Goal: Transaction & Acquisition: Purchase product/service

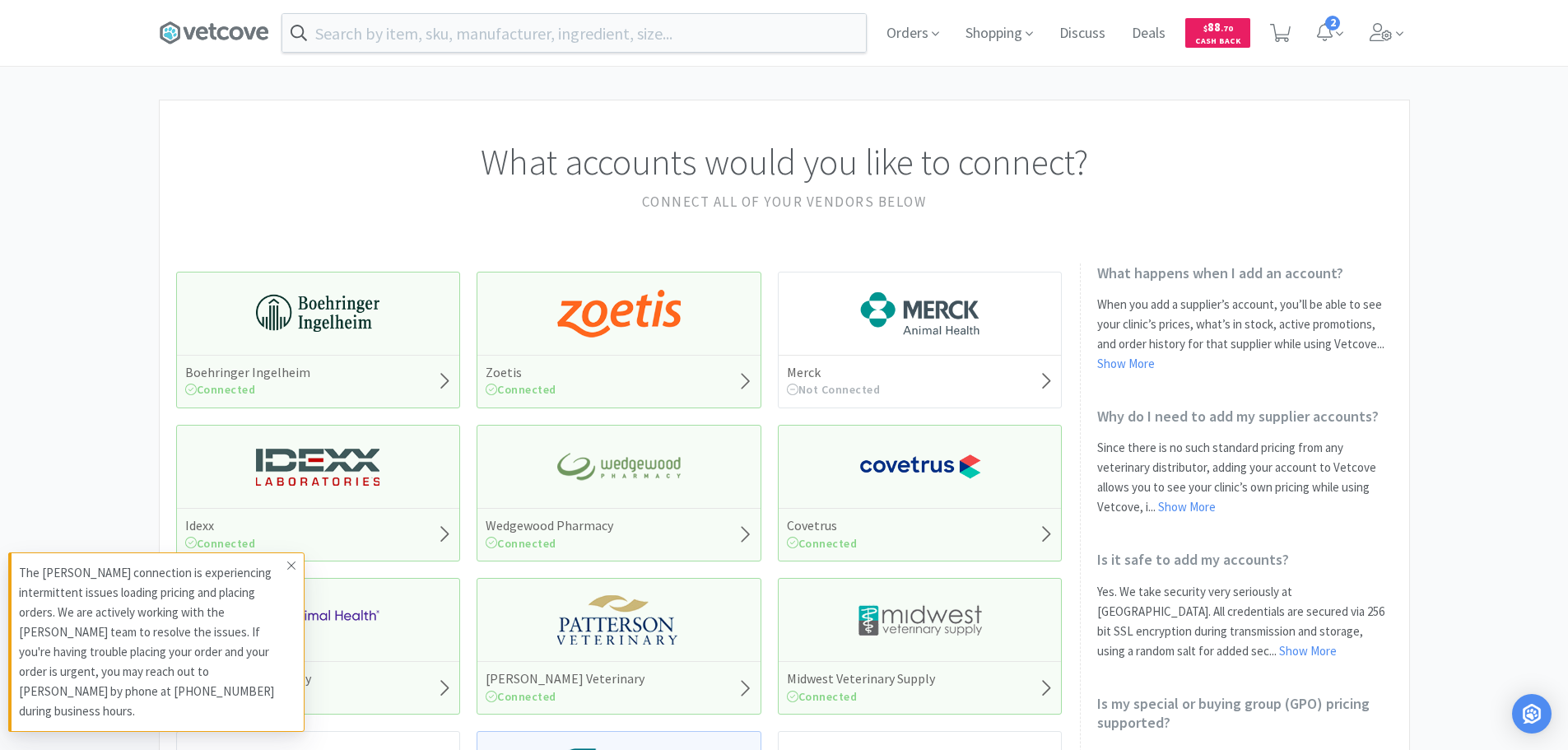
click at [294, 572] on icon at bounding box center [291, 566] width 10 height 13
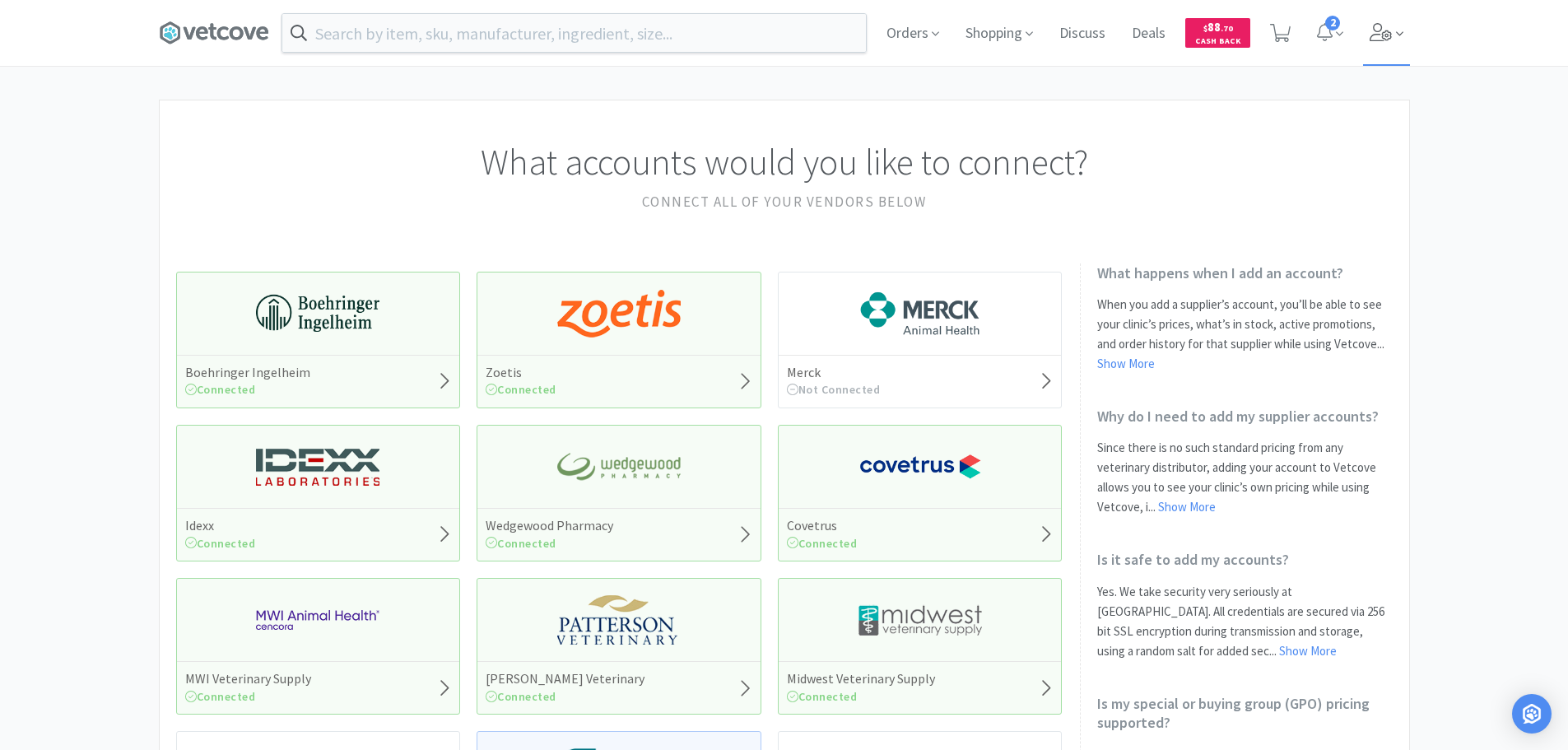
click at [1377, 46] on span at bounding box center [1386, 33] width 47 height 66
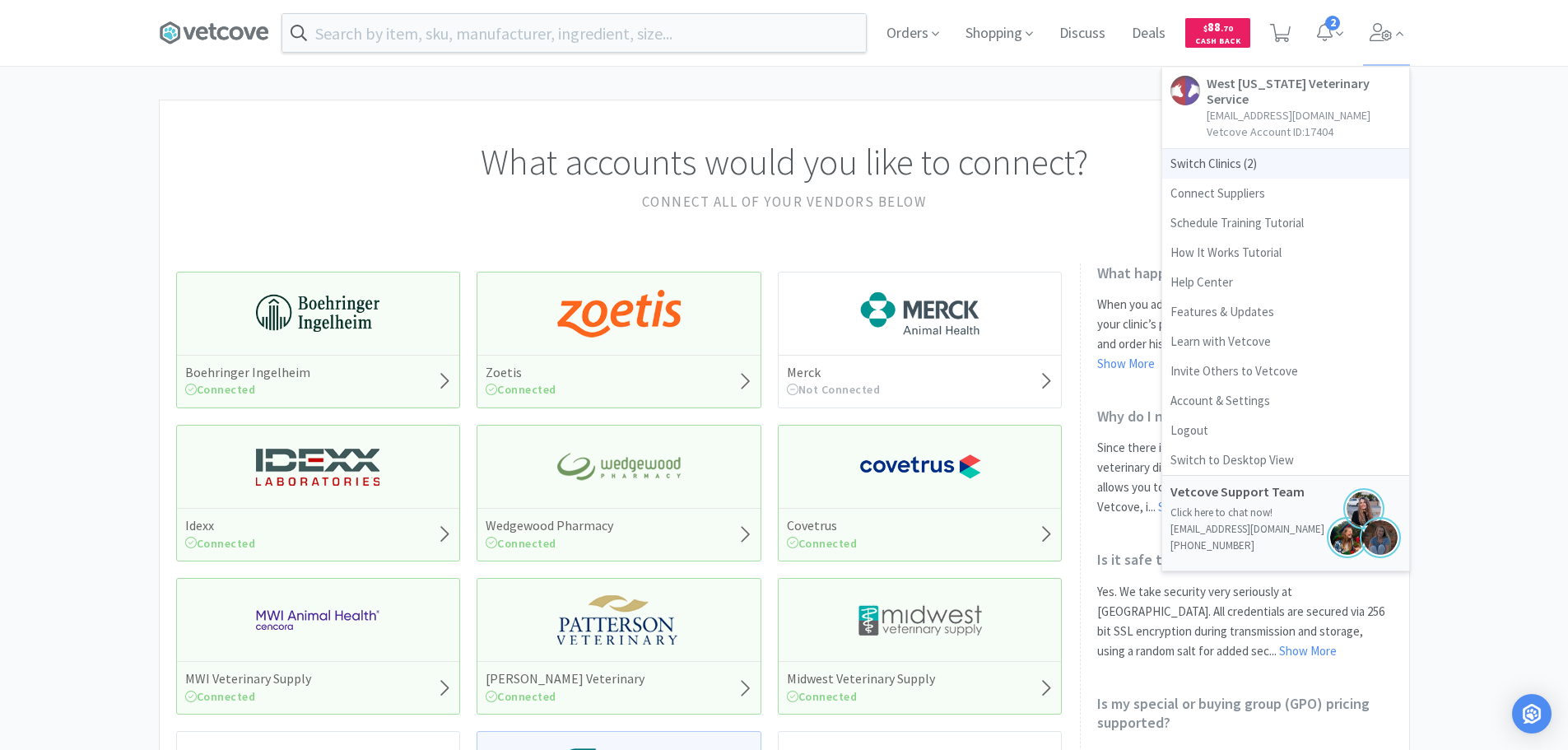
click at [1251, 149] on span "Switch Clinics ( 2 )" at bounding box center [1286, 164] width 247 height 30
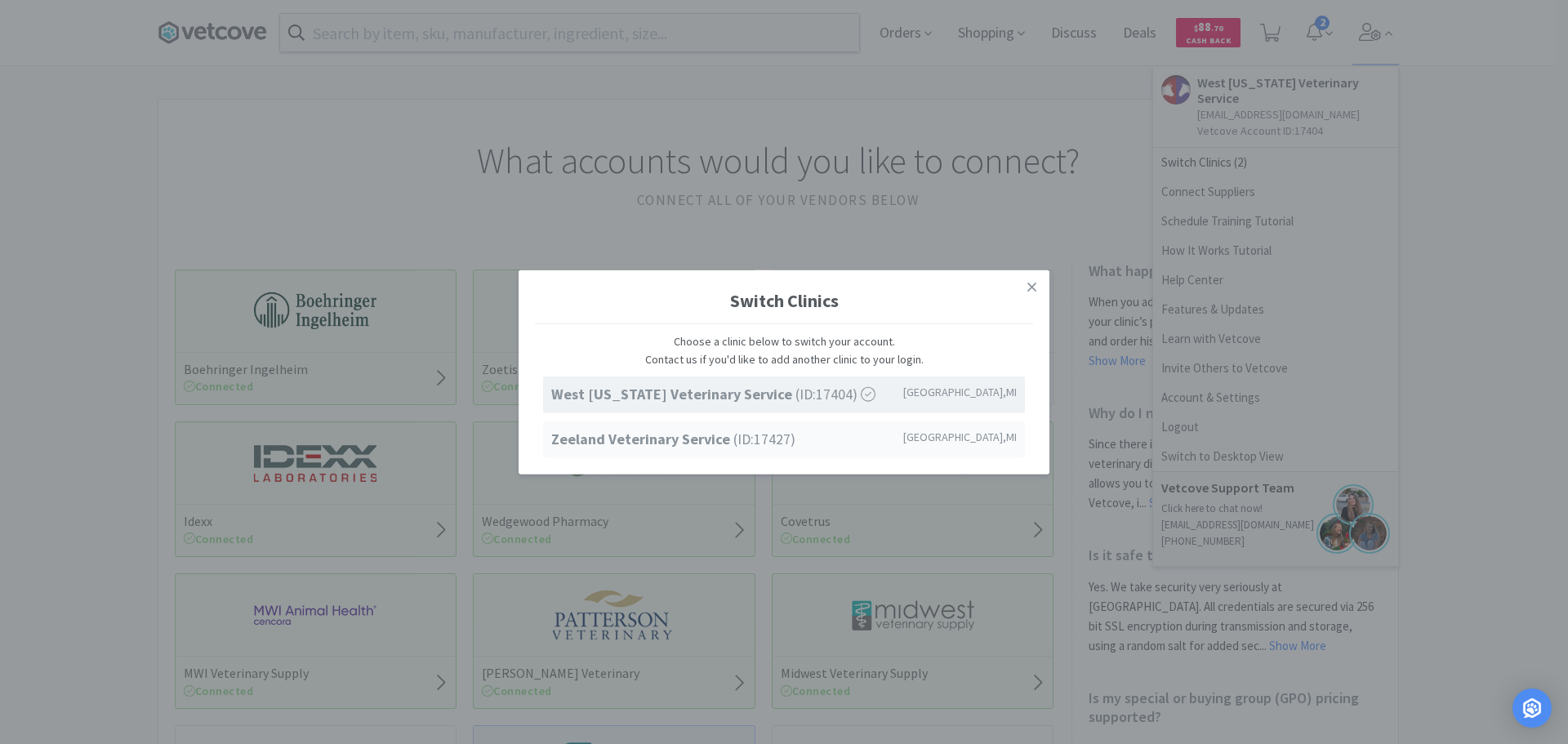
click at [749, 437] on span "Zeeland Veterinary Service (ID: 17427 )" at bounding box center [673, 439] width 244 height 24
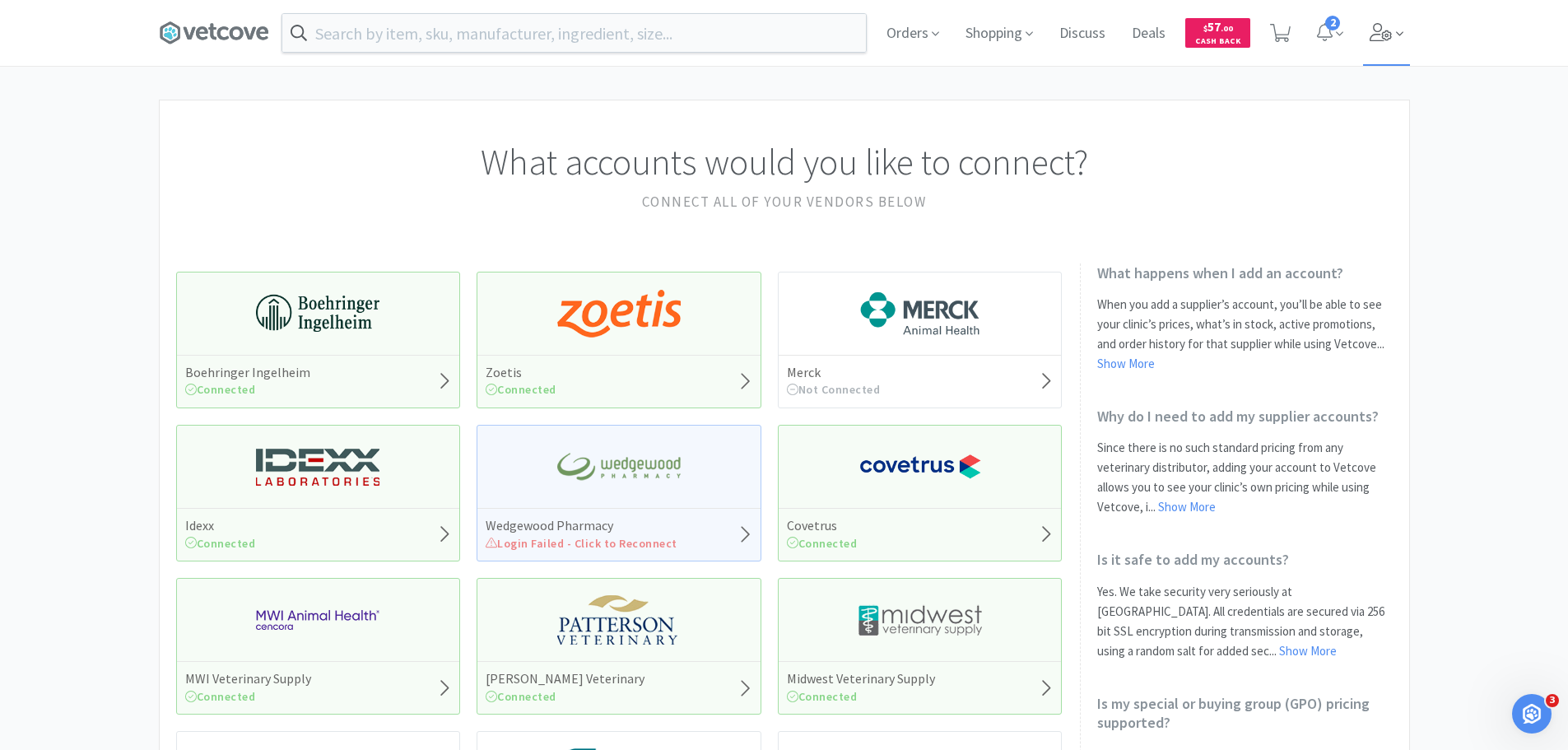
click at [1384, 33] on icon at bounding box center [1380, 32] width 22 height 18
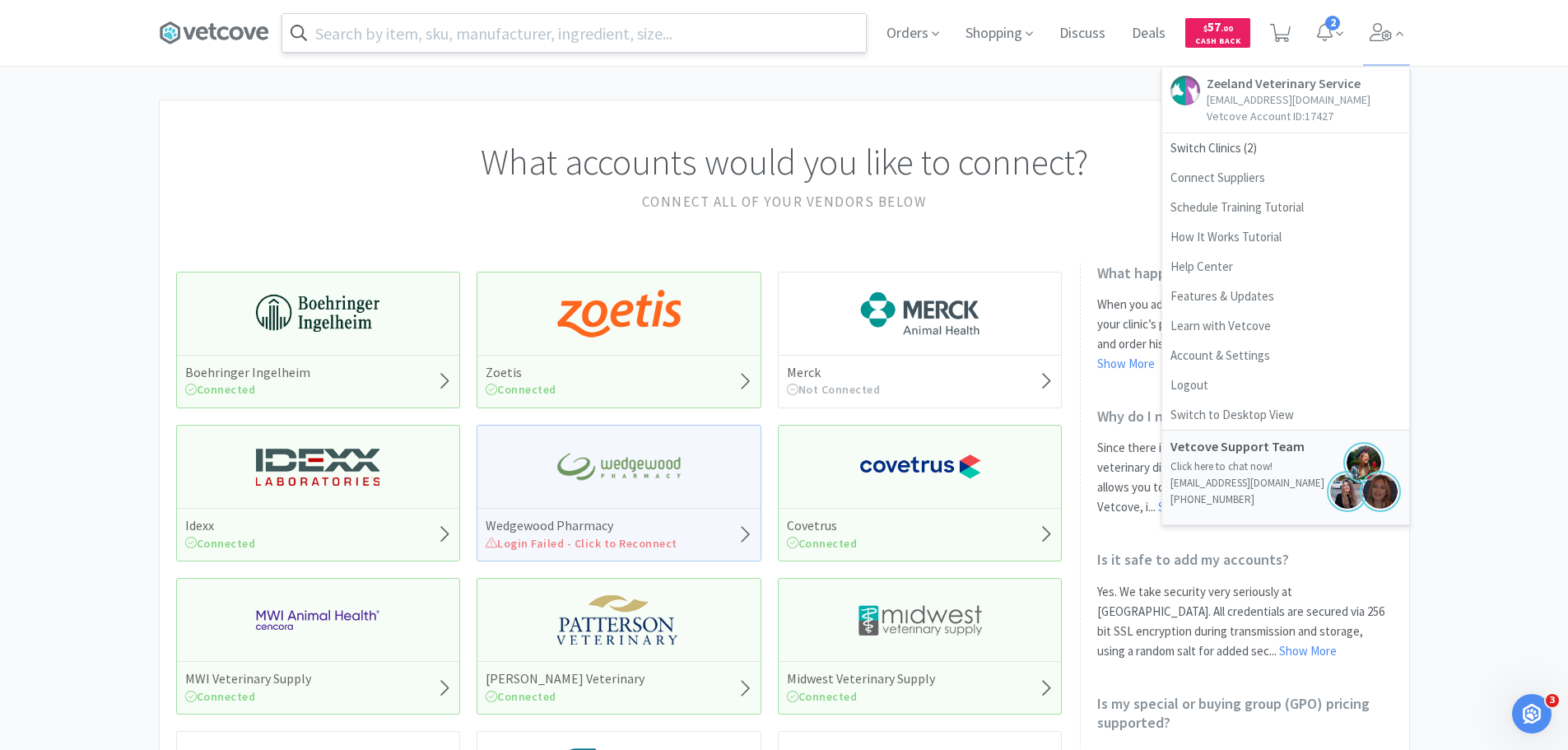
click at [389, 52] on div at bounding box center [573, 33] width 585 height 40
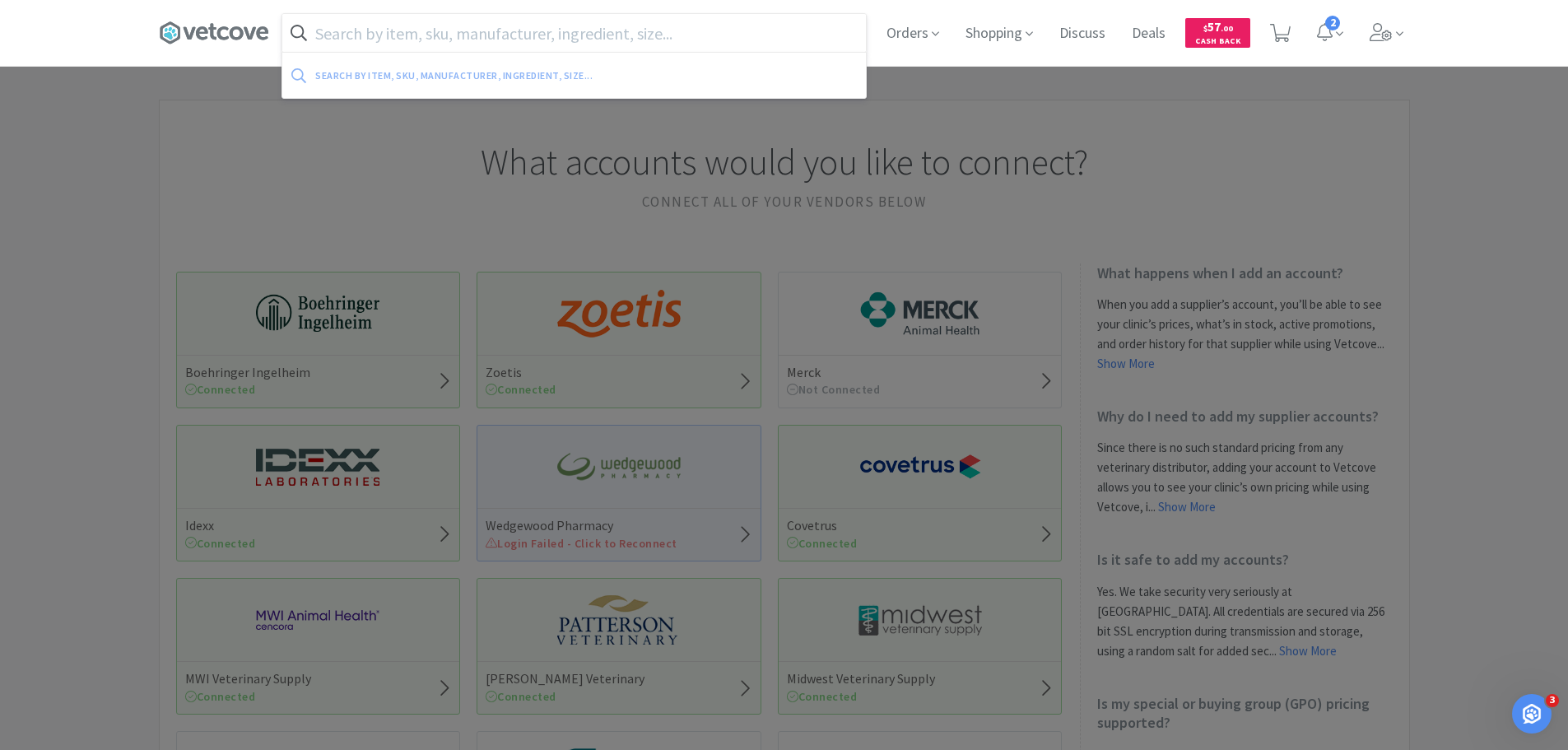
click at [400, 38] on input "text" at bounding box center [573, 33] width 583 height 38
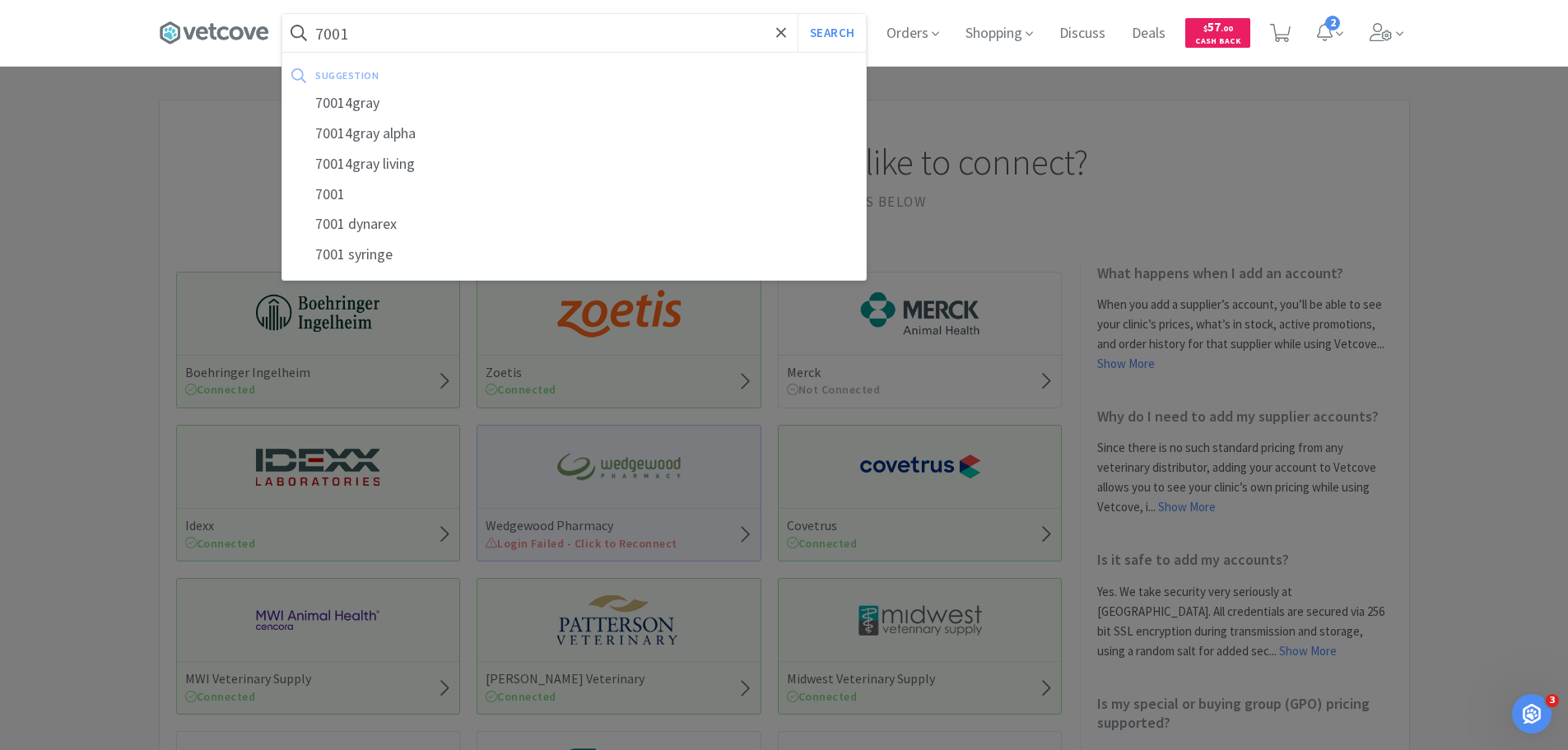
type input "7001"
click at [797, 14] on button "Search" at bounding box center [831, 33] width 68 height 38
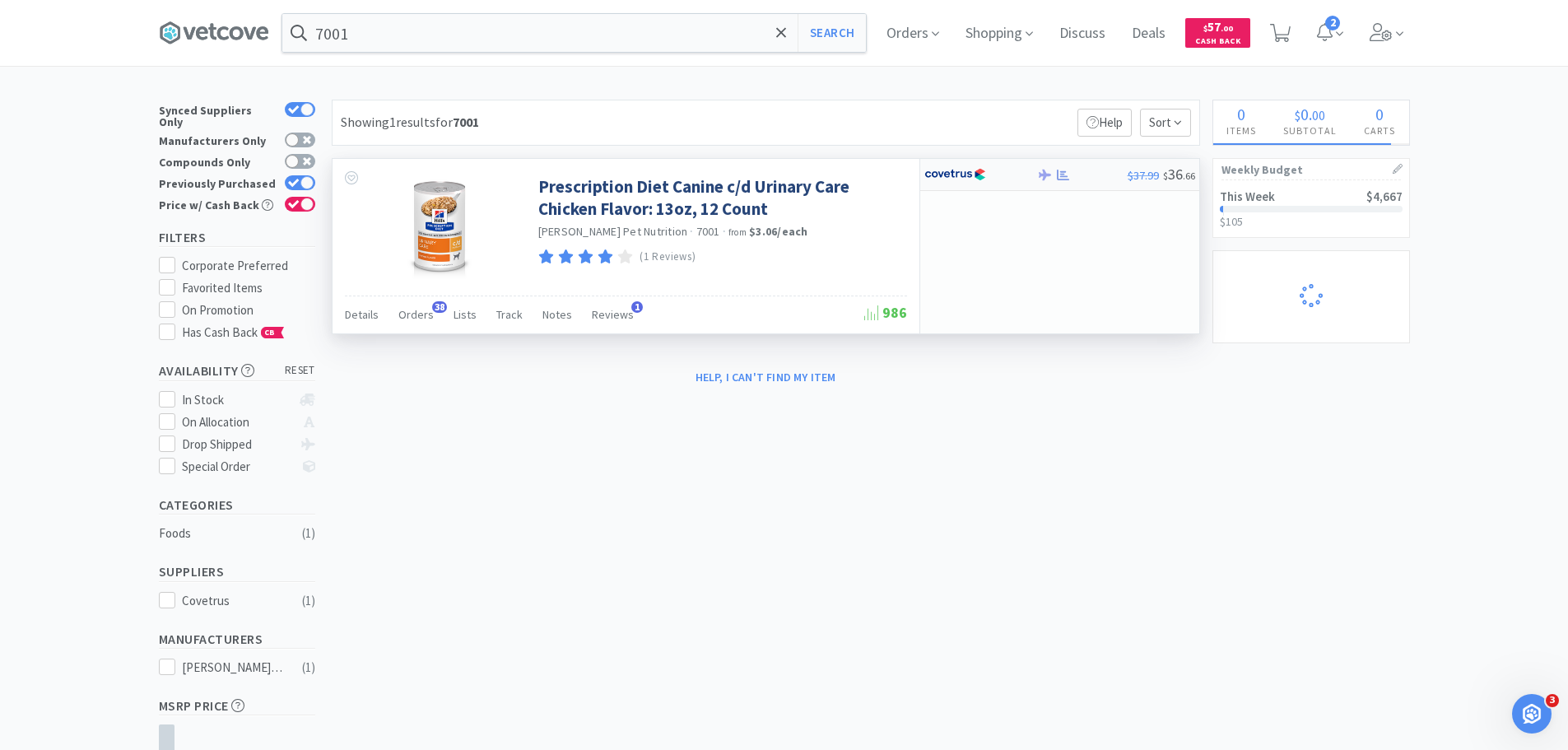
click at [983, 186] on img at bounding box center [955, 174] width 62 height 25
select select "1"
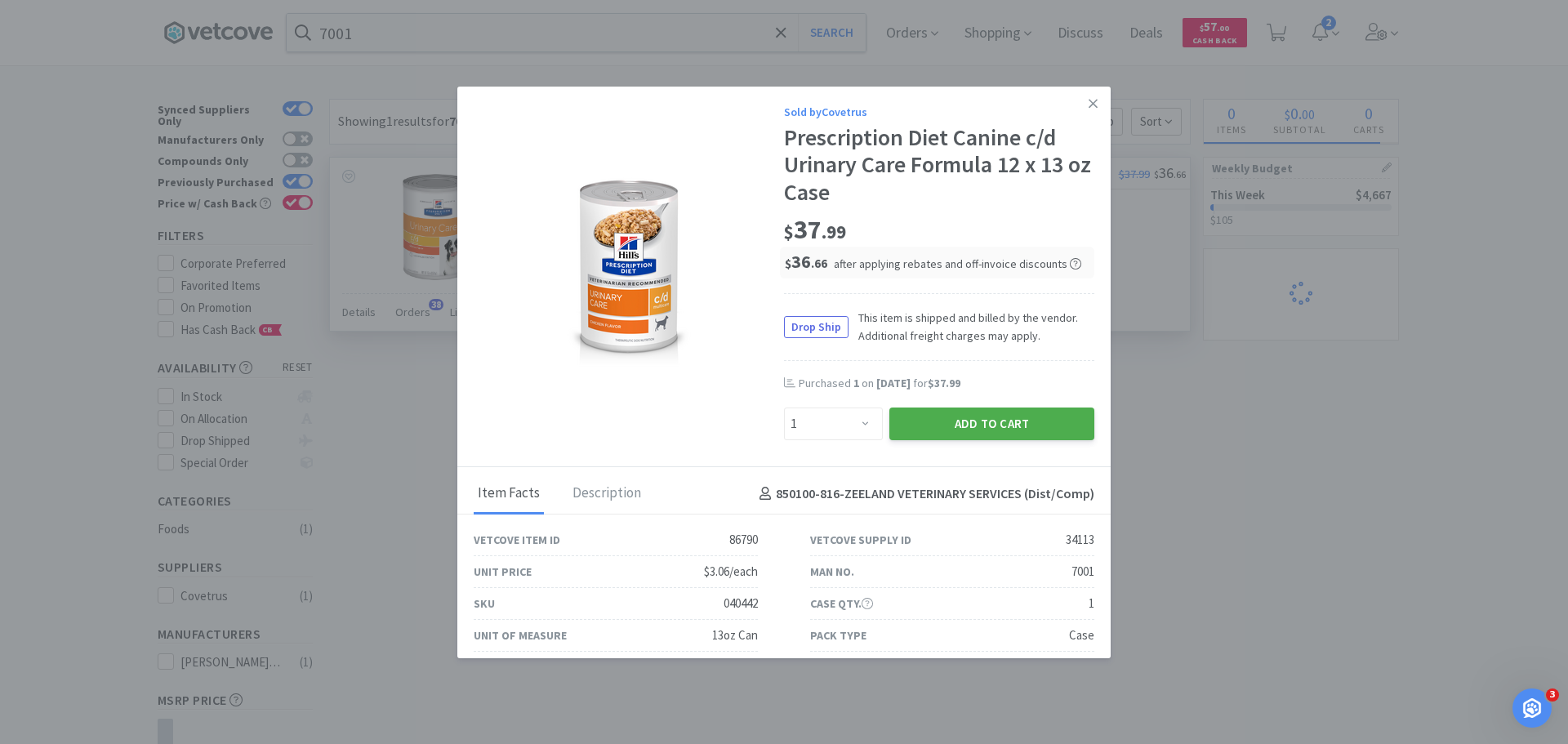
click at [992, 422] on button "Add to Cart" at bounding box center [992, 424] width 205 height 33
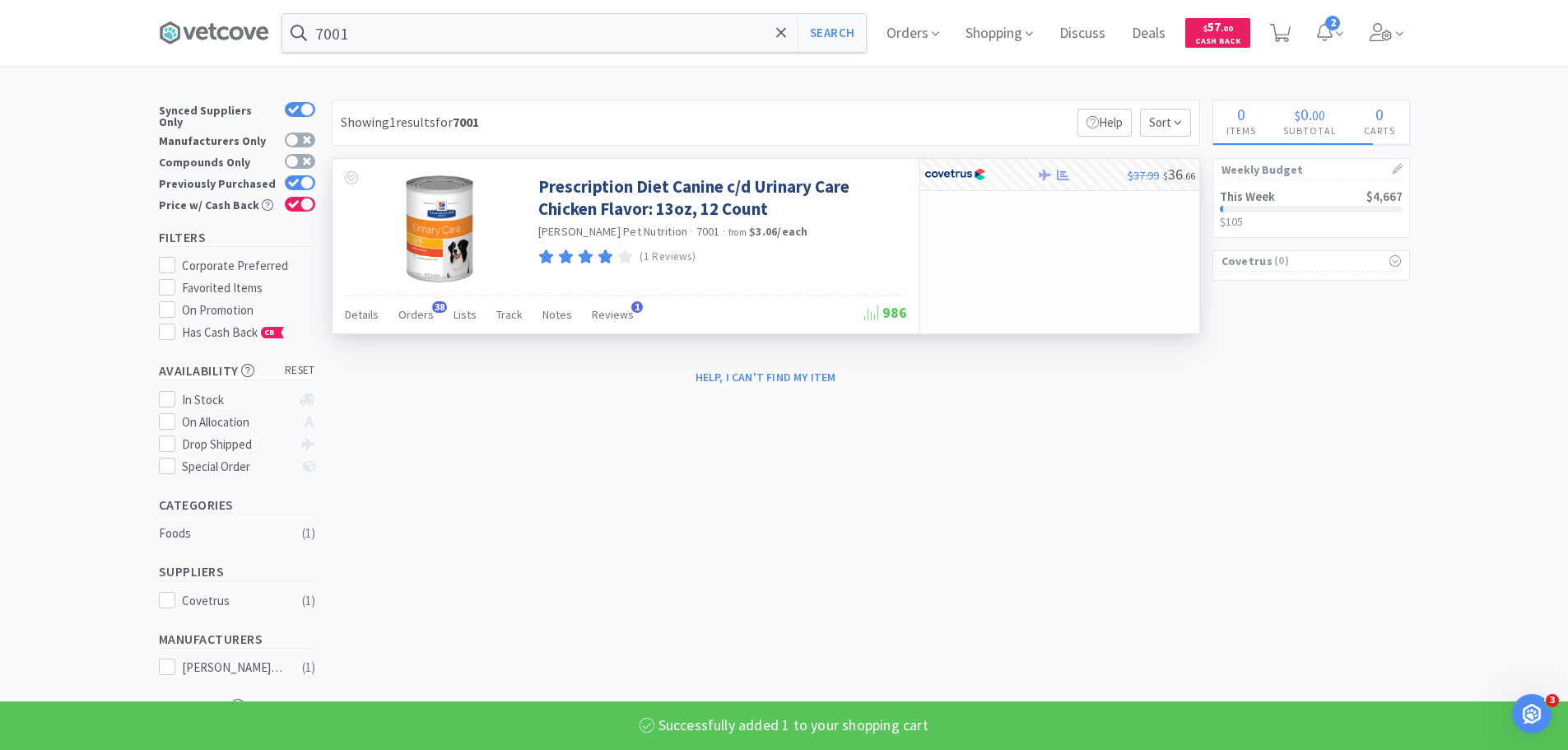
select select "1"
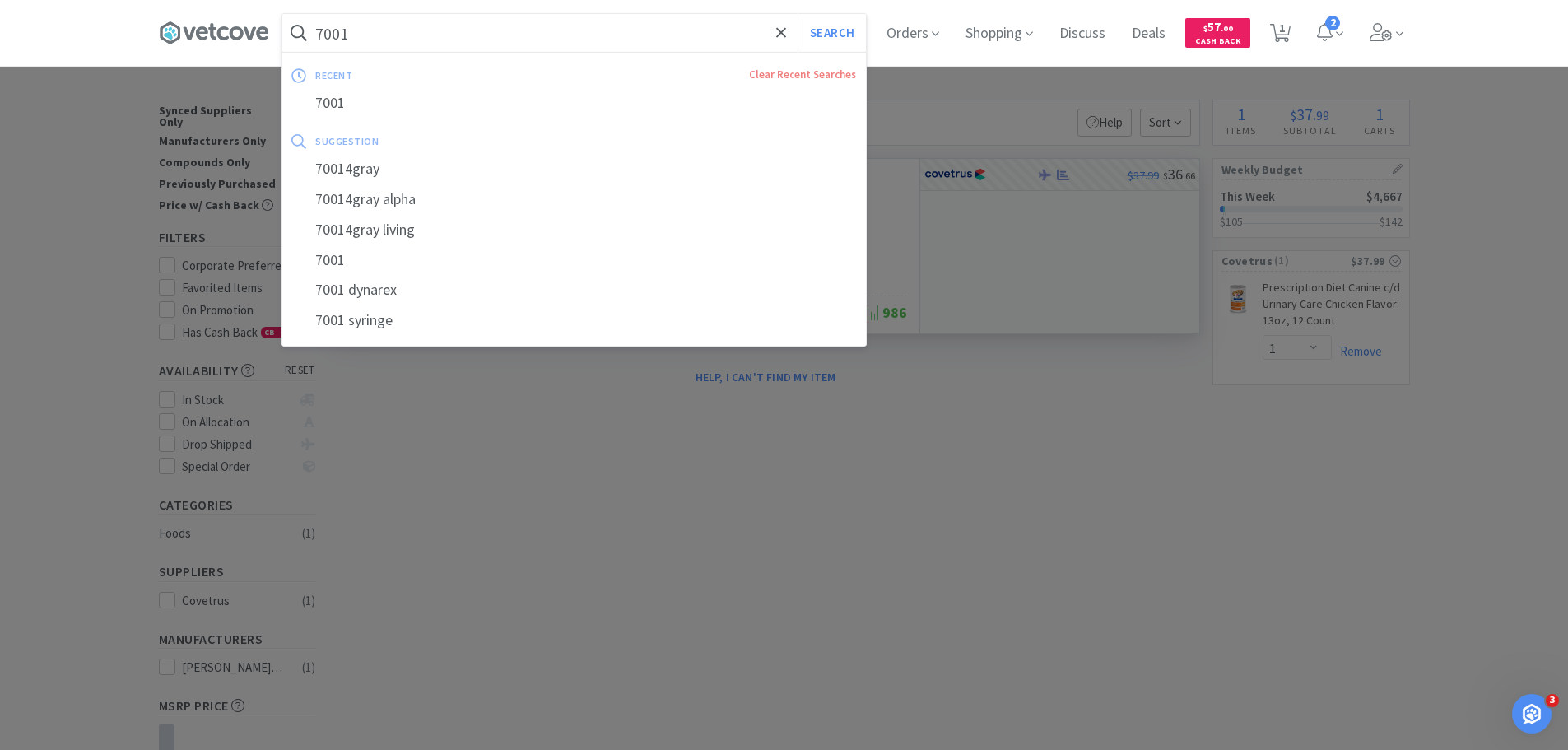
click at [568, 38] on input "7001" at bounding box center [573, 33] width 583 height 38
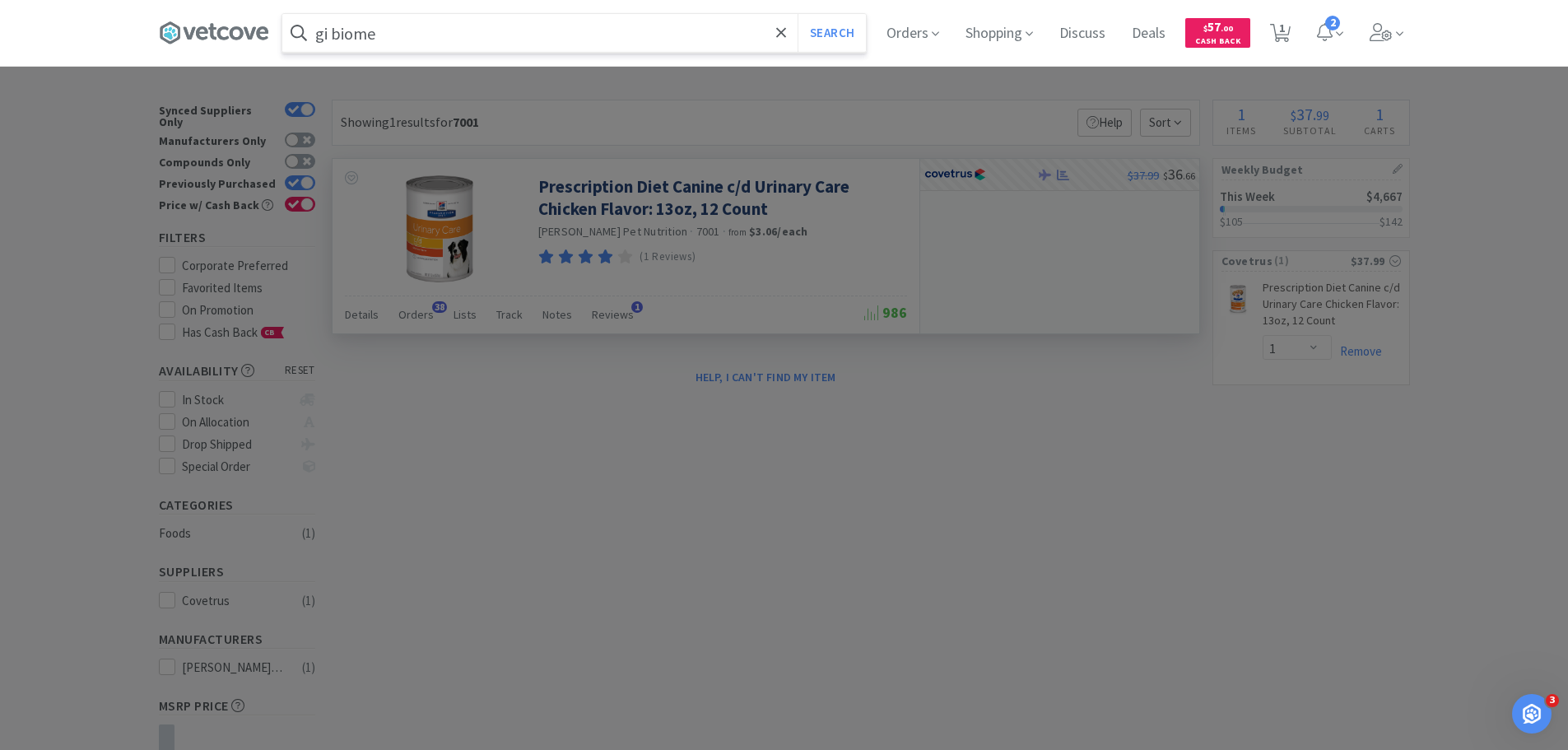
type input "gi biome"
click at [797, 14] on button "Search" at bounding box center [831, 33] width 68 height 38
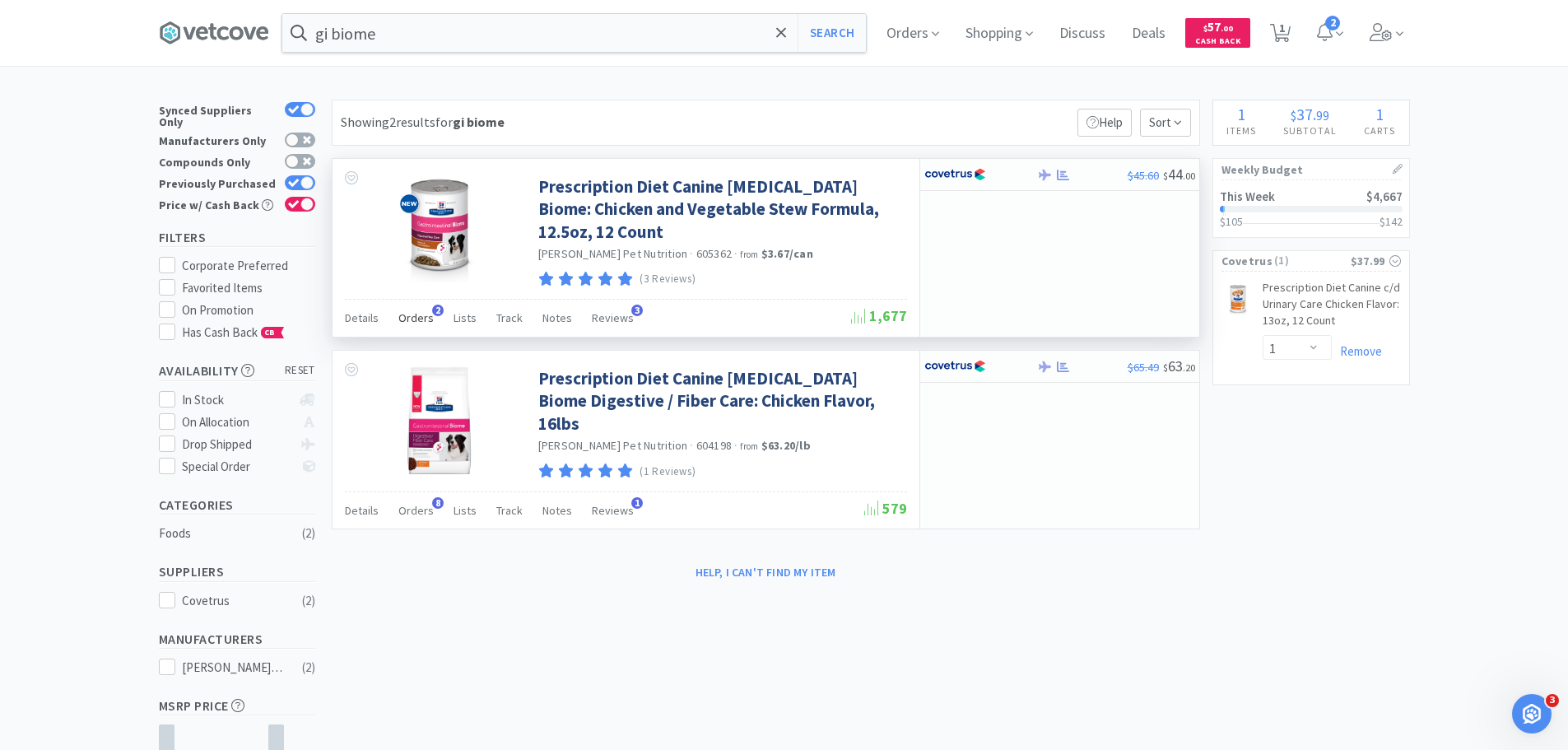
click at [417, 314] on span "Orders" at bounding box center [415, 317] width 36 height 14
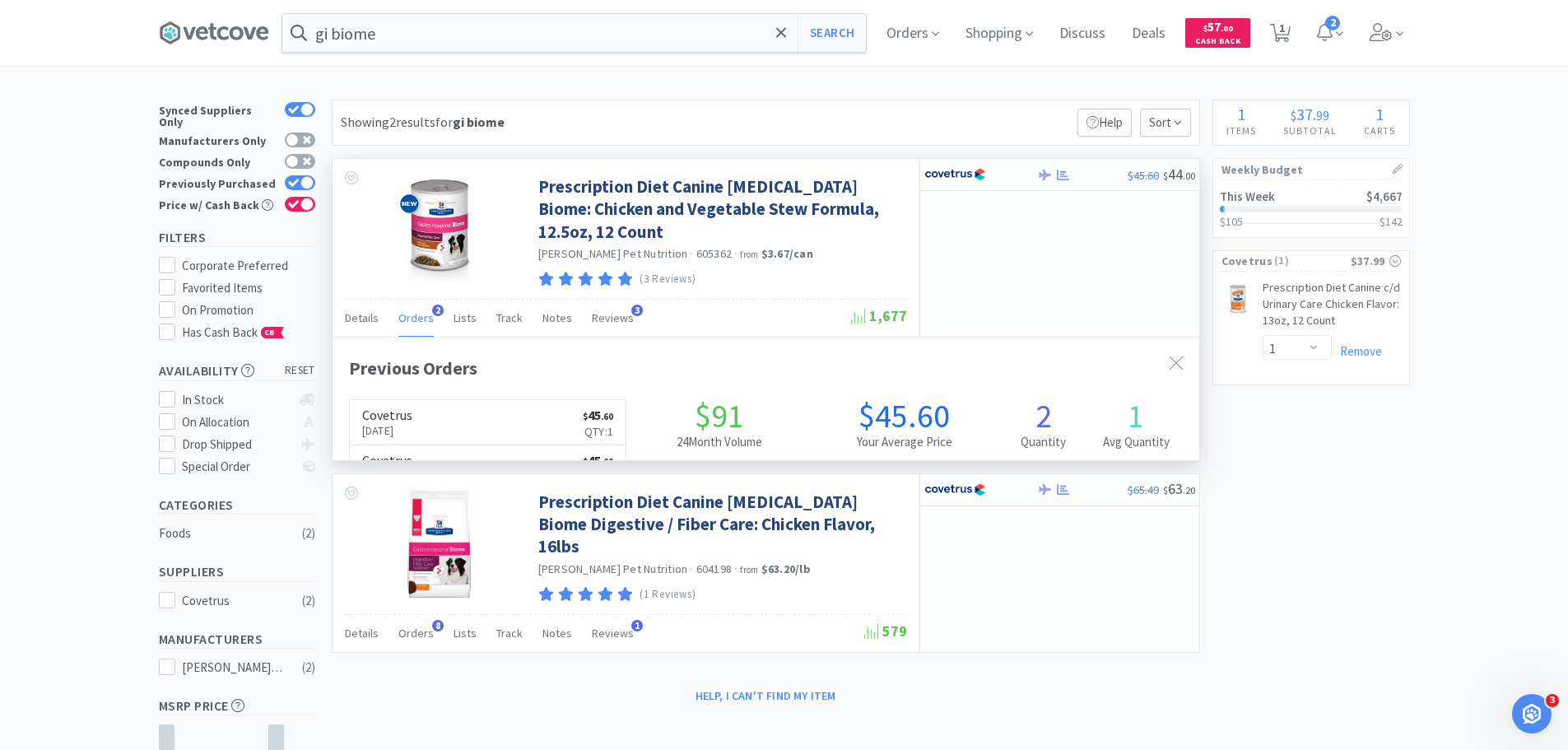
scroll to position [426, 866]
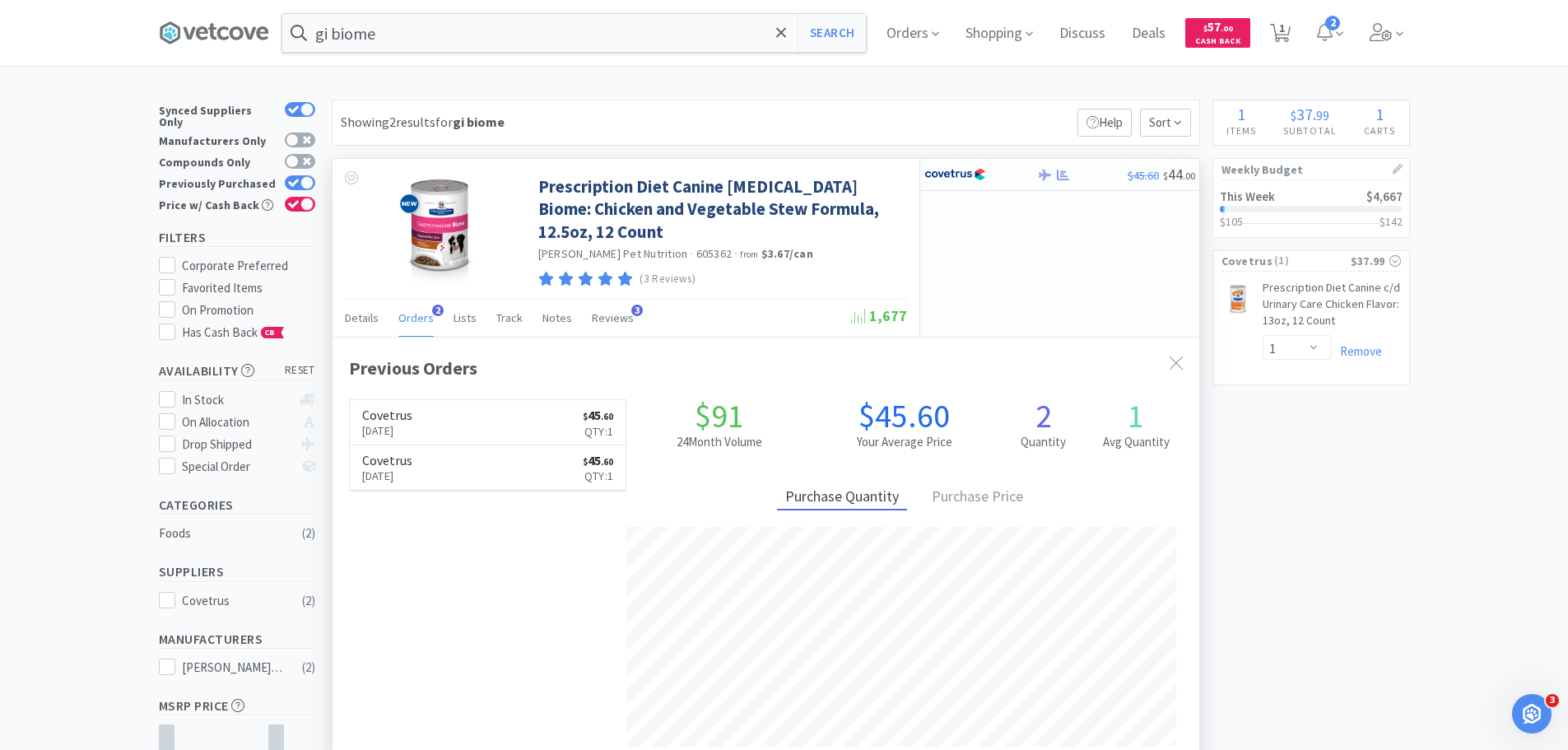
click at [418, 314] on span "Orders" at bounding box center [415, 317] width 36 height 14
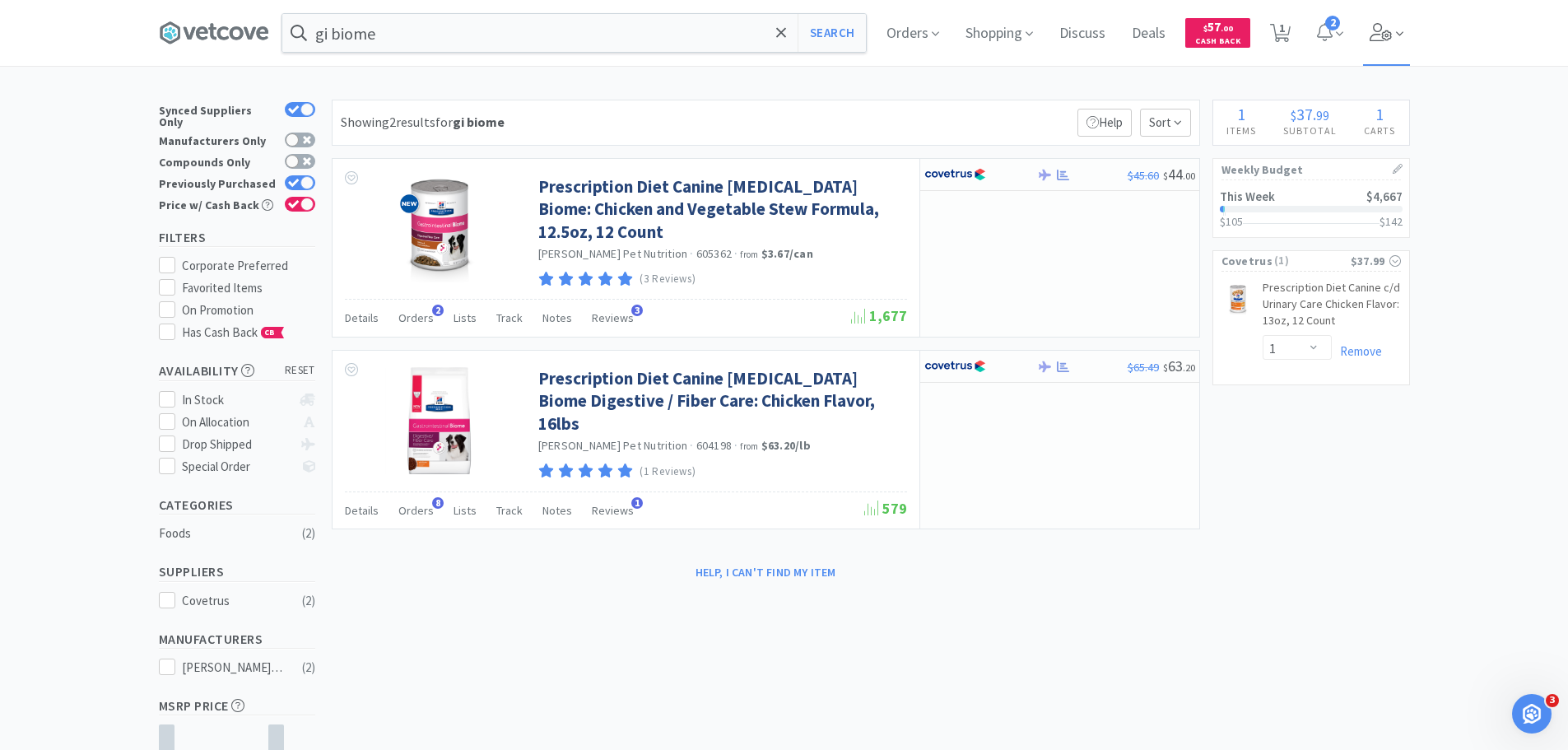
click at [1395, 41] on span at bounding box center [1386, 33] width 47 height 66
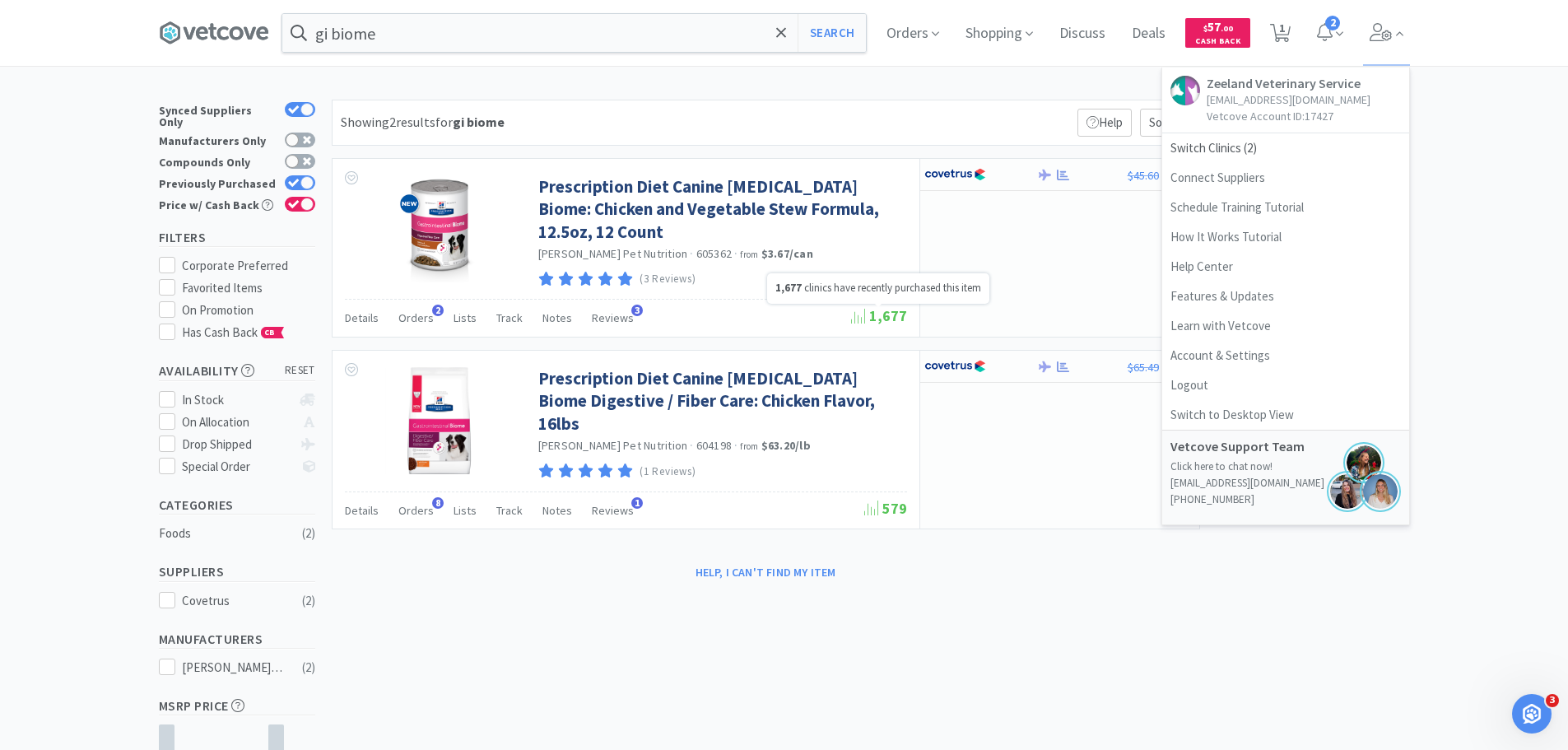
click at [955, 273] on div "1,677 clinics have recently purchased this item" at bounding box center [878, 288] width 223 height 31
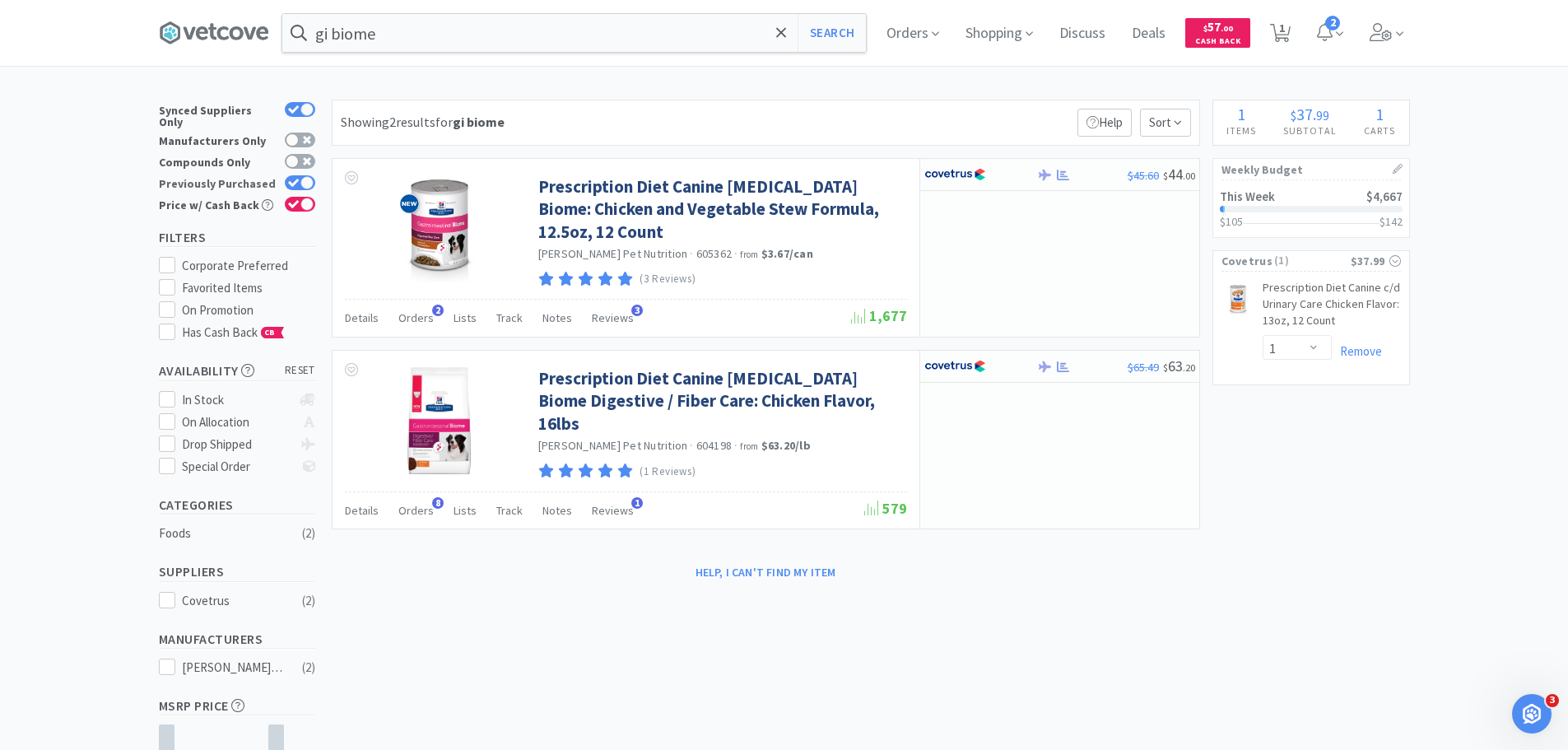
click at [301, 176] on div at bounding box center [307, 183] width 13 height 13
checkbox input "false"
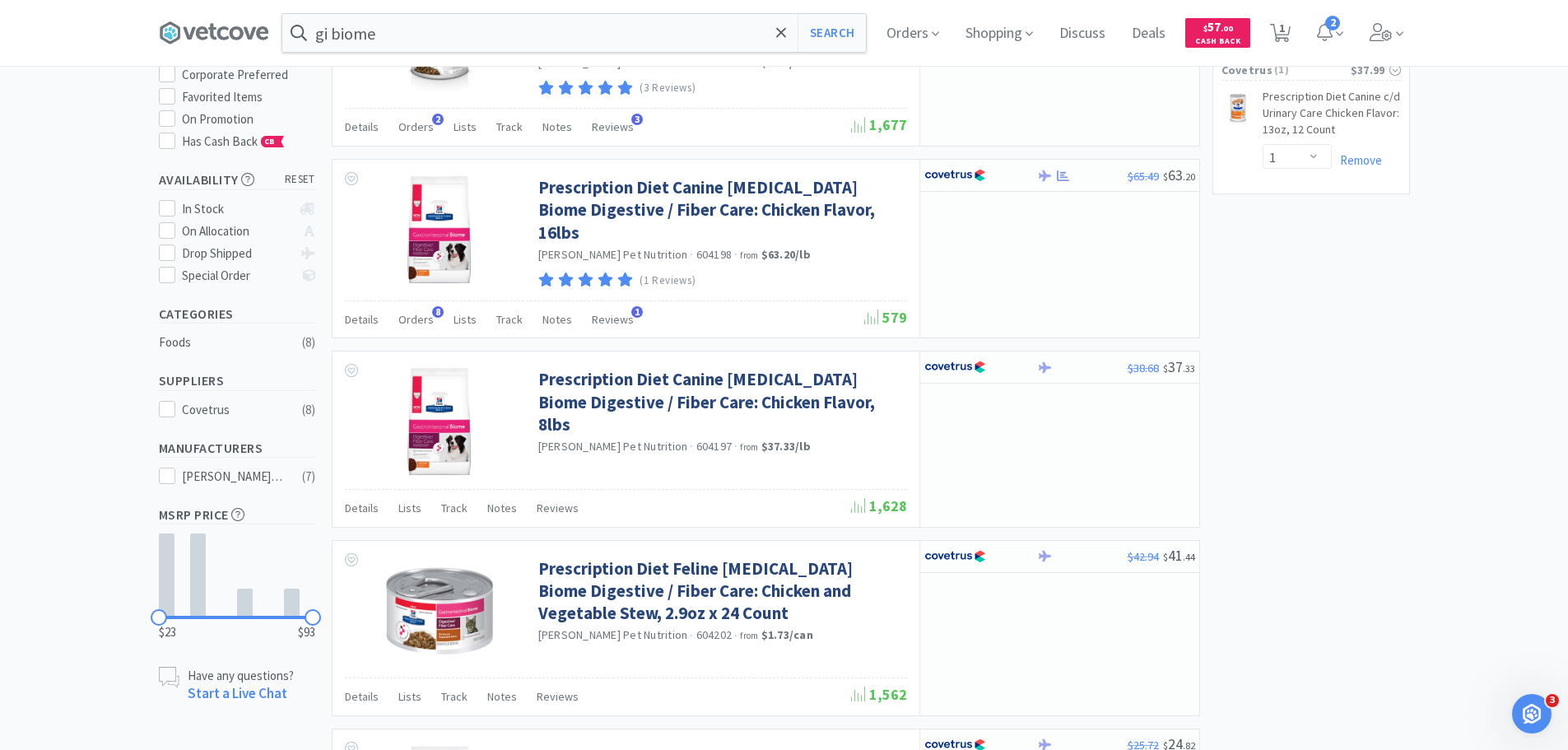
scroll to position [0, 0]
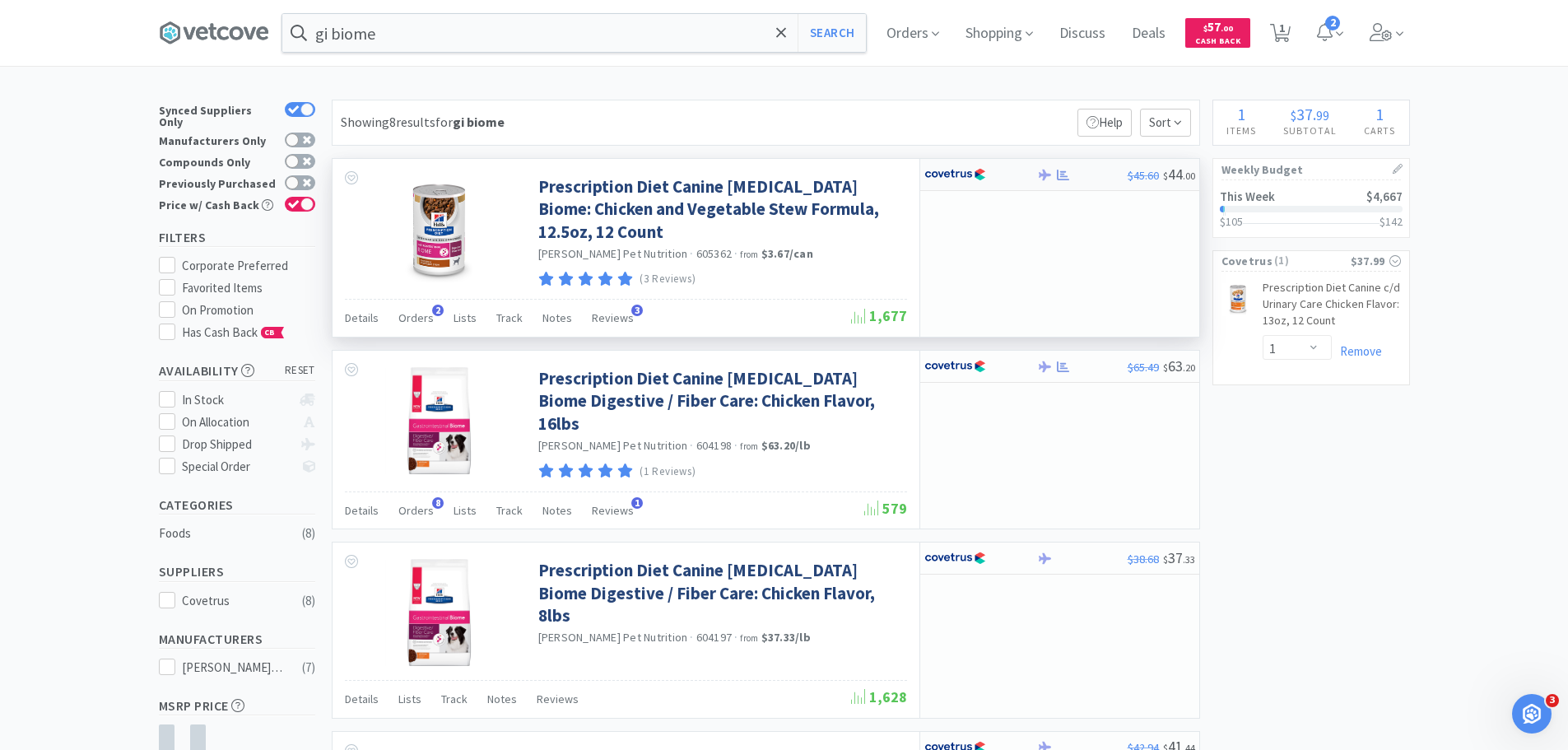
click at [966, 167] on img at bounding box center [955, 174] width 62 height 25
select select "1"
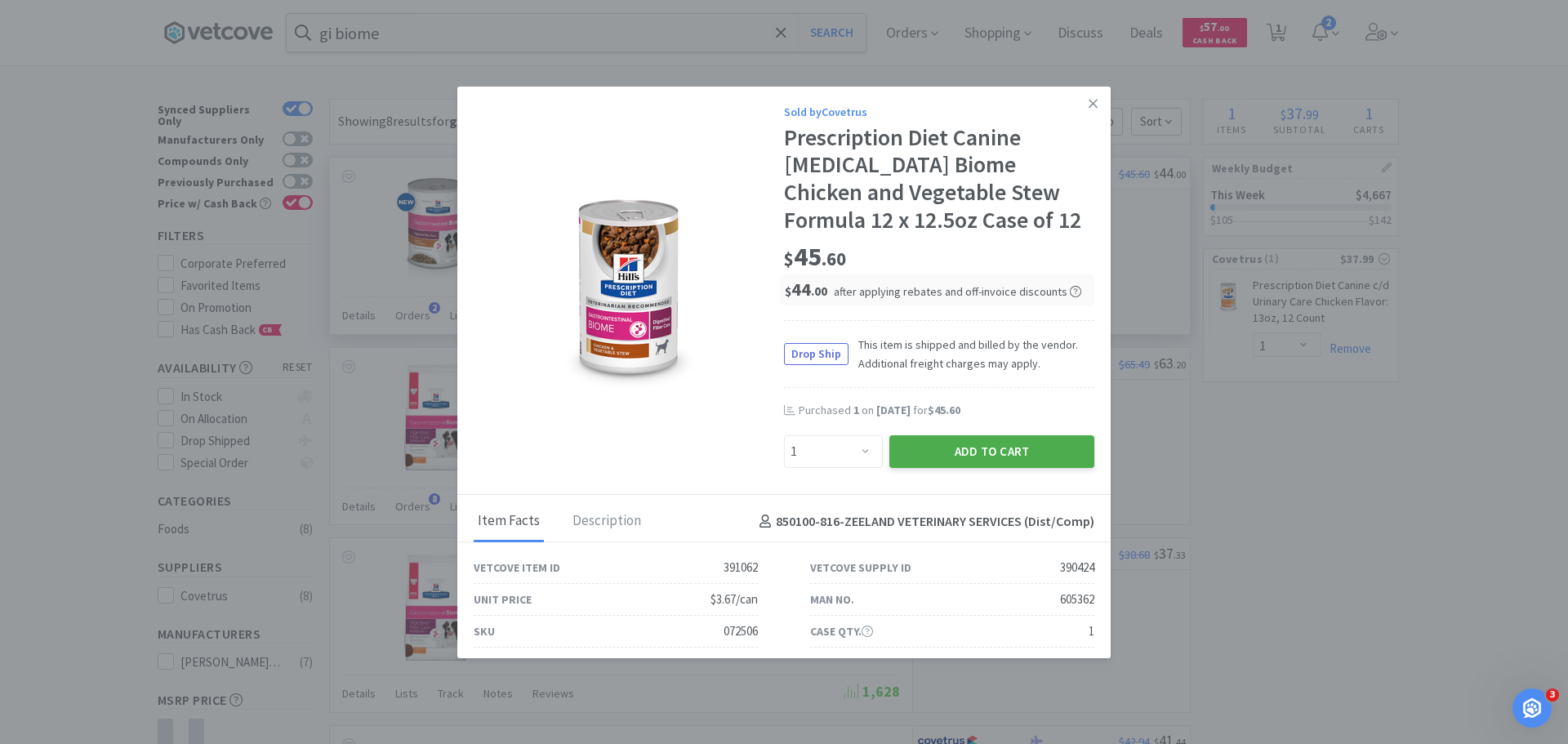
click at [1000, 453] on button "Add to Cart" at bounding box center [992, 451] width 205 height 33
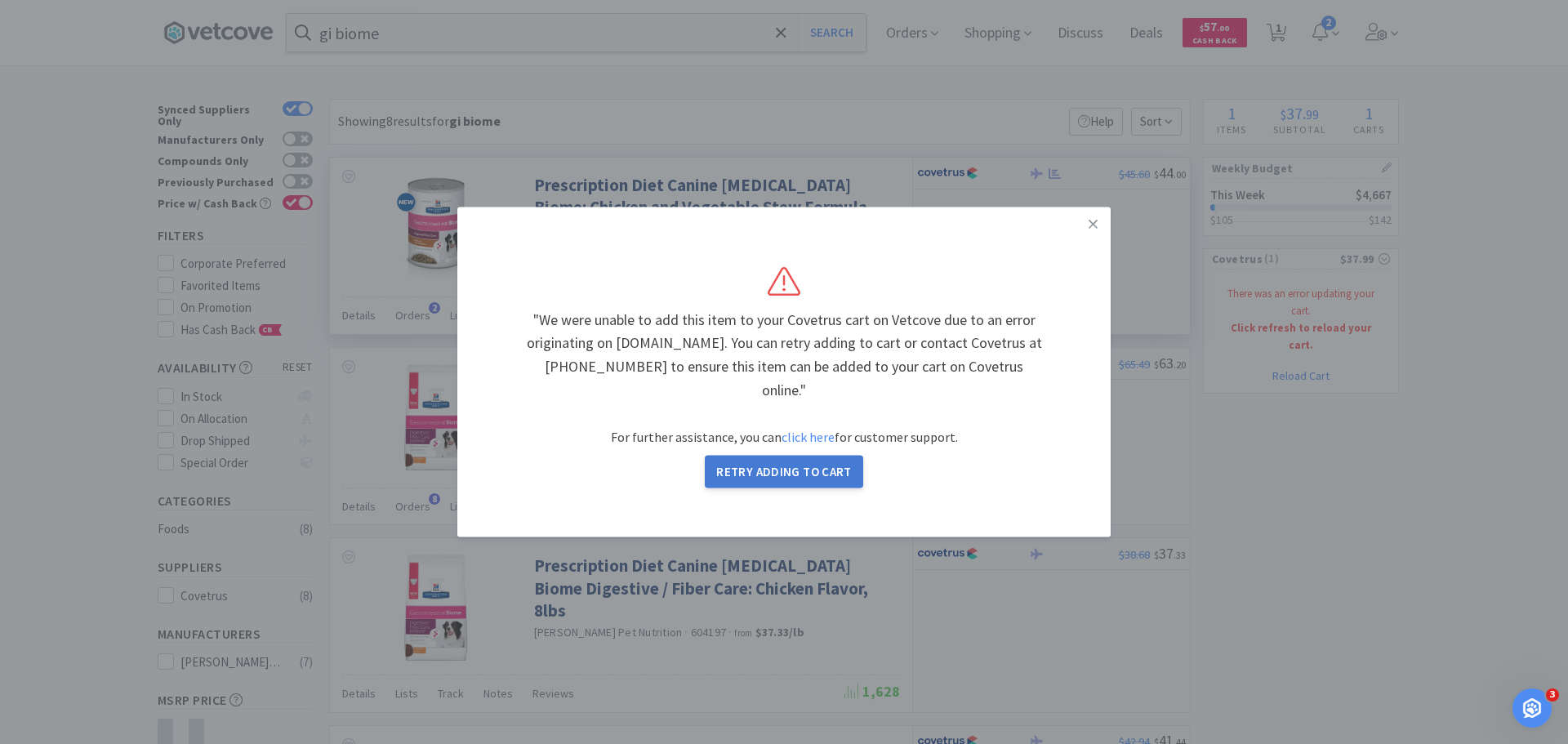
click at [817, 455] on button "Retry Adding to Cart" at bounding box center [784, 471] width 159 height 33
select select "1"
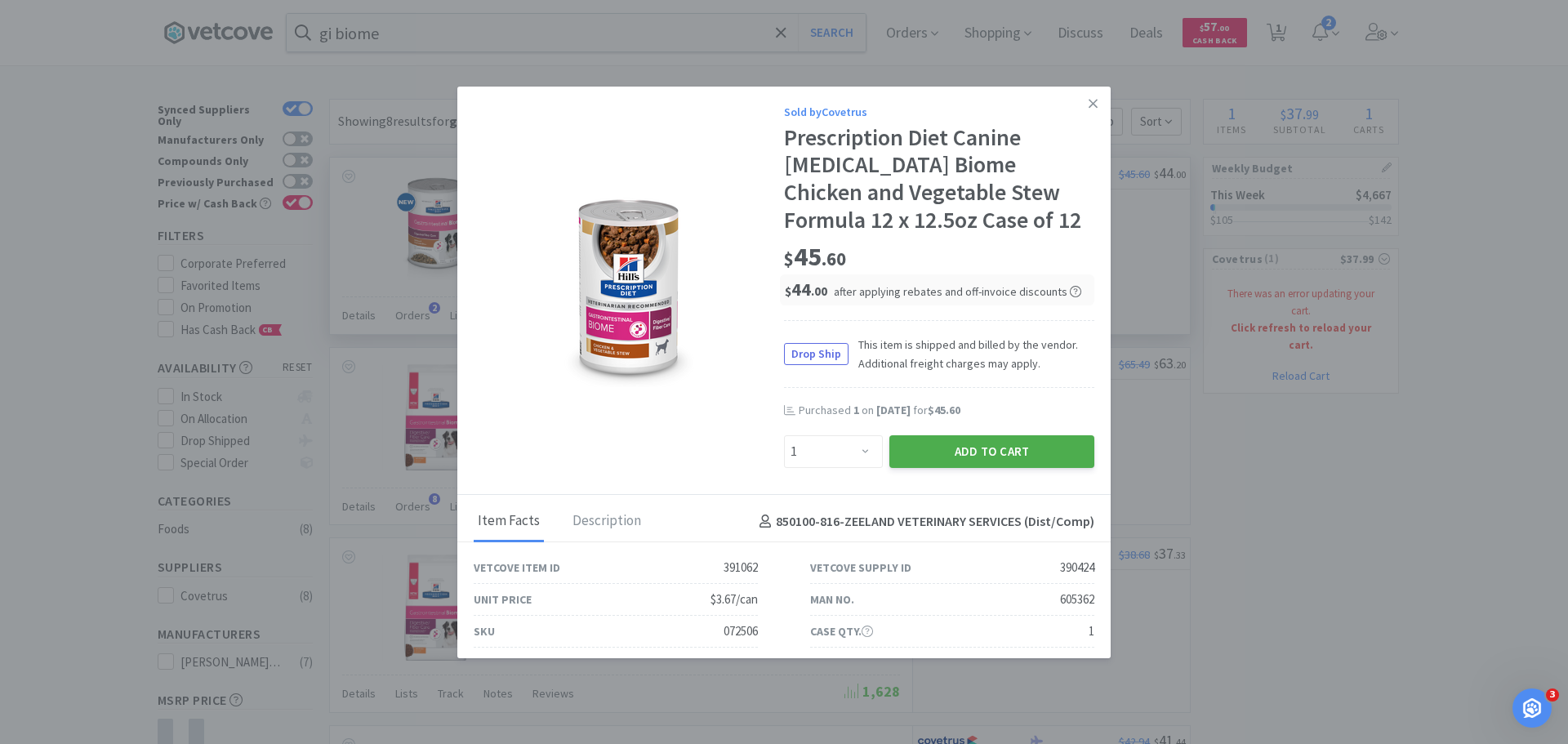
click at [937, 447] on button "Add to Cart" at bounding box center [992, 451] width 205 height 33
select select "1"
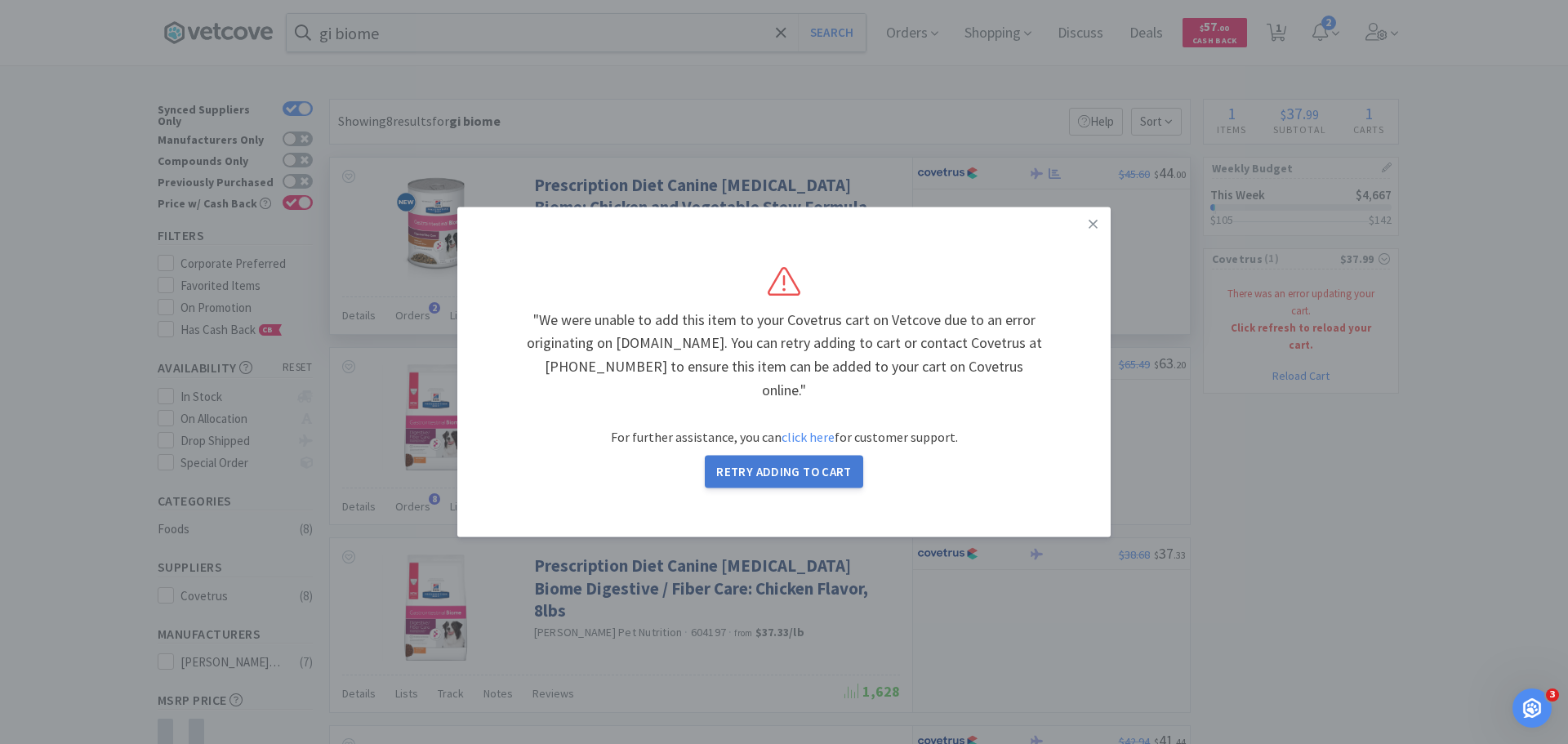
click at [832, 461] on button "Retry Adding to Cart" at bounding box center [784, 471] width 159 height 33
select select "1"
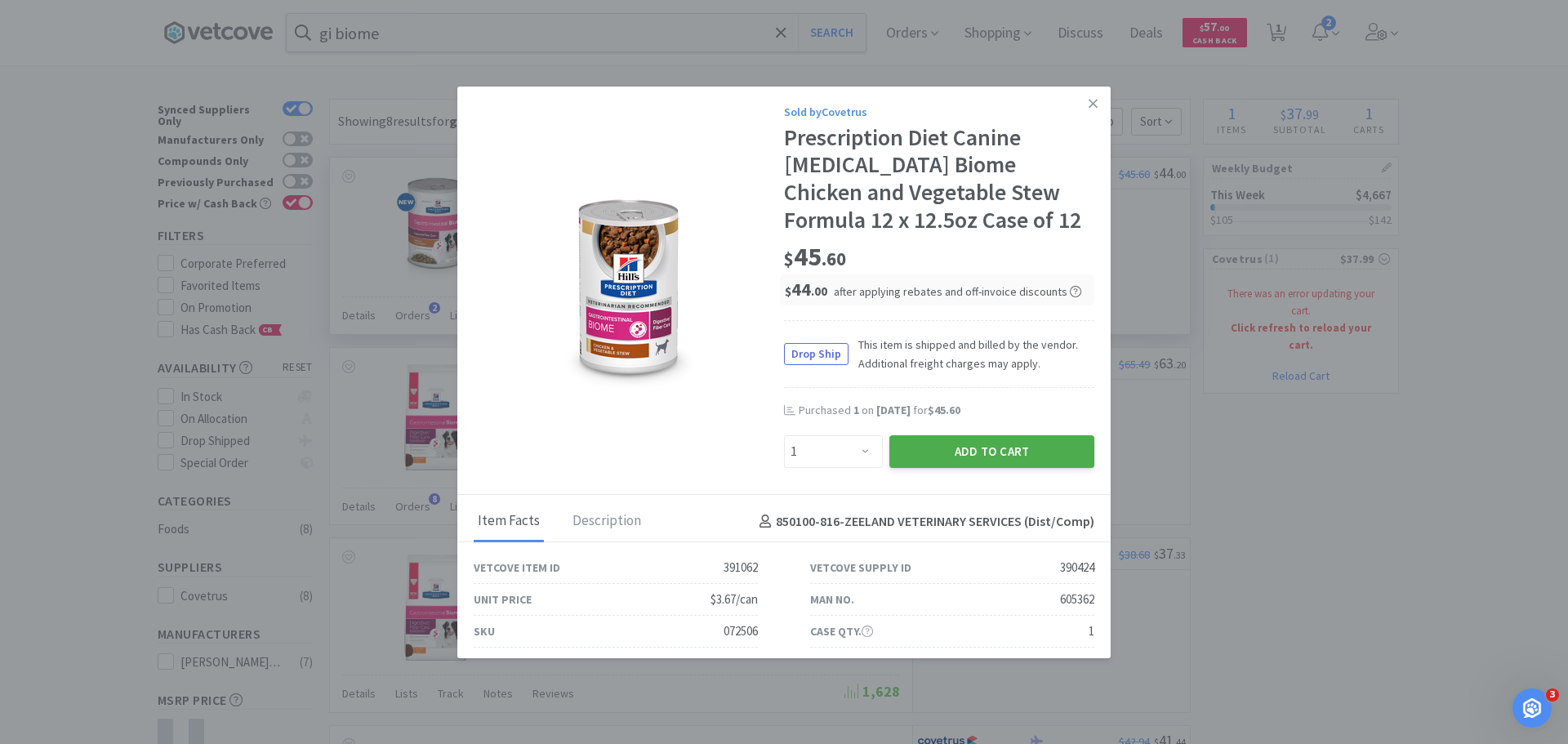
click at [903, 448] on button "Add to Cart" at bounding box center [992, 451] width 205 height 33
select select "1"
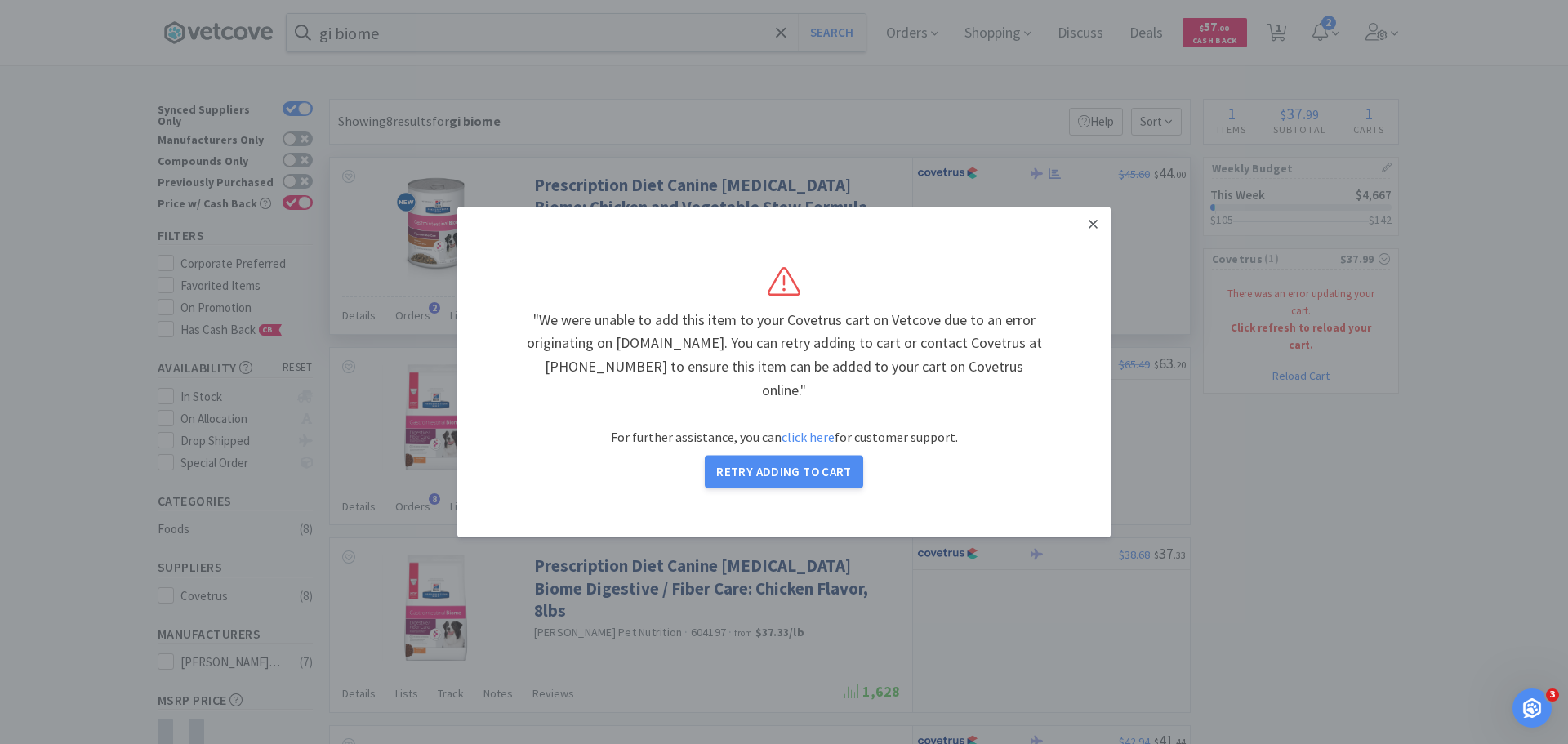
click at [1086, 235] on link at bounding box center [1093, 224] width 29 height 35
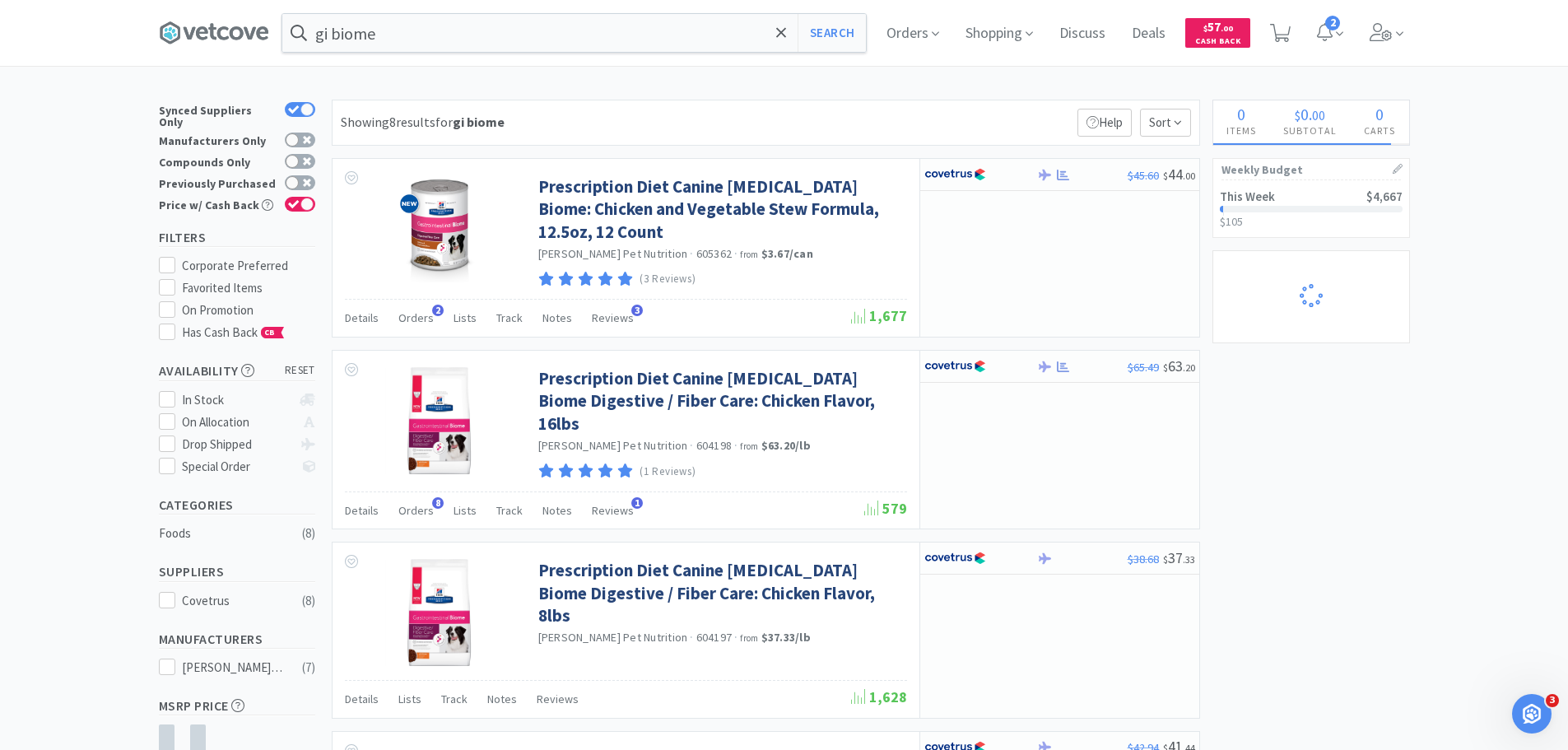
select select "1"
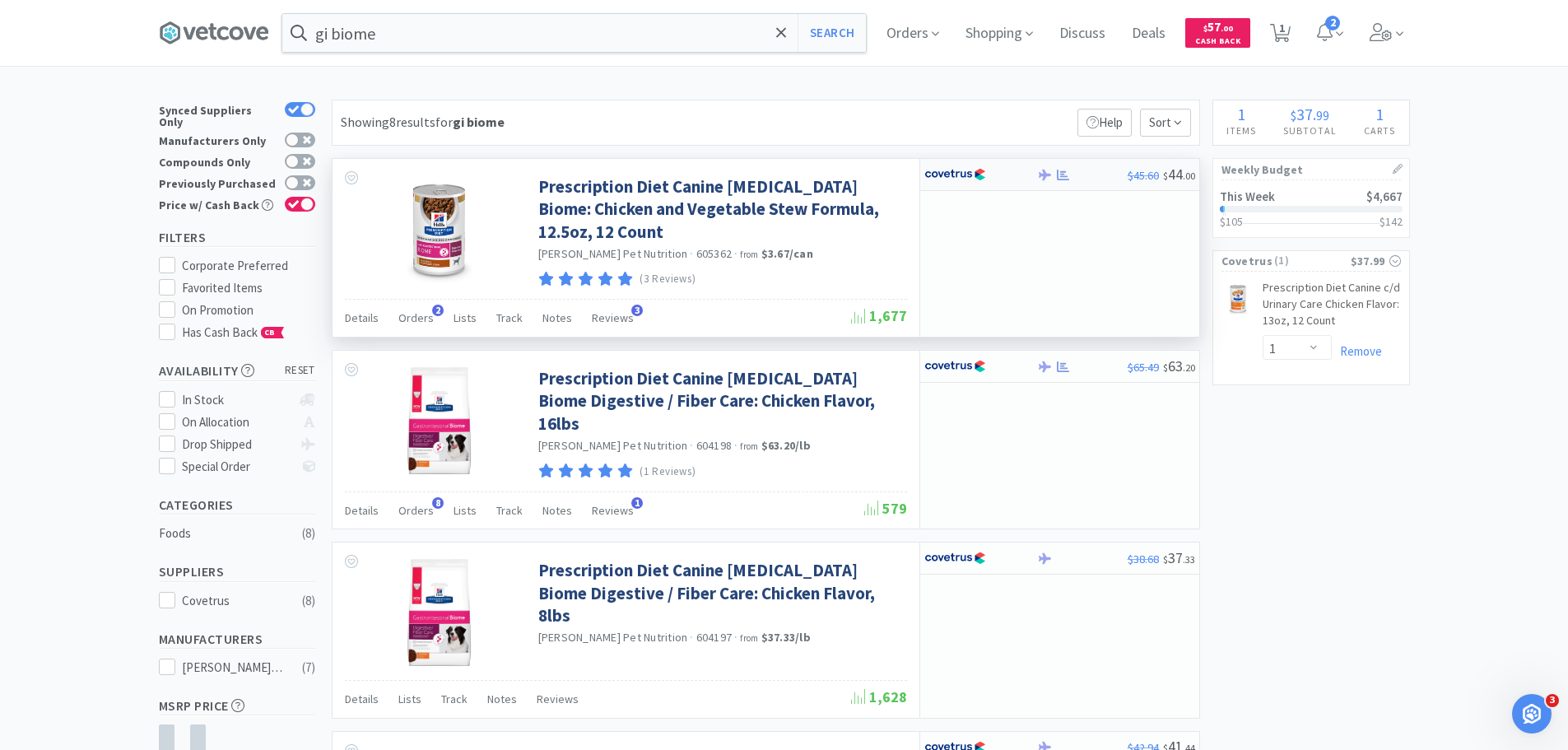
click at [989, 169] on div at bounding box center [970, 174] width 91 height 28
select select "1"
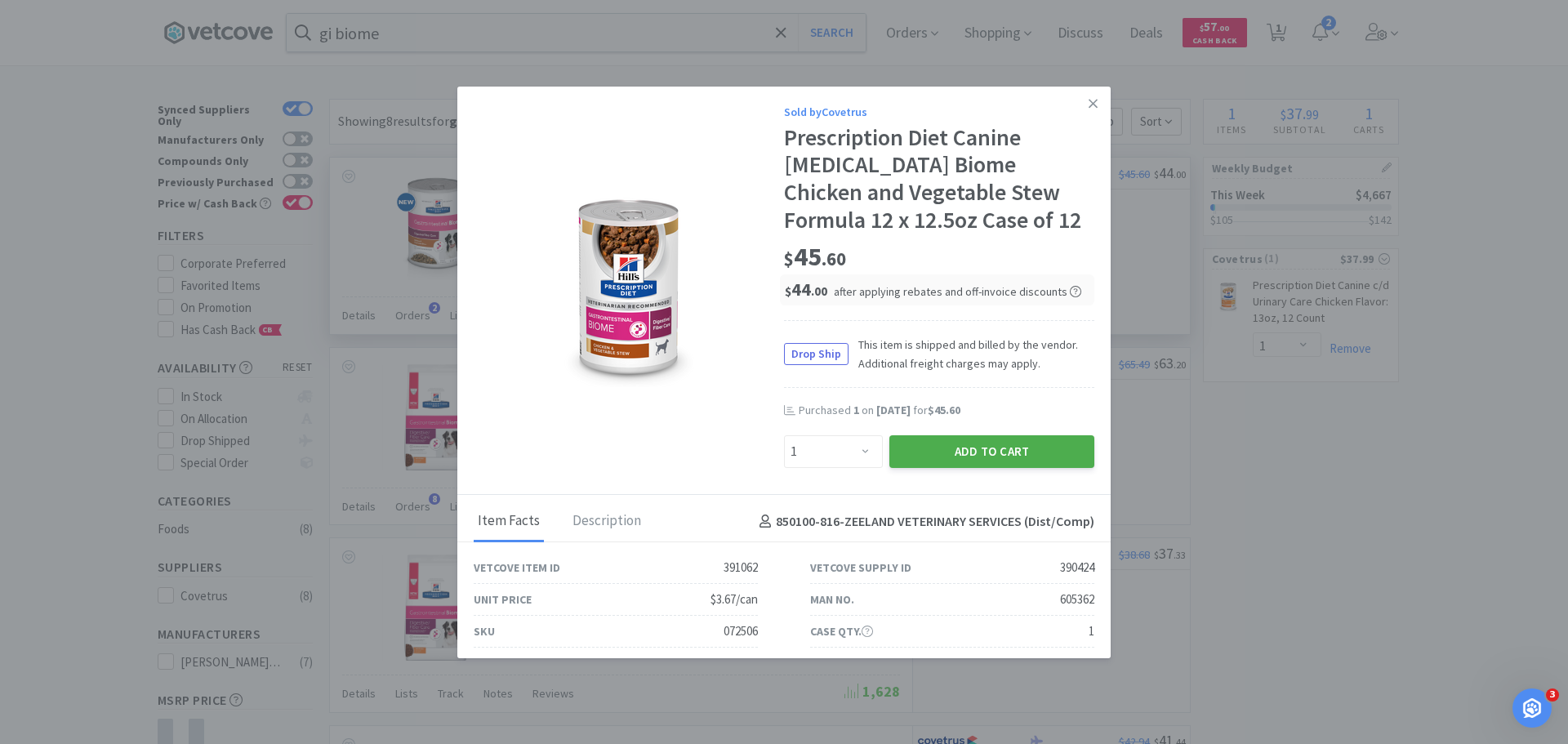
click at [1009, 443] on button "Add to Cart" at bounding box center [992, 451] width 205 height 33
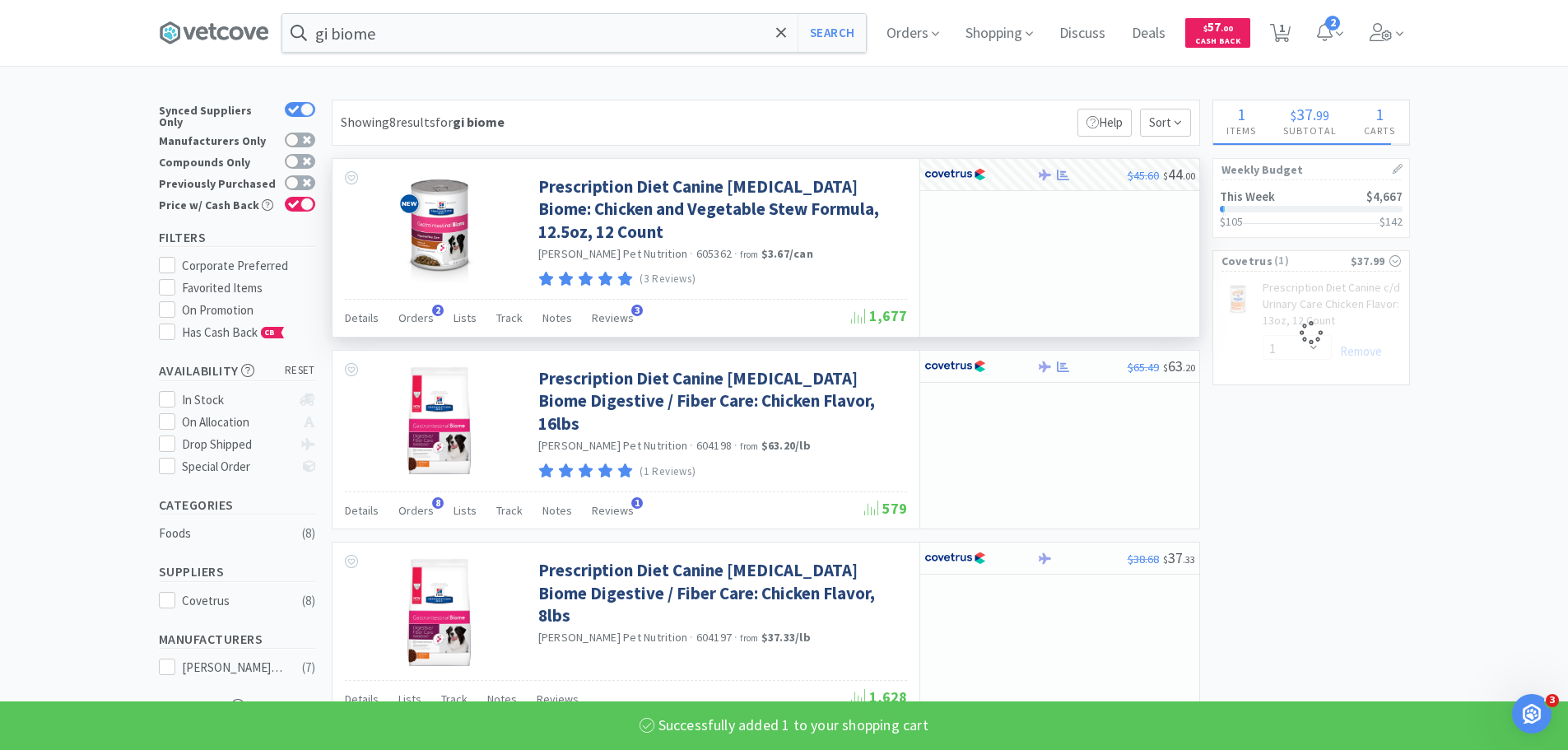
select select "1"
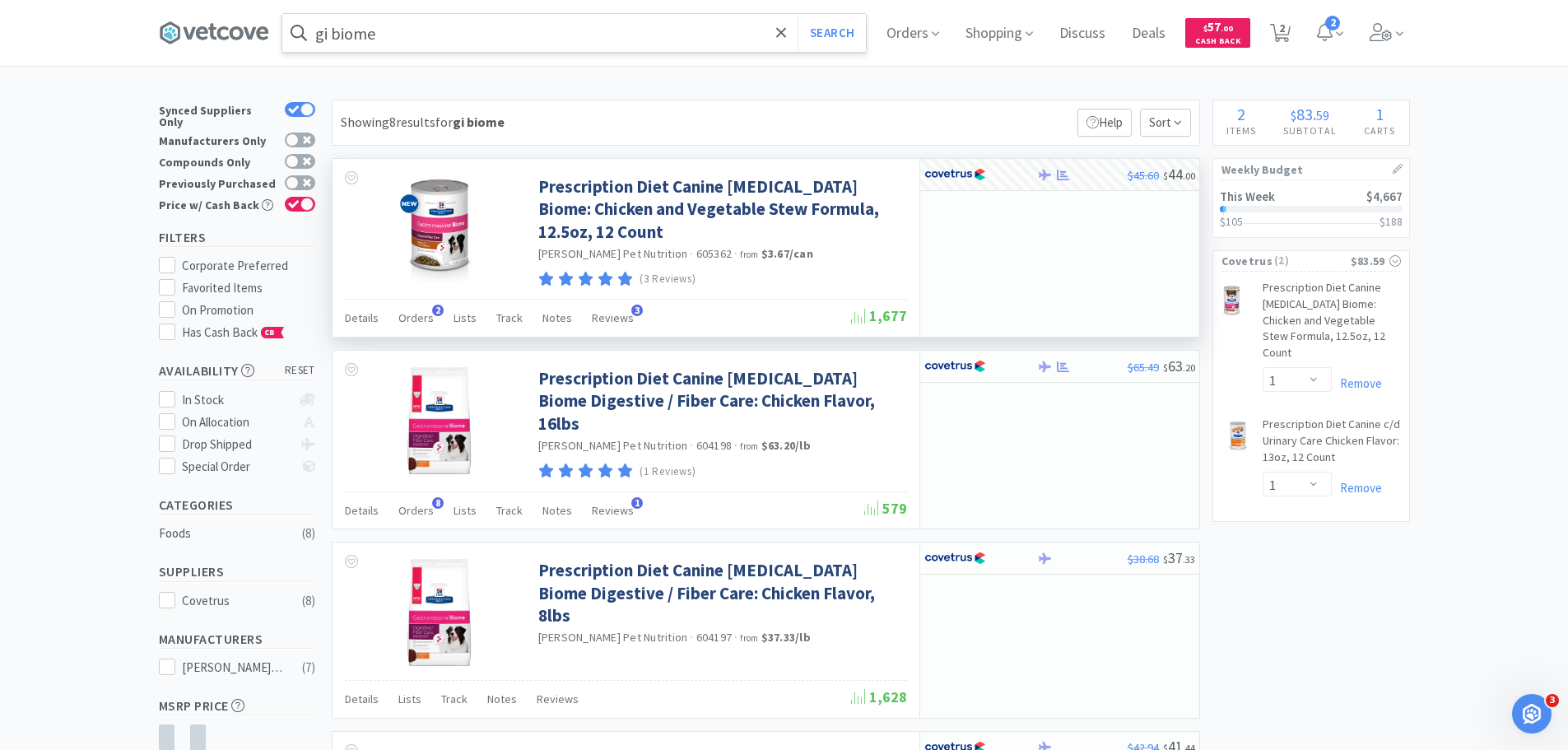
click at [646, 46] on input "gi biome" at bounding box center [573, 33] width 583 height 38
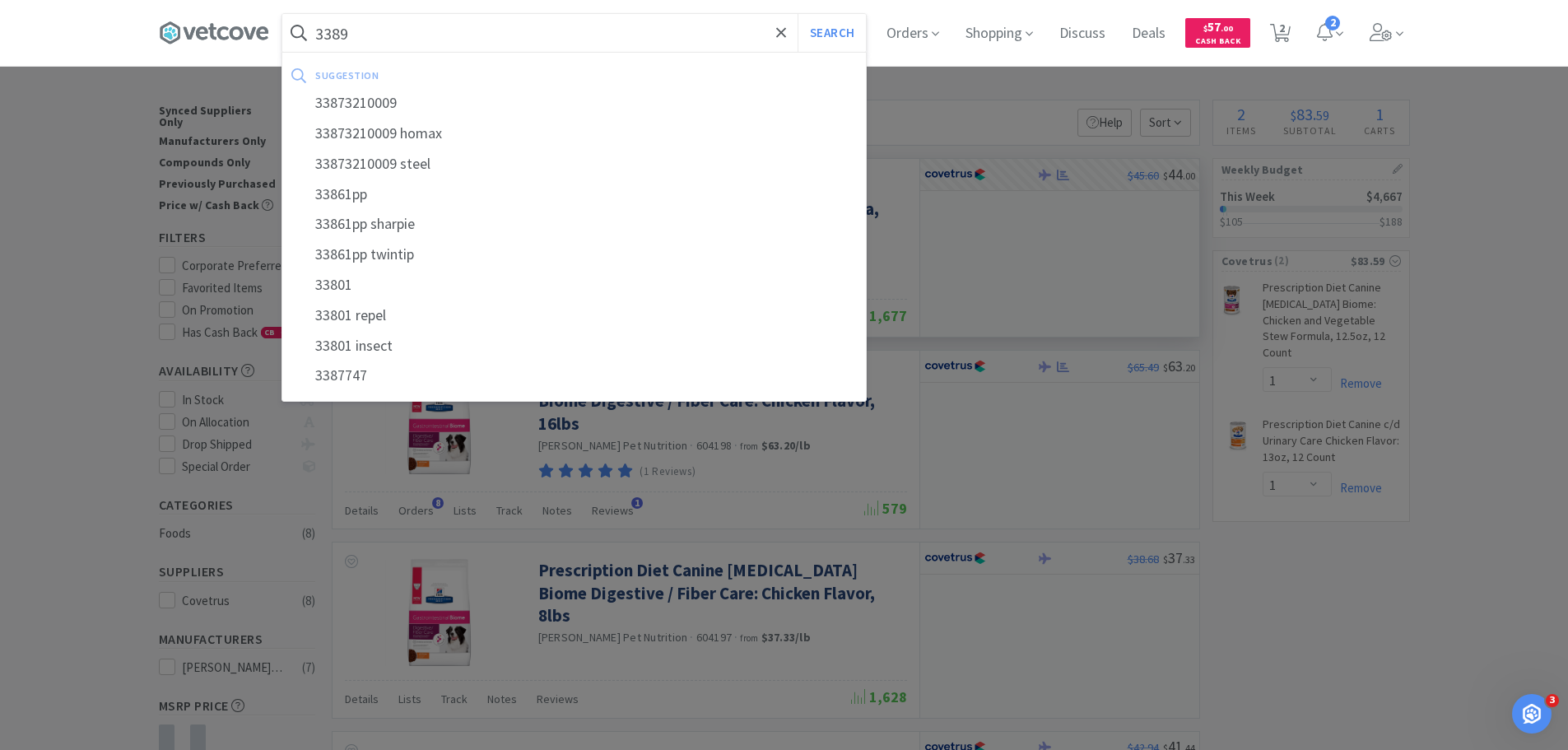
type input "3389"
click at [797, 14] on button "Search" at bounding box center [831, 33] width 68 height 38
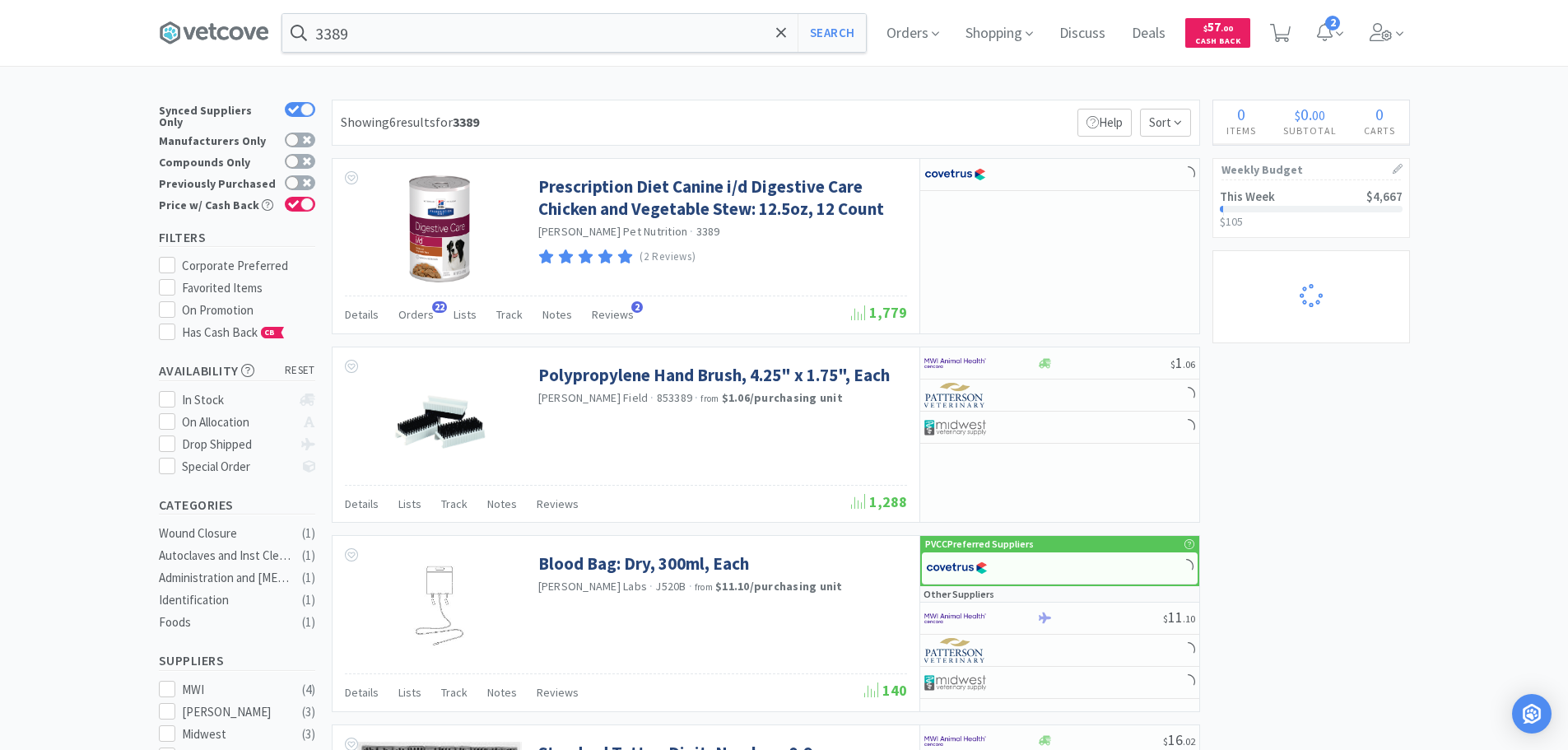
select select "1"
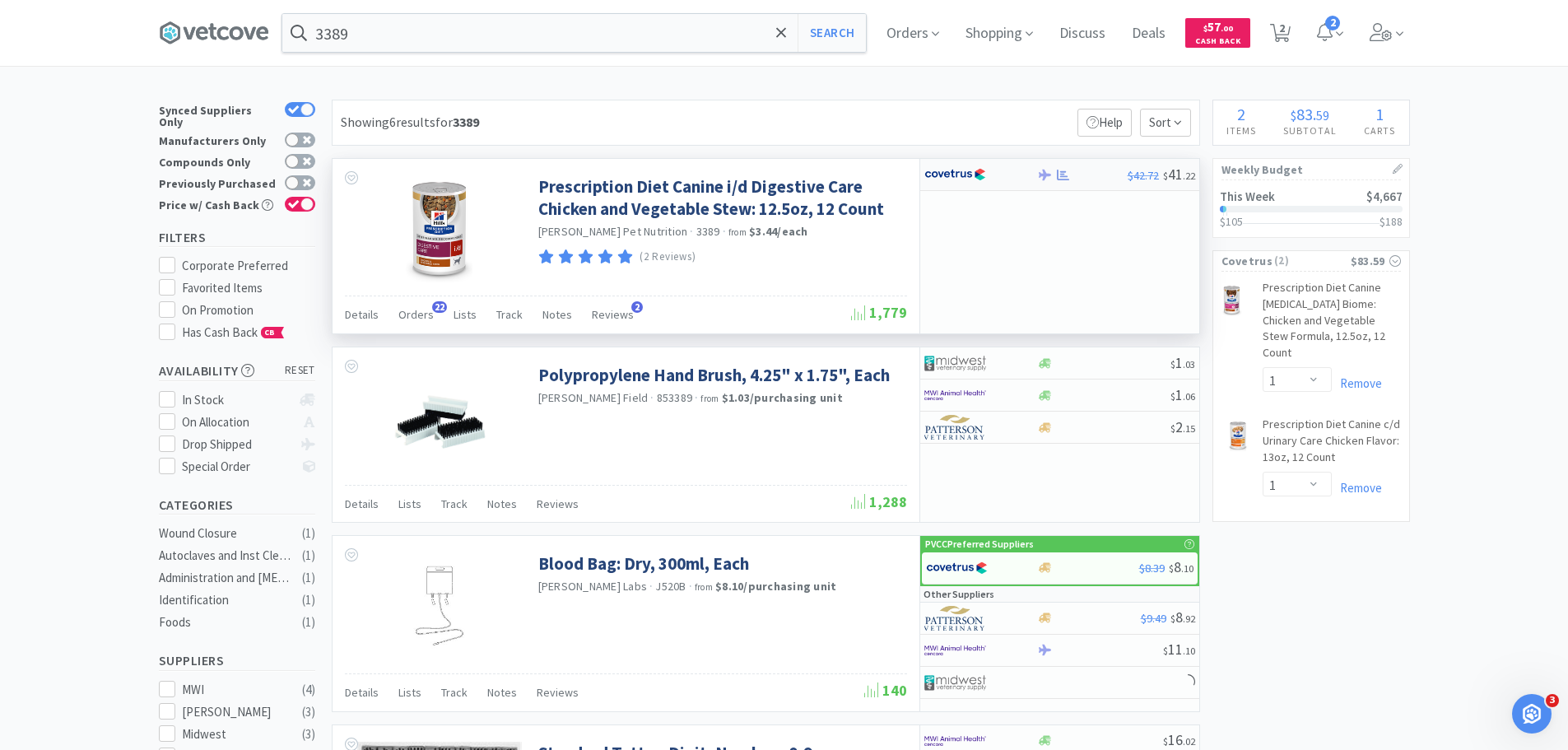
click at [1007, 178] on div at bounding box center [970, 174] width 91 height 28
select select "1"
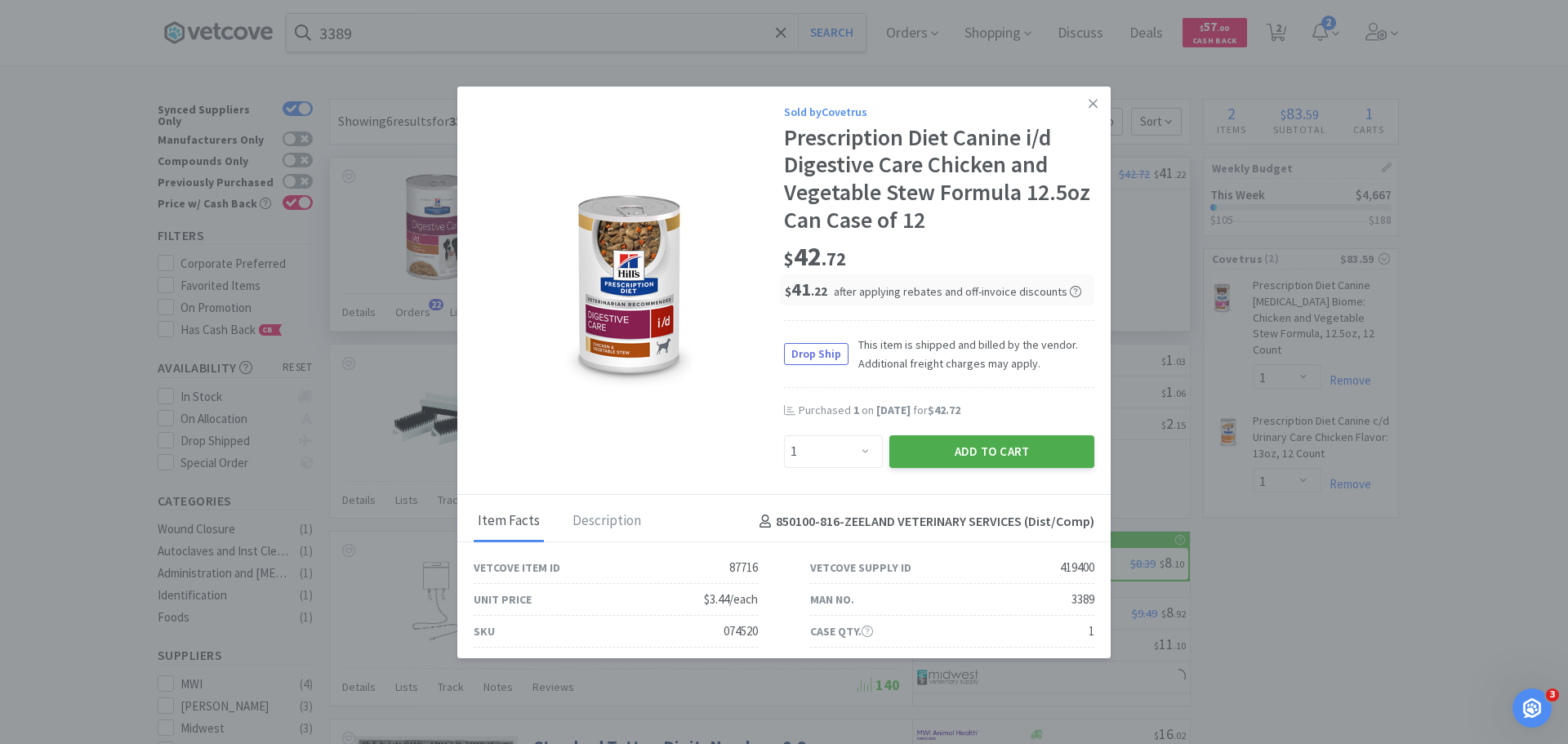
click at [1034, 452] on button "Add to Cart" at bounding box center [992, 451] width 205 height 33
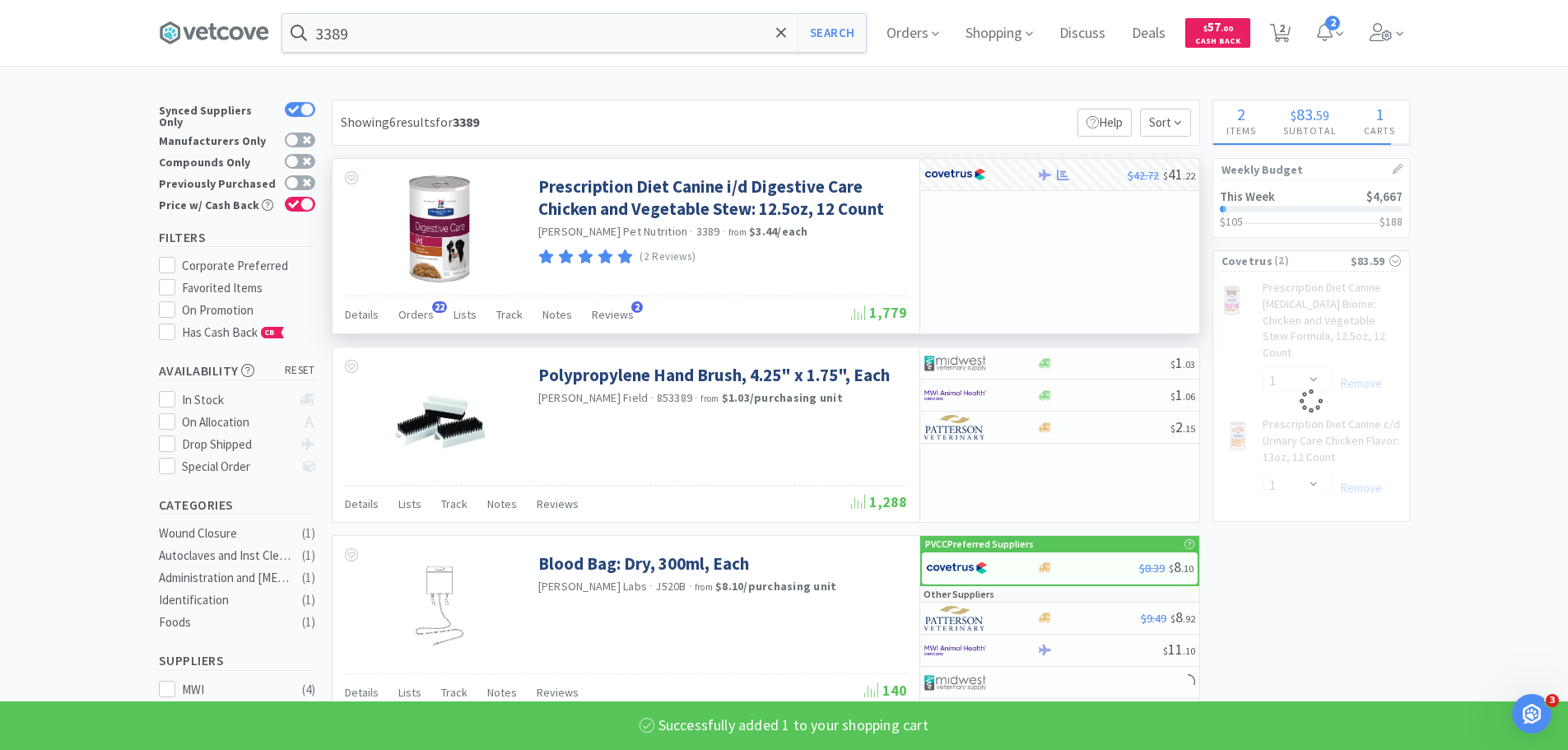
select select "1"
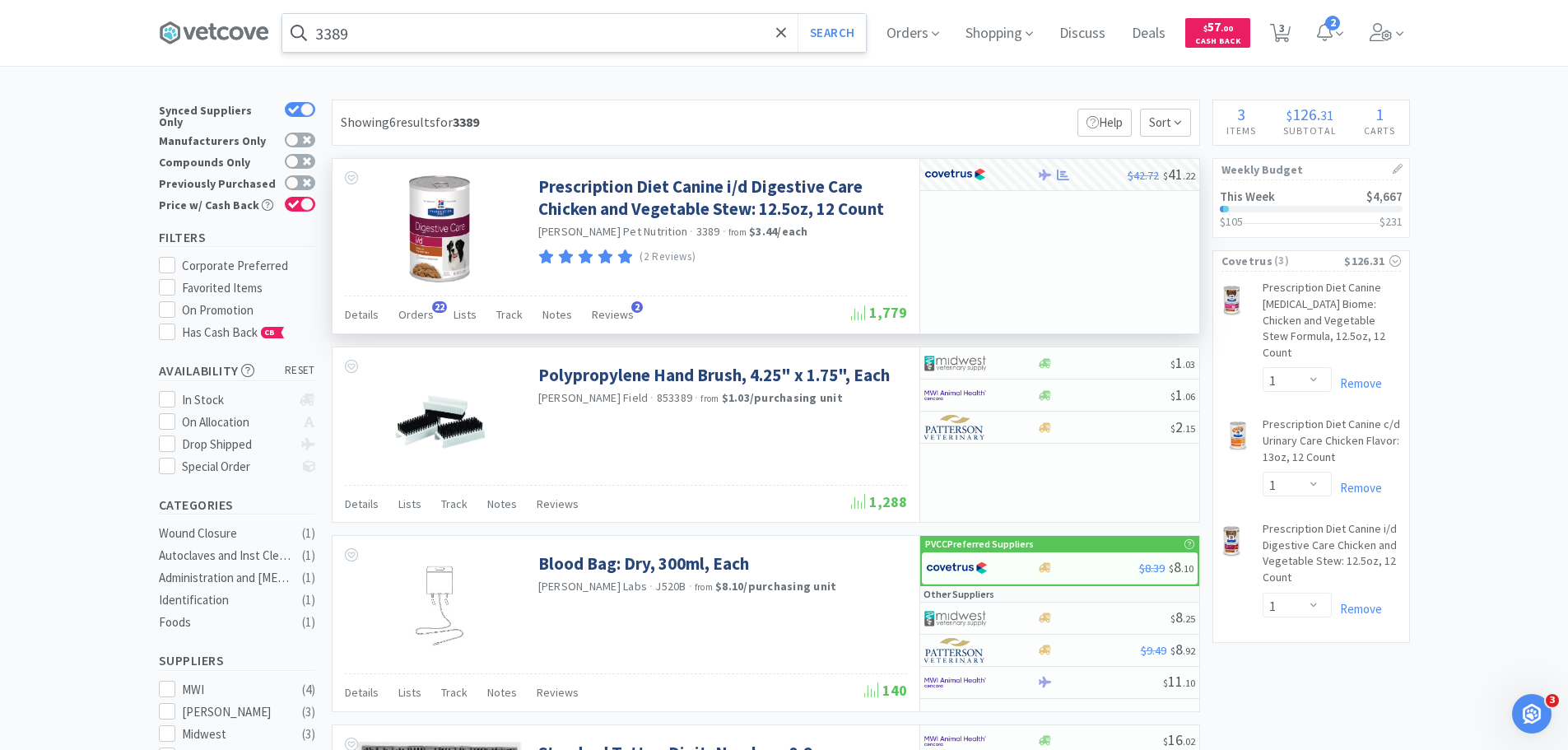
click at [409, 24] on input "3389" at bounding box center [573, 33] width 583 height 38
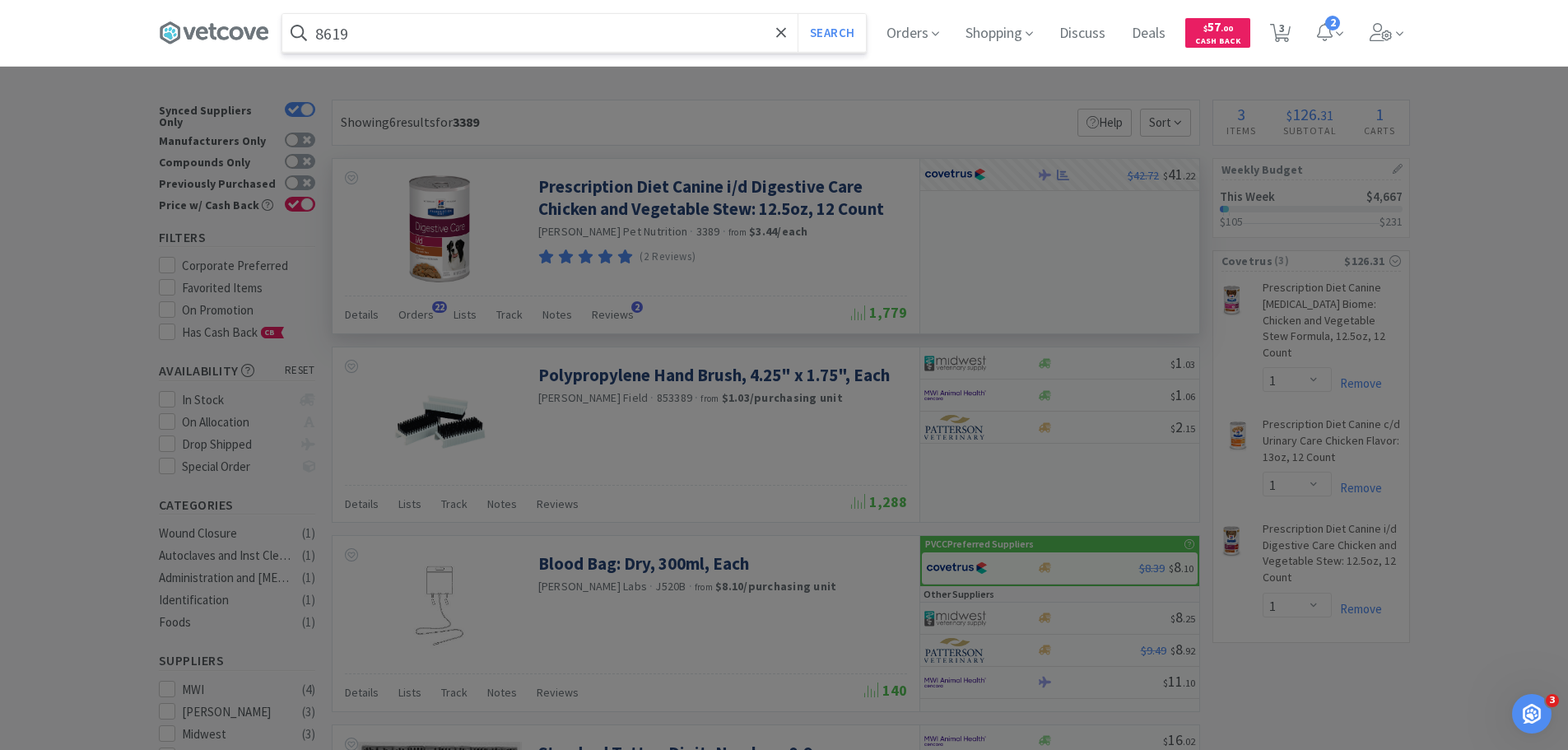
type input "8619"
click at [797, 14] on button "Search" at bounding box center [831, 33] width 68 height 38
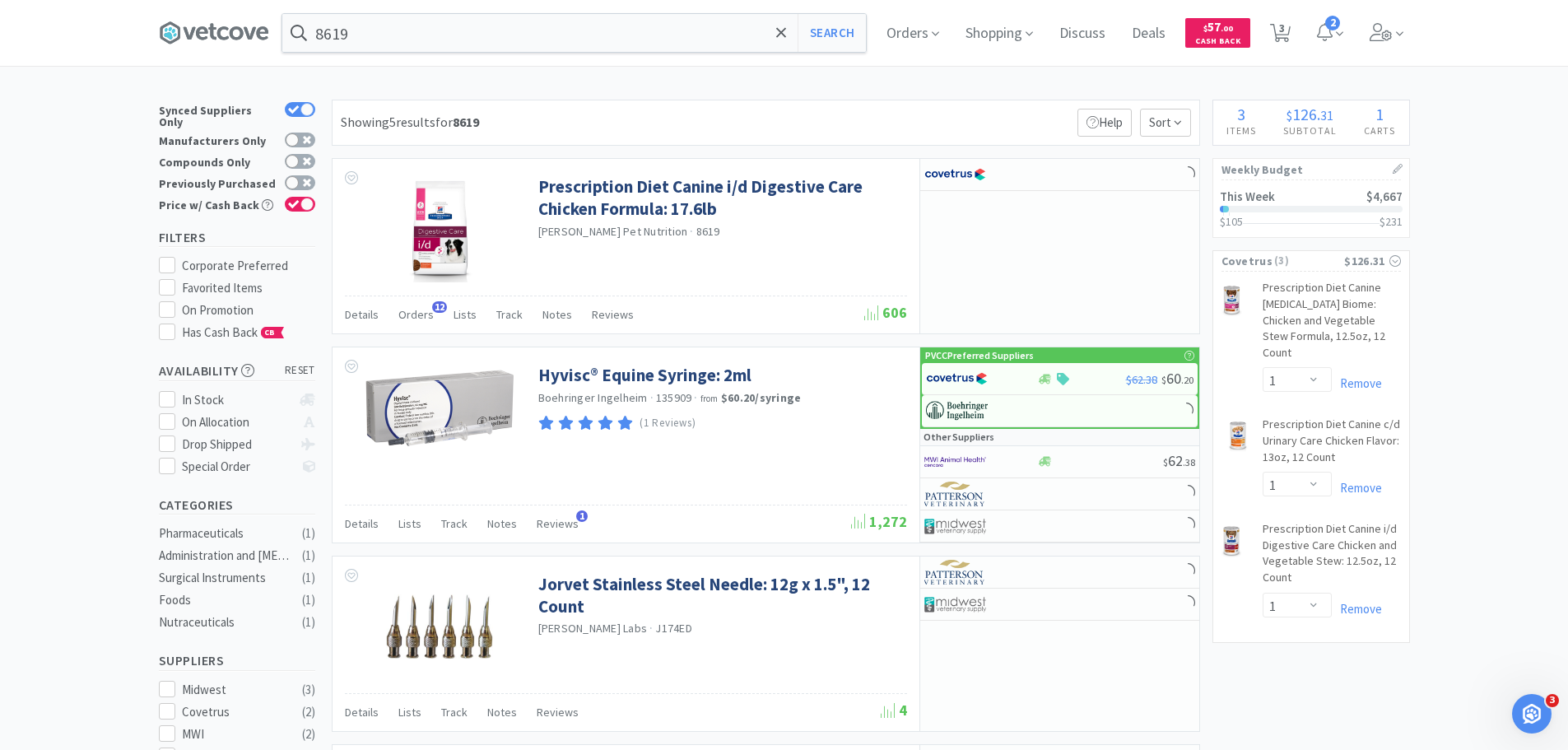
click at [312, 173] on div "Previously Purchased" at bounding box center [237, 183] width 156 height 21
click at [307, 178] on icon at bounding box center [306, 182] width 9 height 9
checkbox input "true"
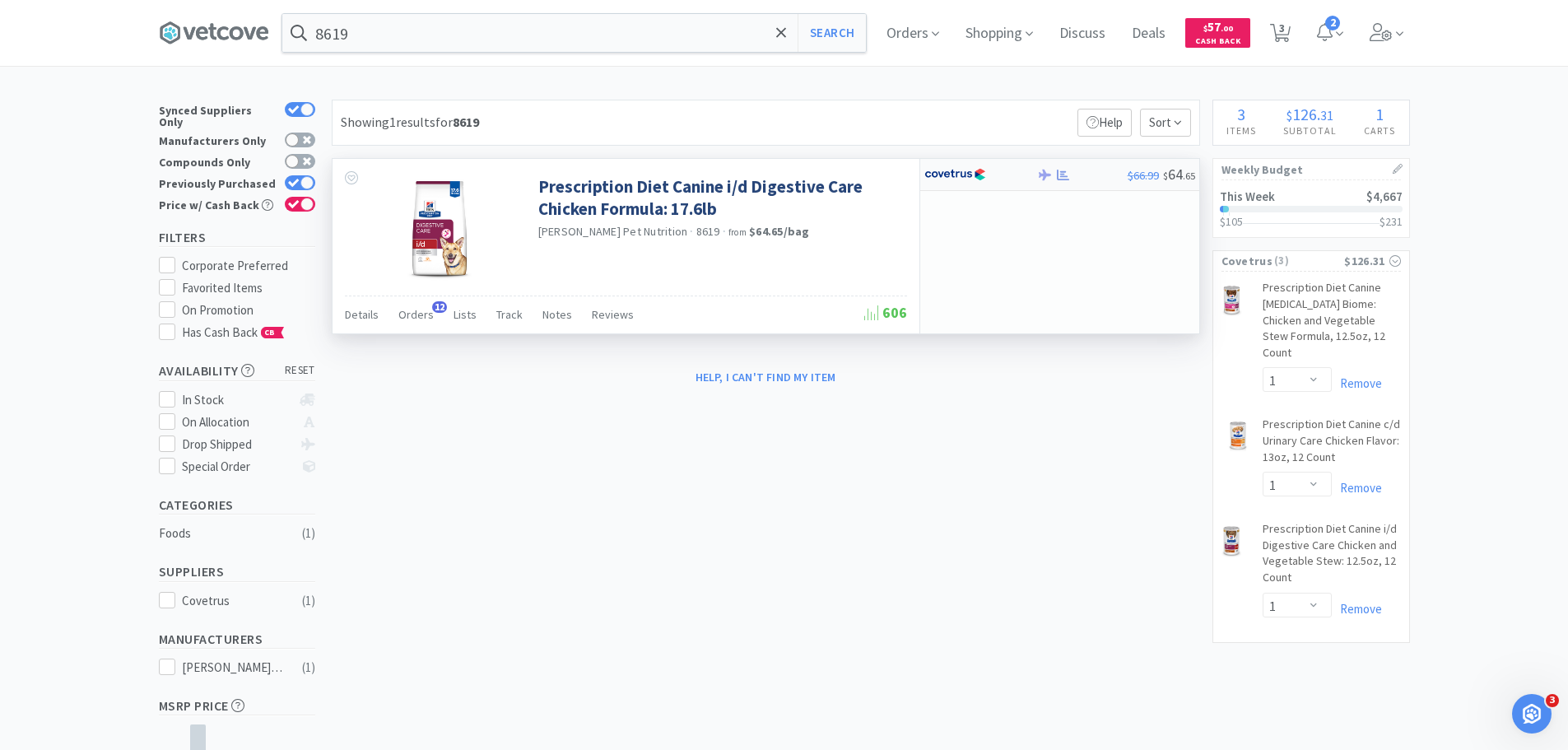
click at [970, 170] on img at bounding box center [955, 174] width 62 height 25
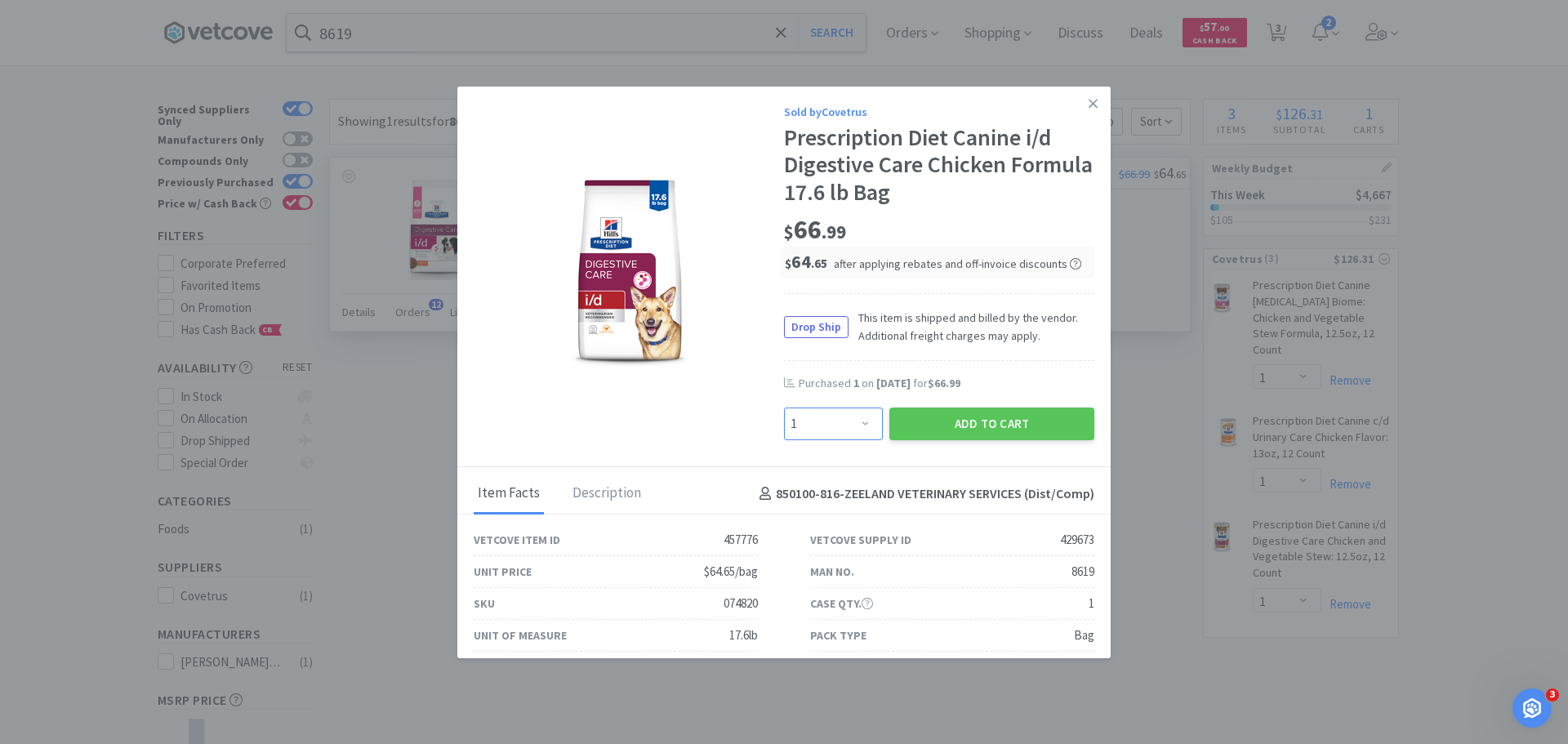
click at [823, 418] on select "Enter Quantity 1 2 3 4 5 6 7 8 9 10 11 12 13 14 15 16 17 18 19 20 Enter Quantity" at bounding box center [833, 424] width 99 height 33
select select "2"
click at [784, 407] on select "Enter Quantity 1 2 3 4 5 6 7 8 9 10 11 12 13 14 15 16 17 18 19 20 Enter Quantity" at bounding box center [833, 424] width 99 height 33
click at [966, 432] on button "Add to Cart" at bounding box center [992, 424] width 205 height 33
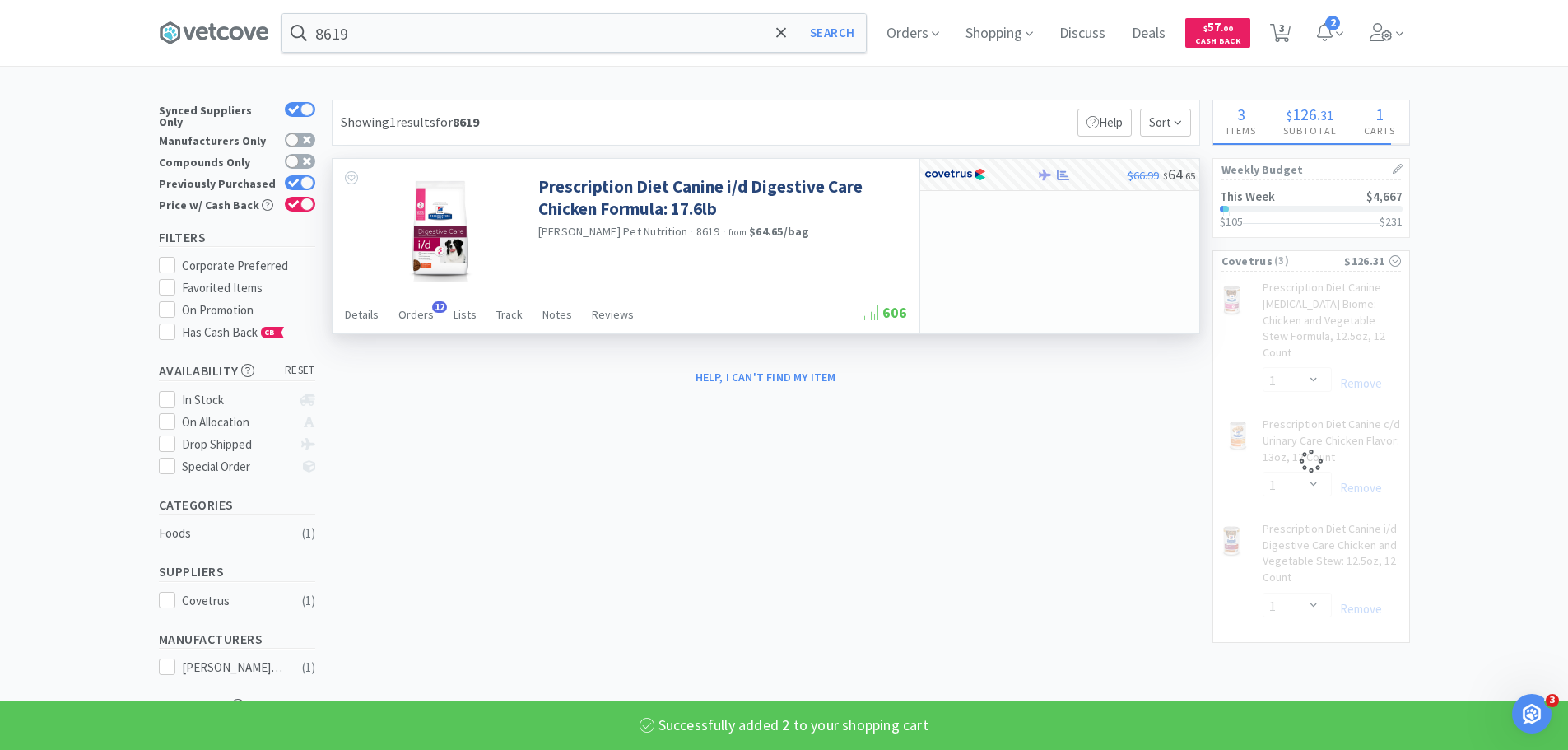
select select "2"
select select "1"
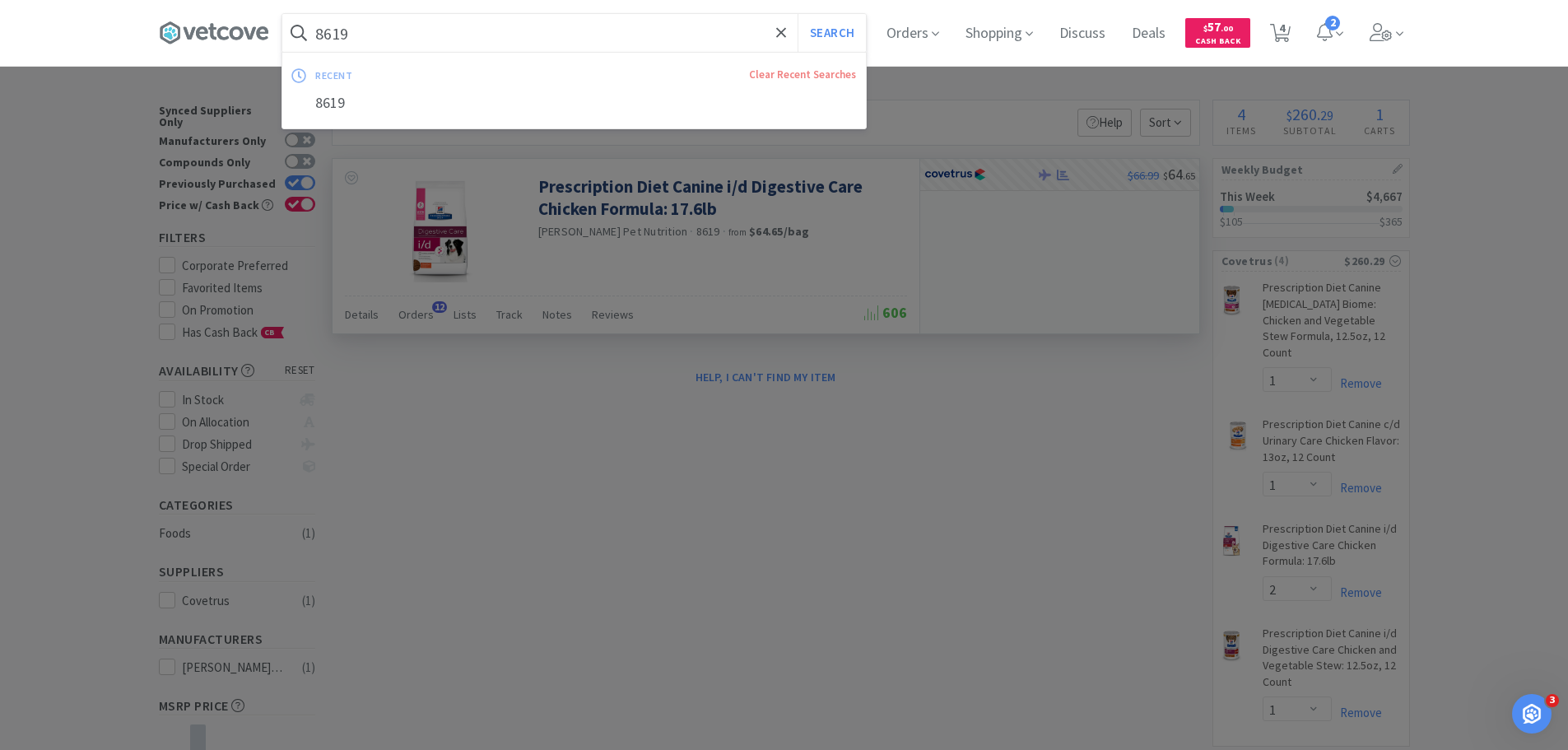
click at [601, 27] on input "8619" at bounding box center [573, 33] width 583 height 38
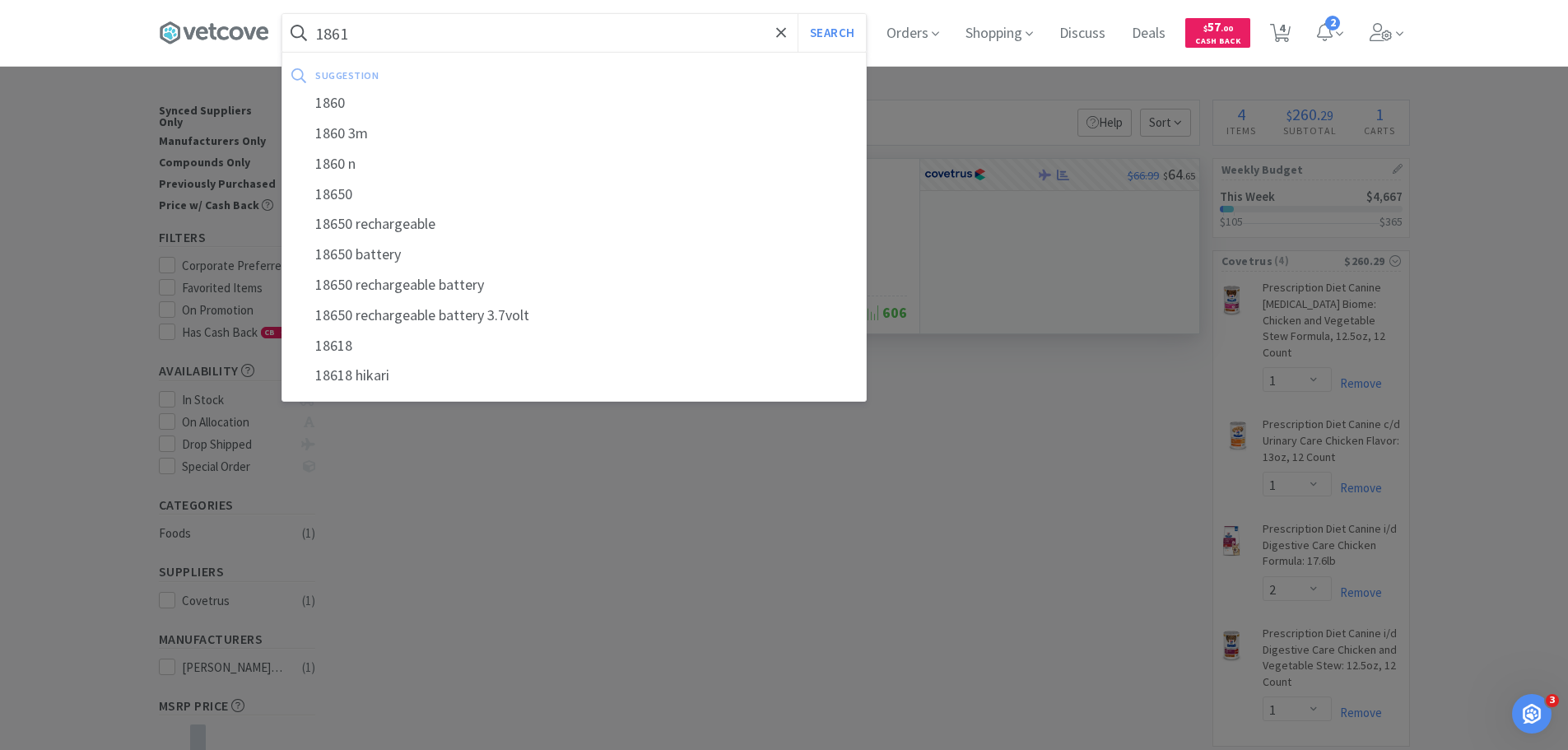
type input "1861"
click at [797, 14] on button "Search" at bounding box center [831, 33] width 68 height 38
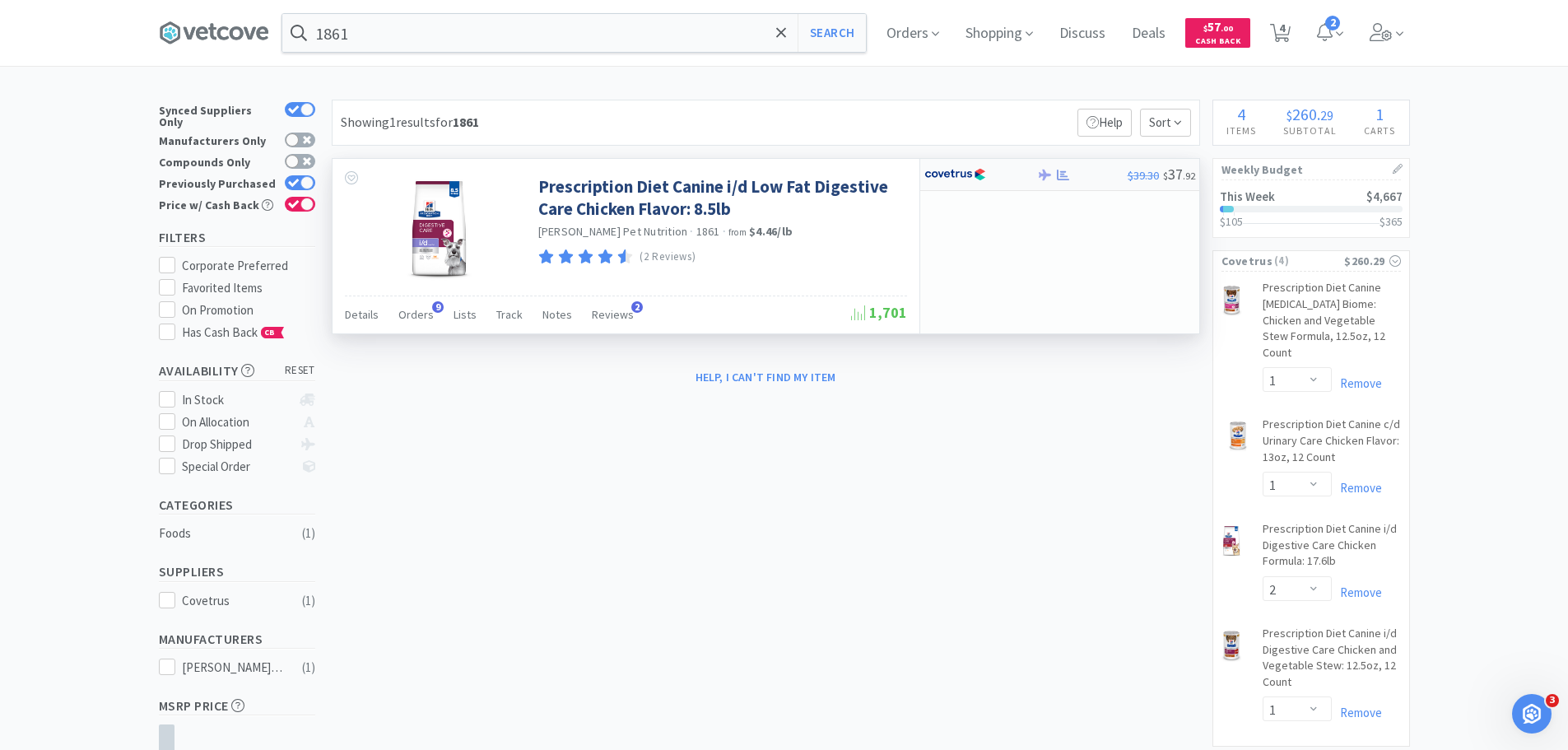
click at [963, 185] on img at bounding box center [955, 174] width 62 height 25
select select "1"
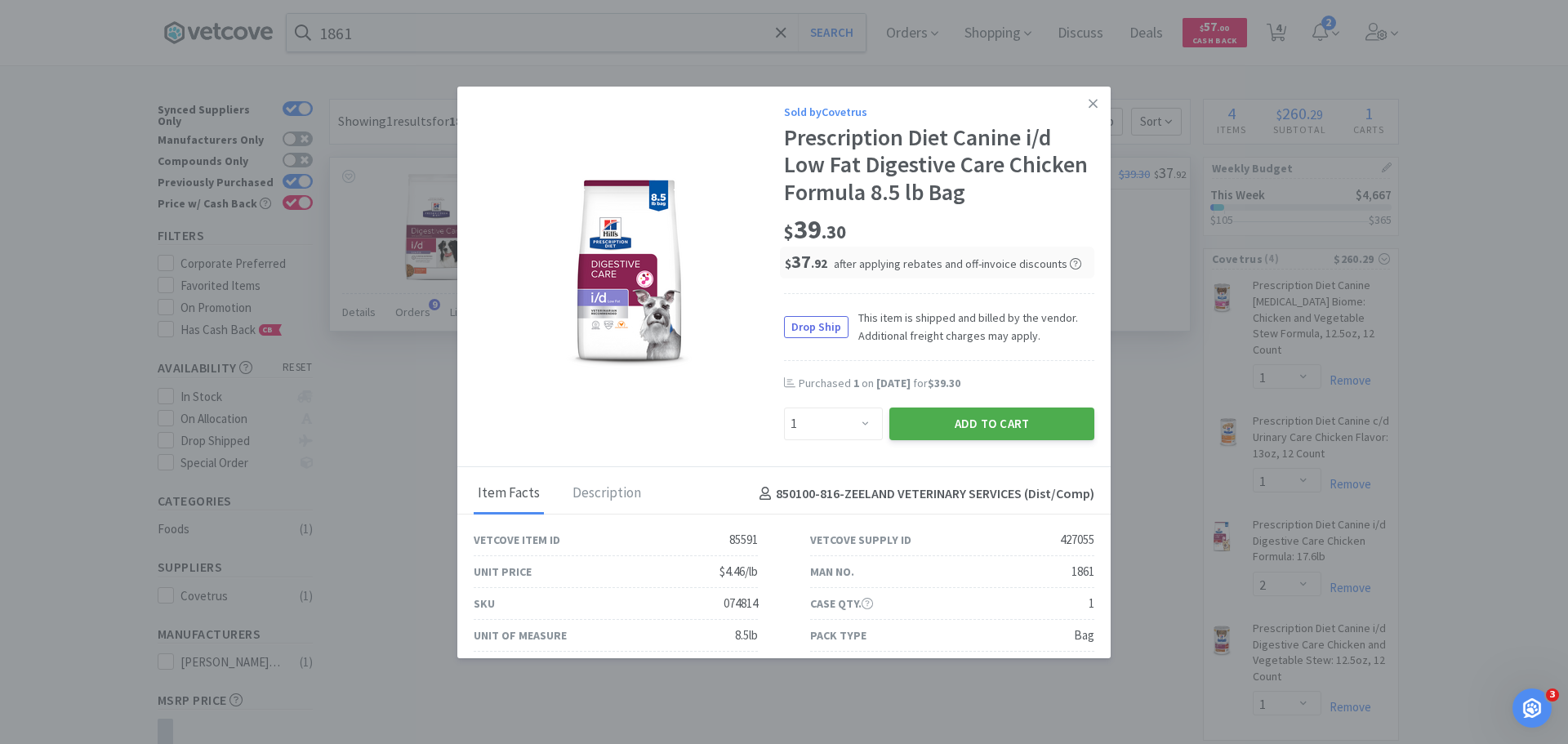
click at [1020, 421] on button "Add to Cart" at bounding box center [992, 424] width 205 height 33
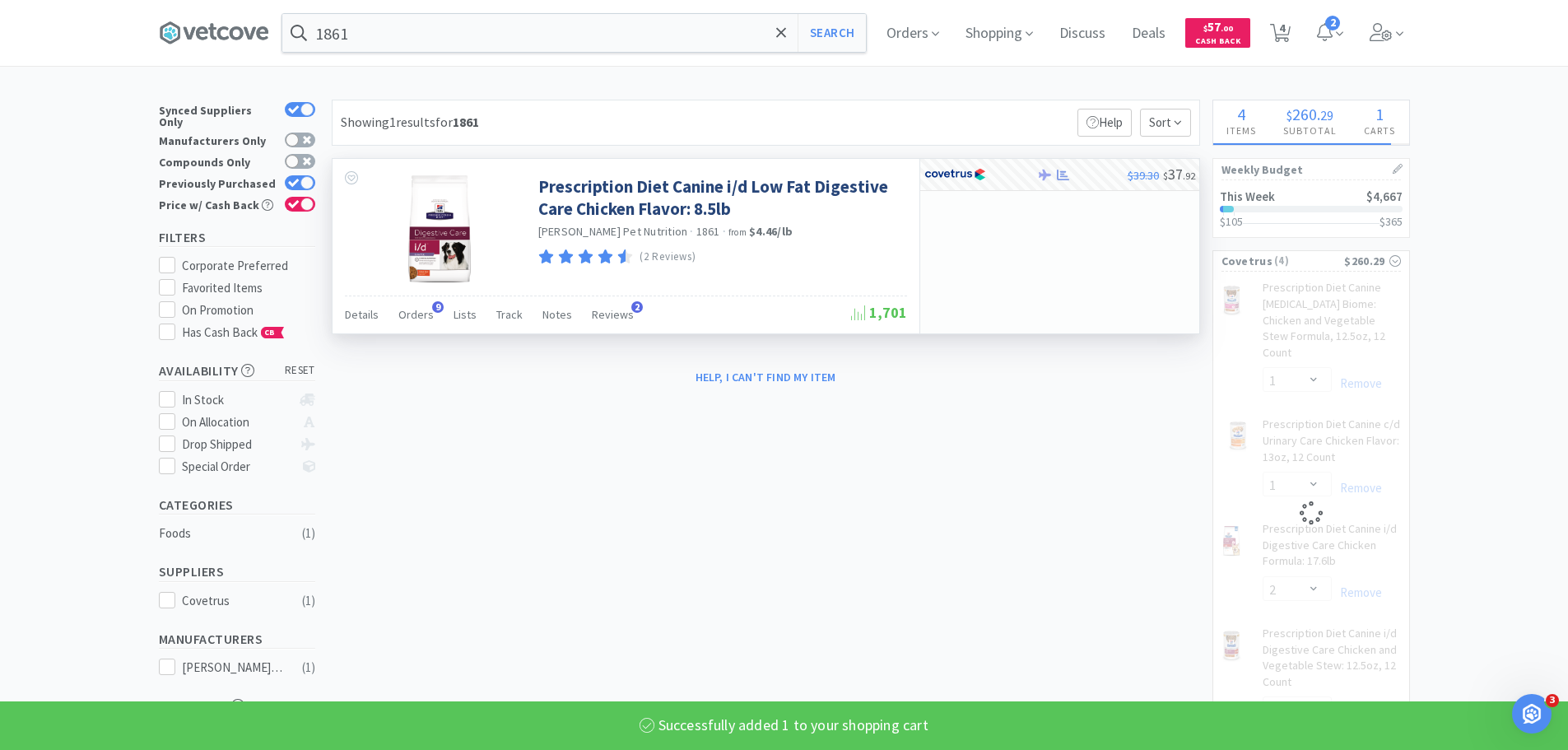
select select "1"
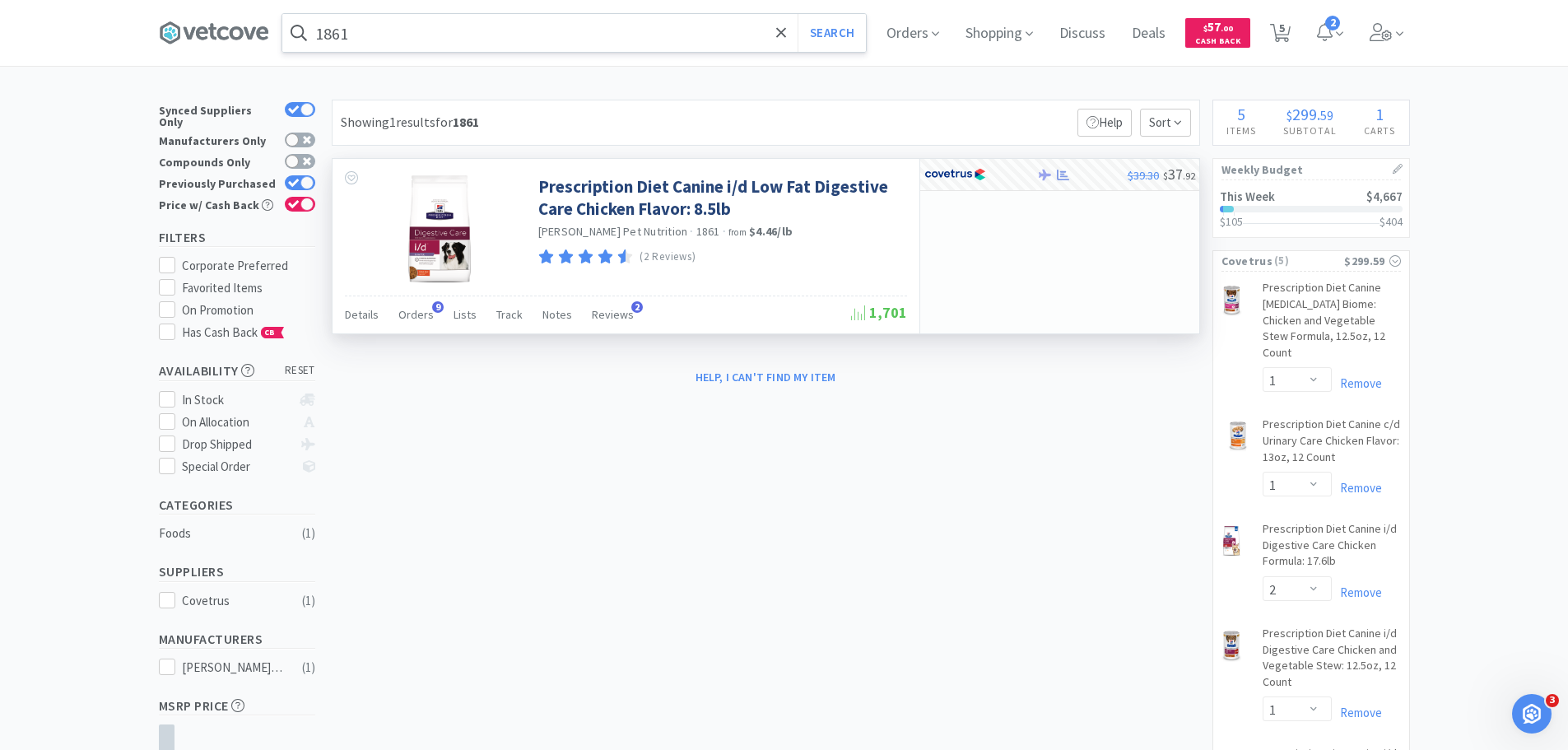
click at [486, 39] on input "1861" at bounding box center [573, 33] width 583 height 38
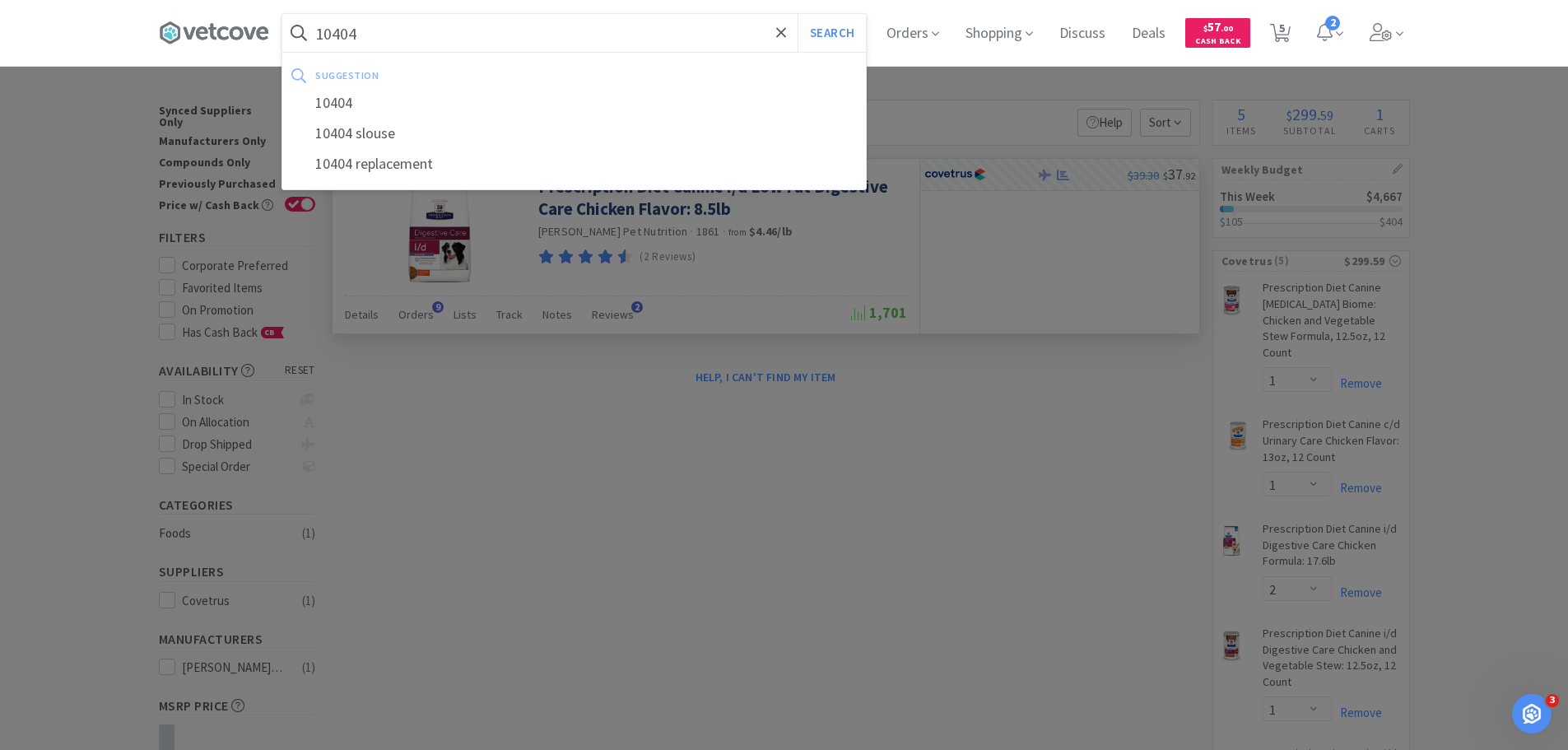
type input "10404"
click at [797, 14] on button "Search" at bounding box center [831, 33] width 68 height 38
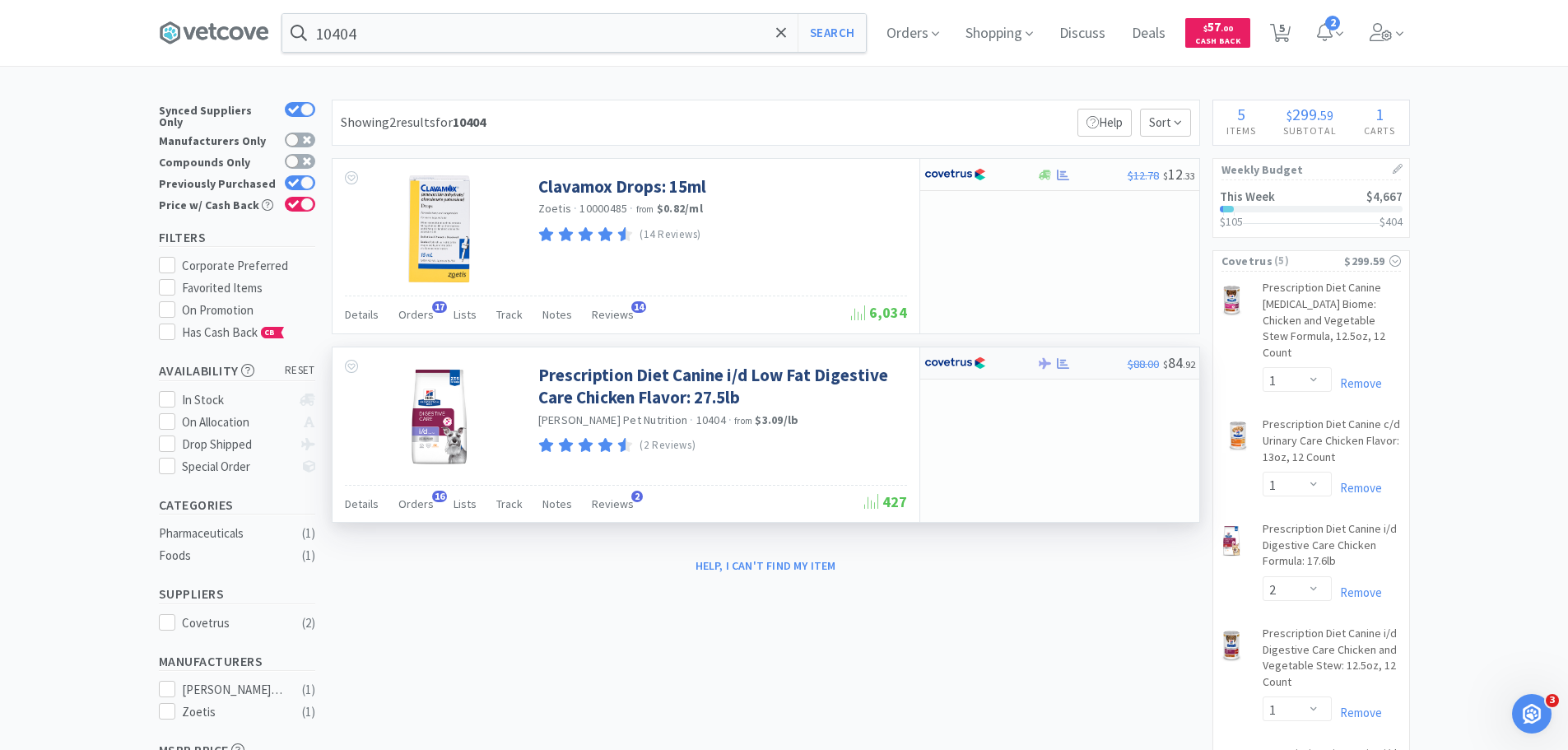
click at [992, 372] on div at bounding box center [970, 362] width 91 height 28
select select "1"
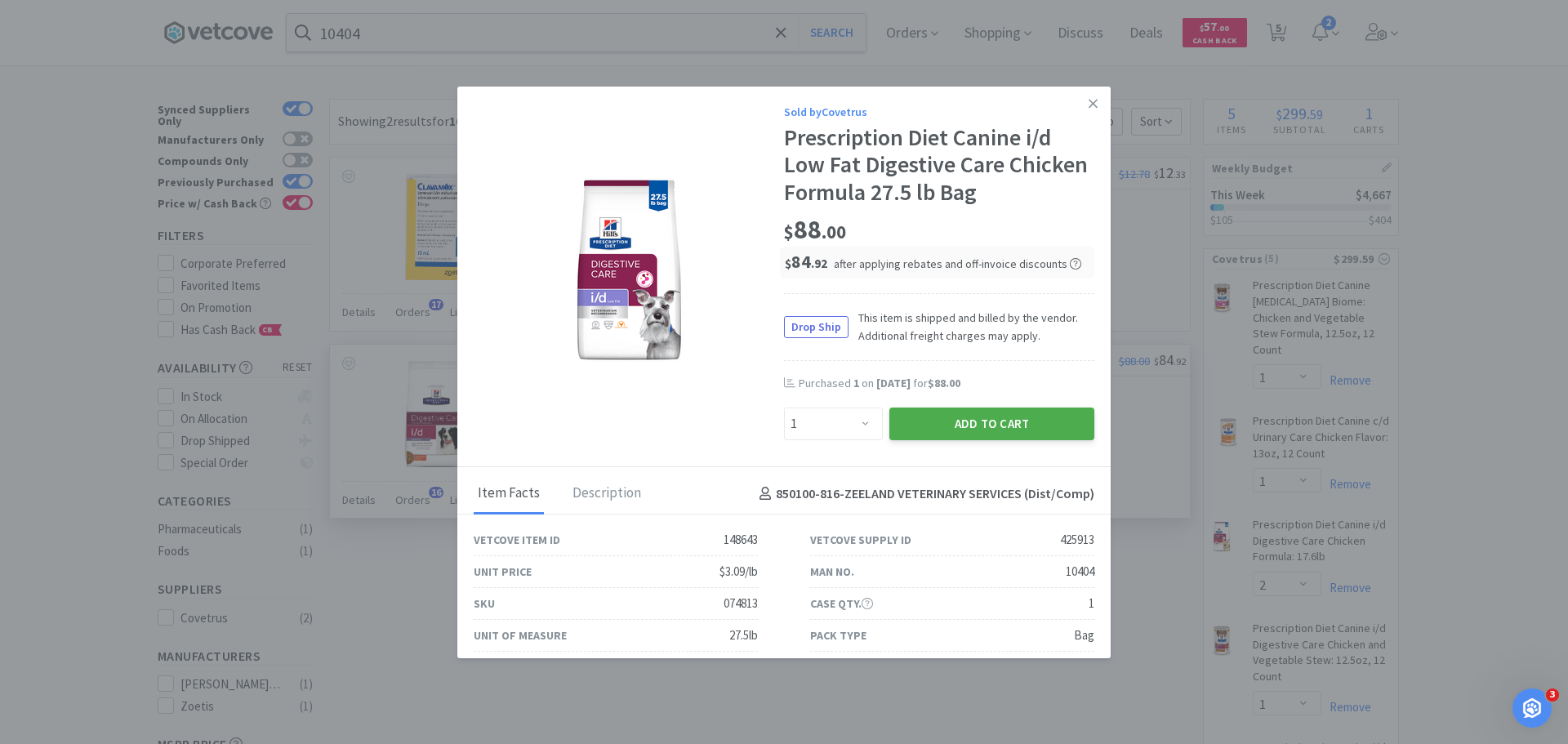
click at [1006, 427] on button "Add to Cart" at bounding box center [992, 424] width 205 height 33
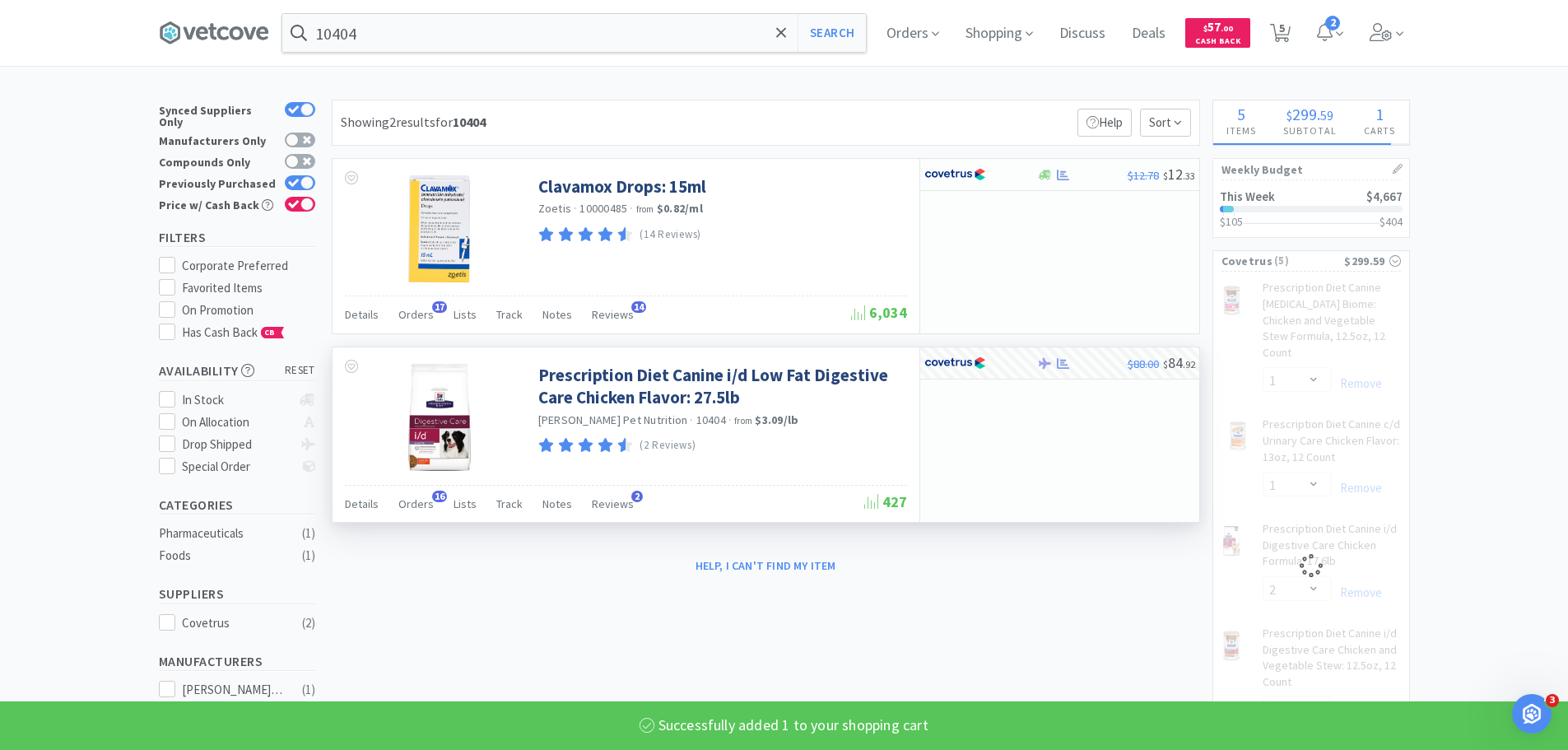
select select "1"
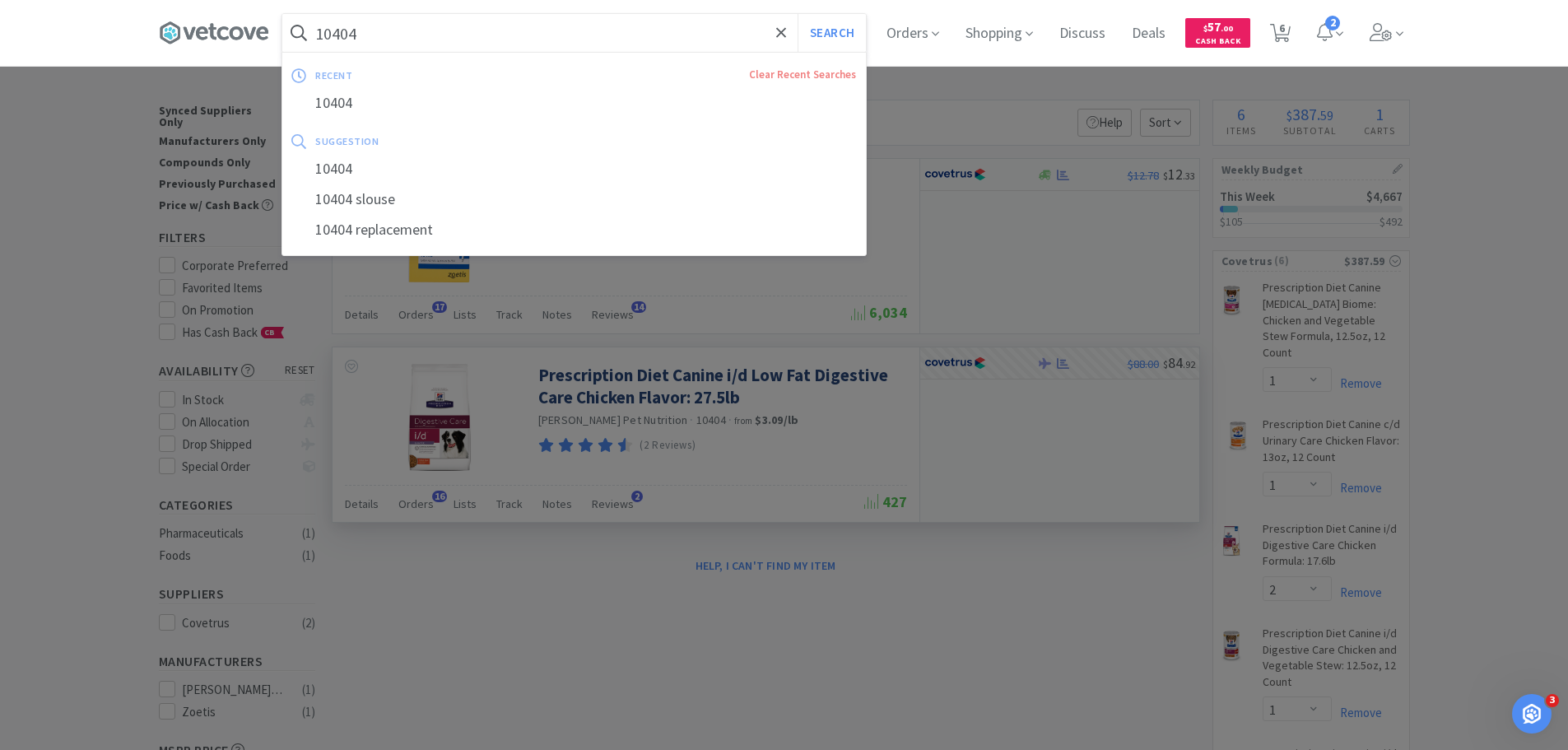
click at [611, 38] on input "10404" at bounding box center [573, 33] width 583 height 38
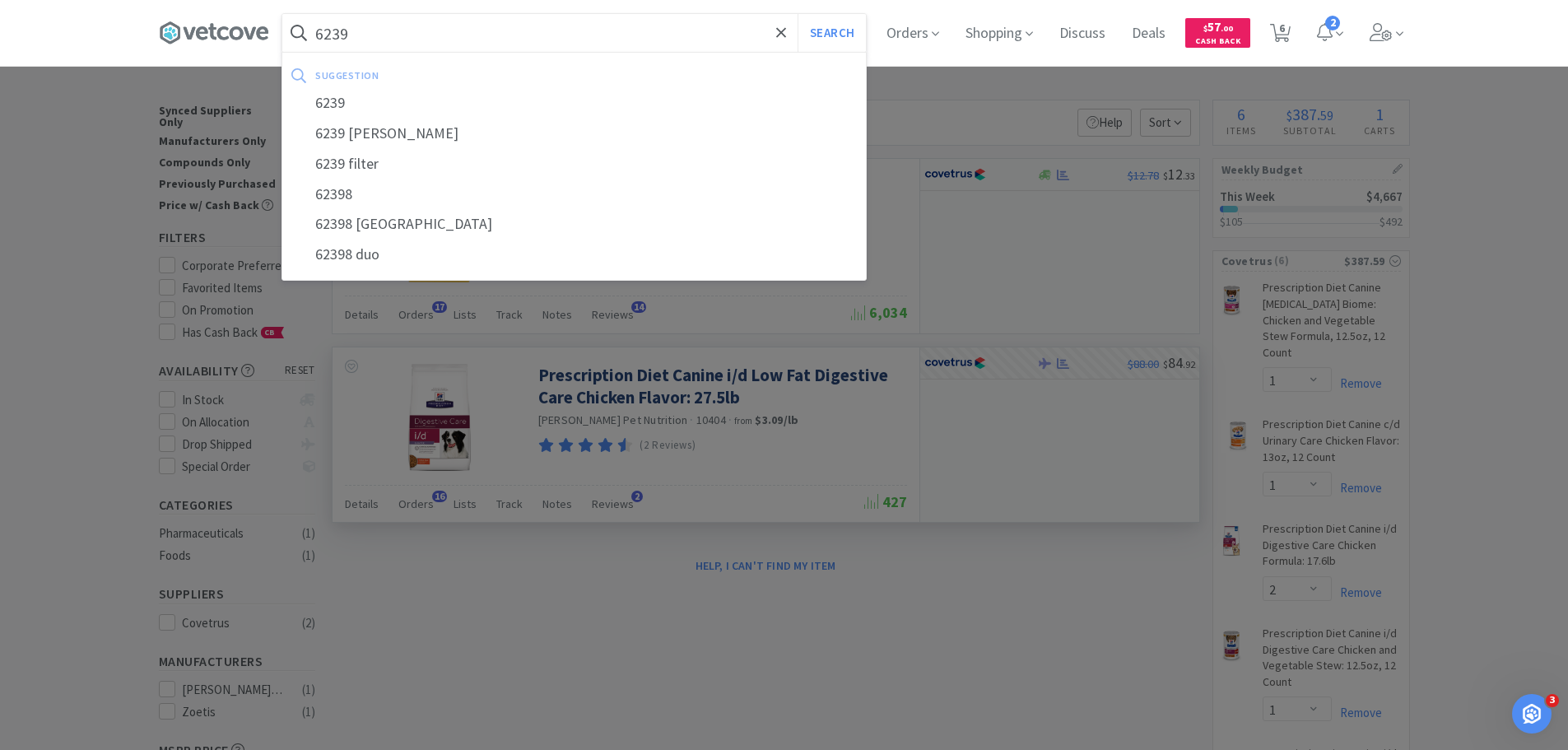
type input "6239"
click at [797, 14] on button "Search" at bounding box center [831, 33] width 68 height 38
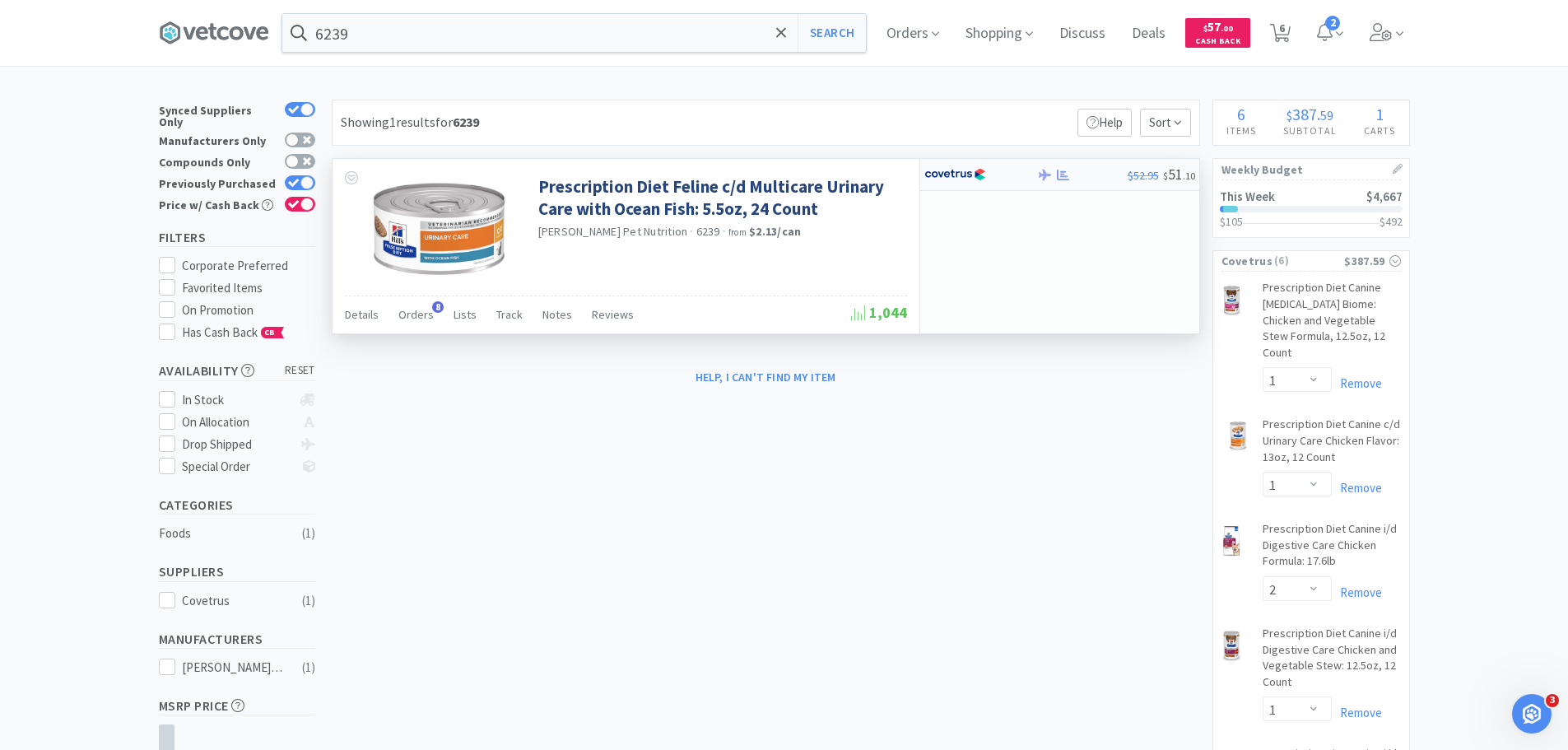
click at [1042, 181] on div "$52.95 $ 51 . 10" at bounding box center [1059, 174] width 279 height 32
select select "1"
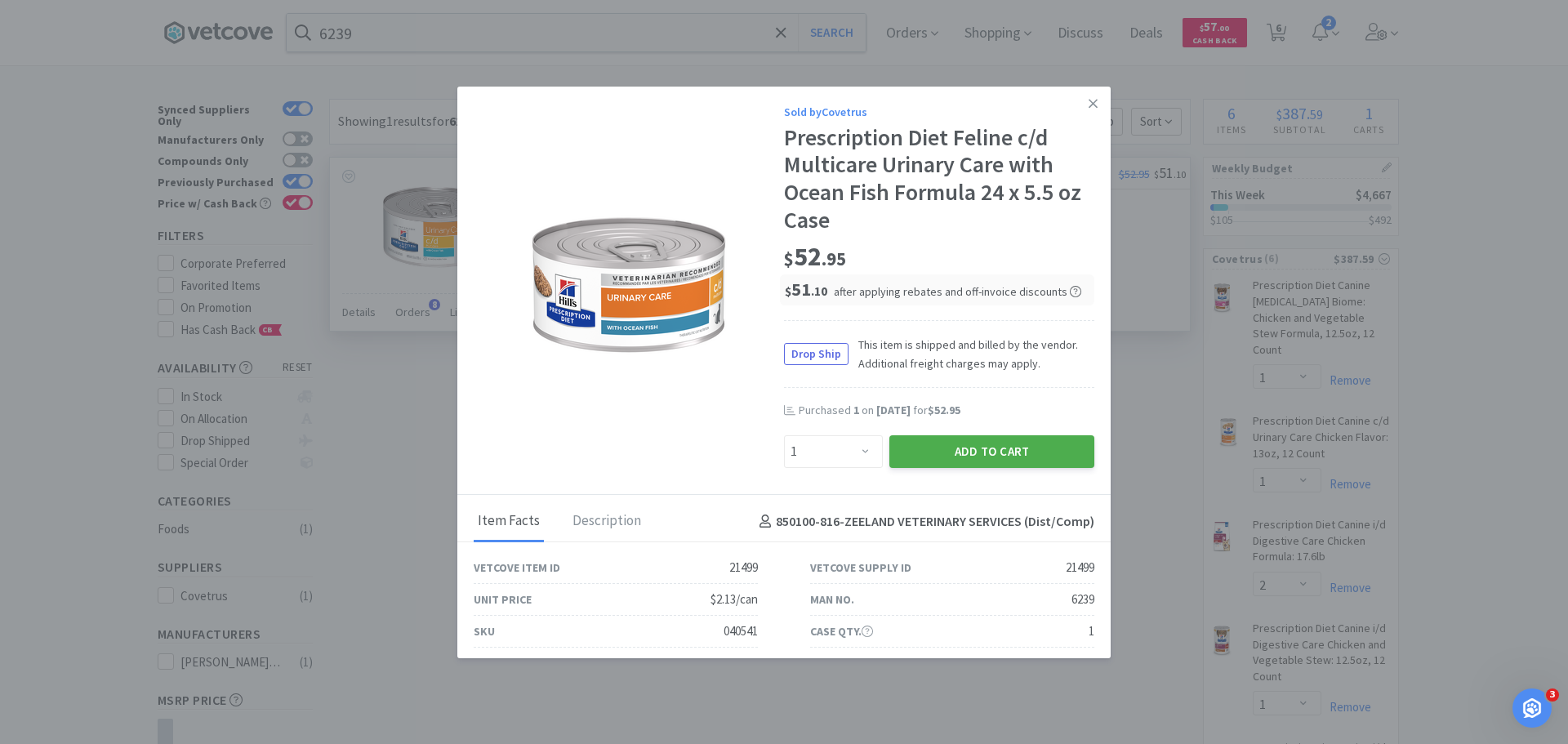
click at [1041, 453] on button "Add to Cart" at bounding box center [992, 451] width 205 height 33
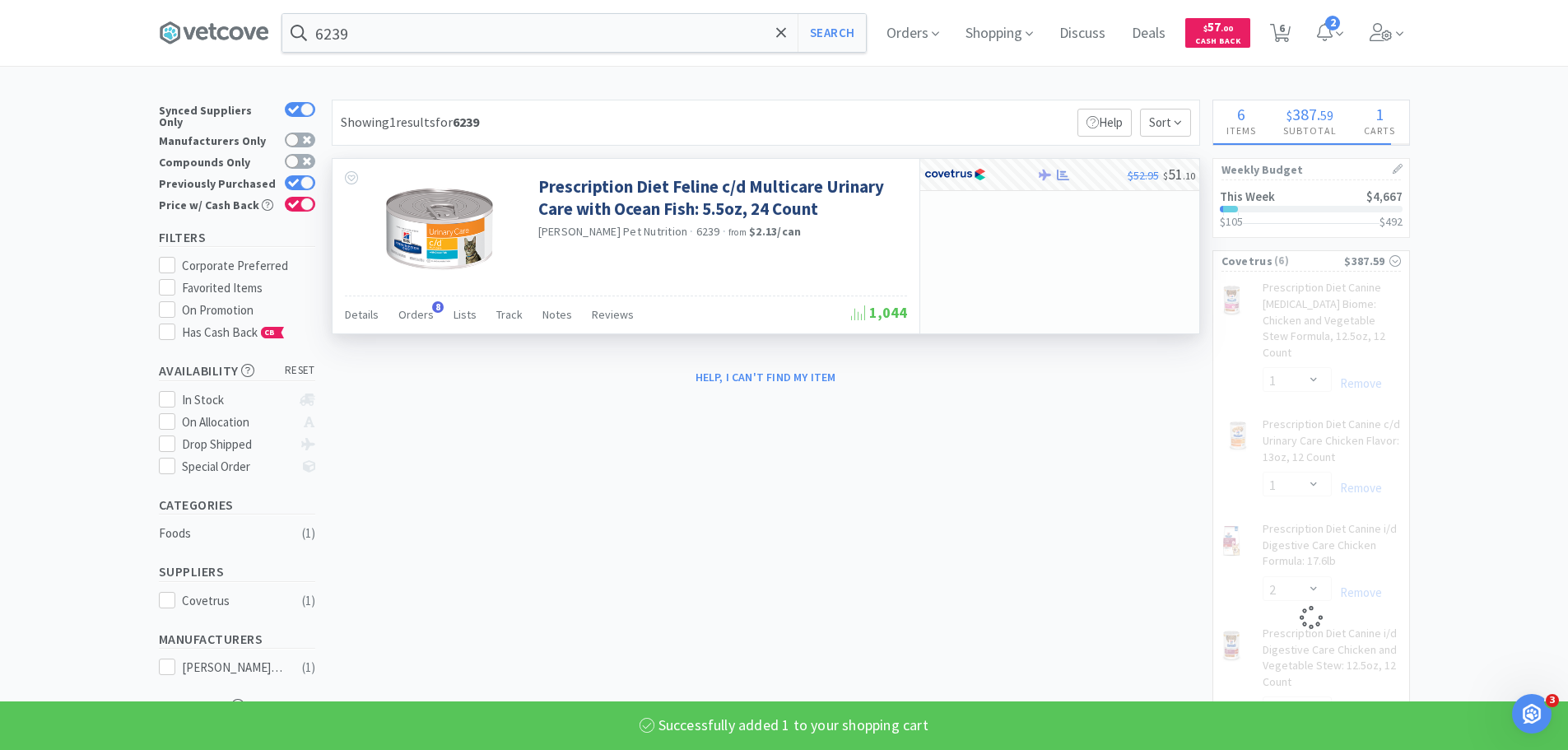
select select "1"
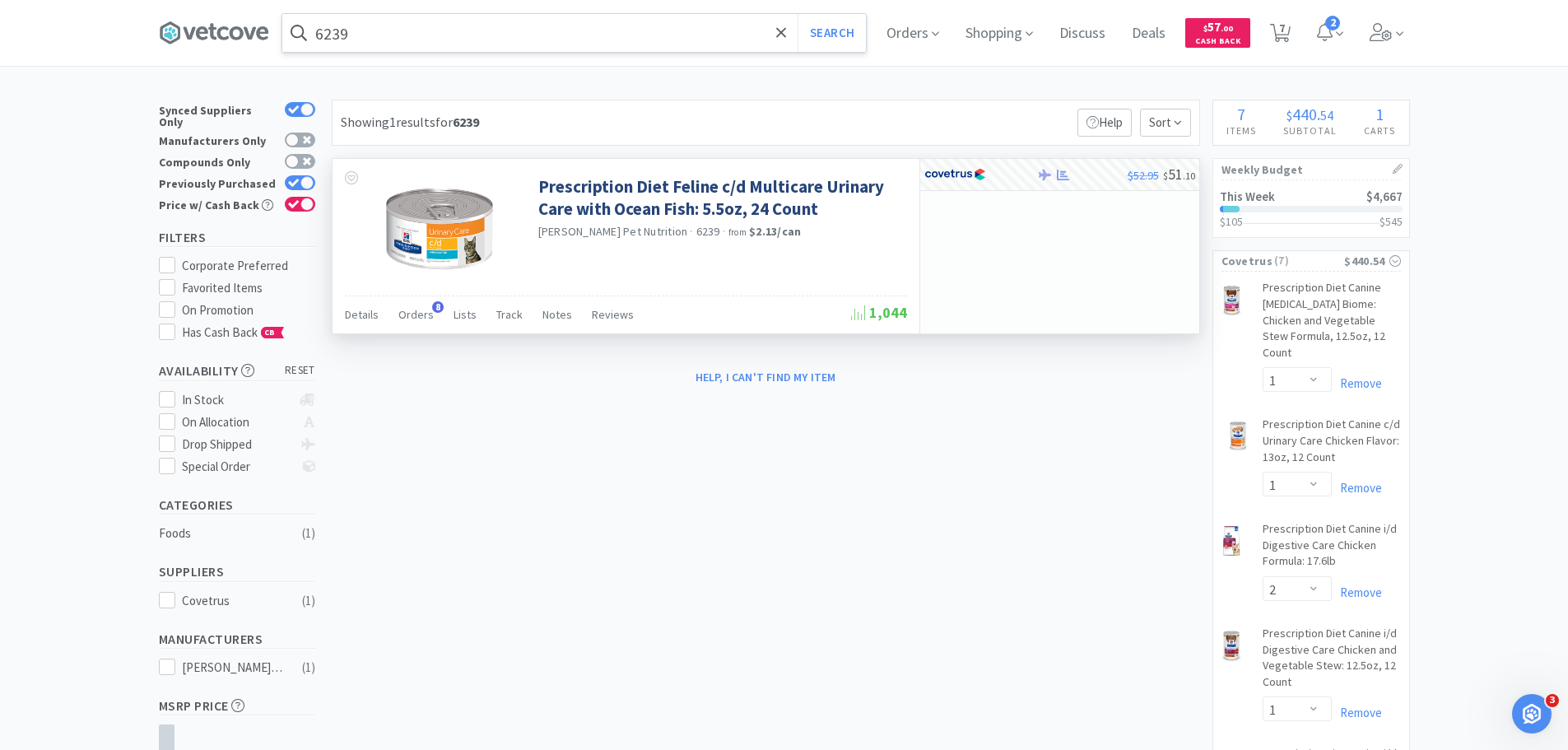
click at [424, 42] on input "6239" at bounding box center [573, 33] width 583 height 38
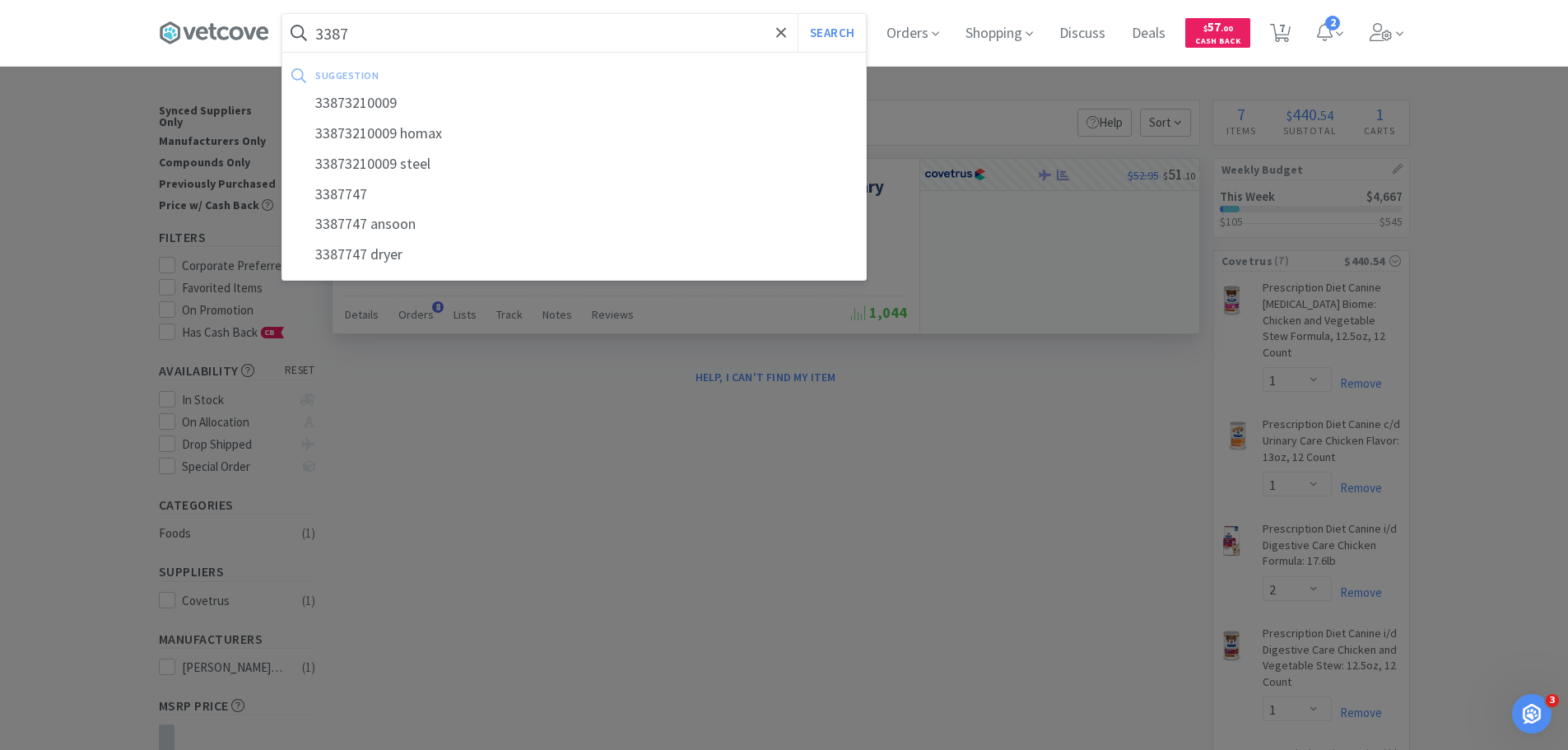
type input "3387"
click at [797, 14] on button "Search" at bounding box center [831, 33] width 68 height 38
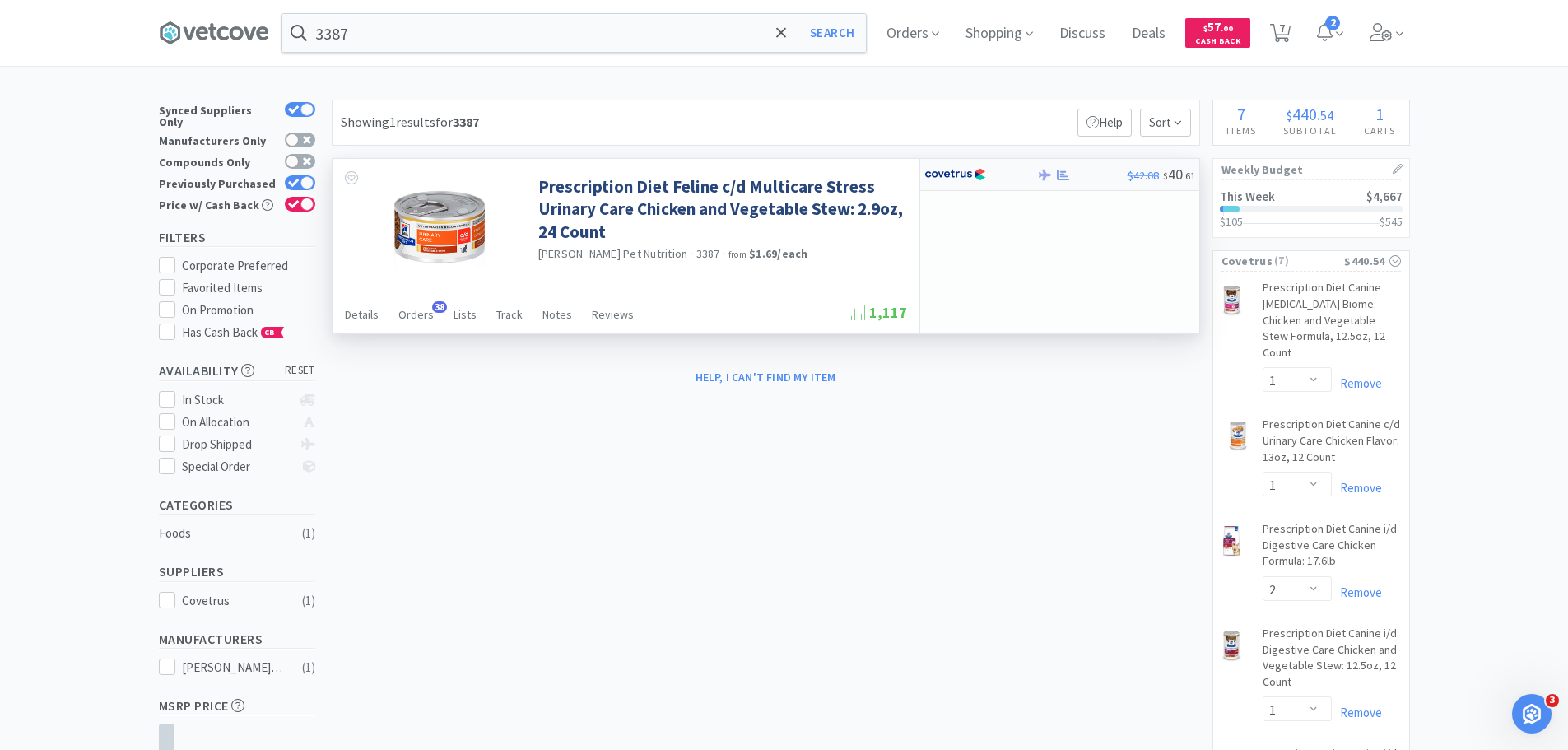
click at [947, 182] on img at bounding box center [955, 174] width 62 height 25
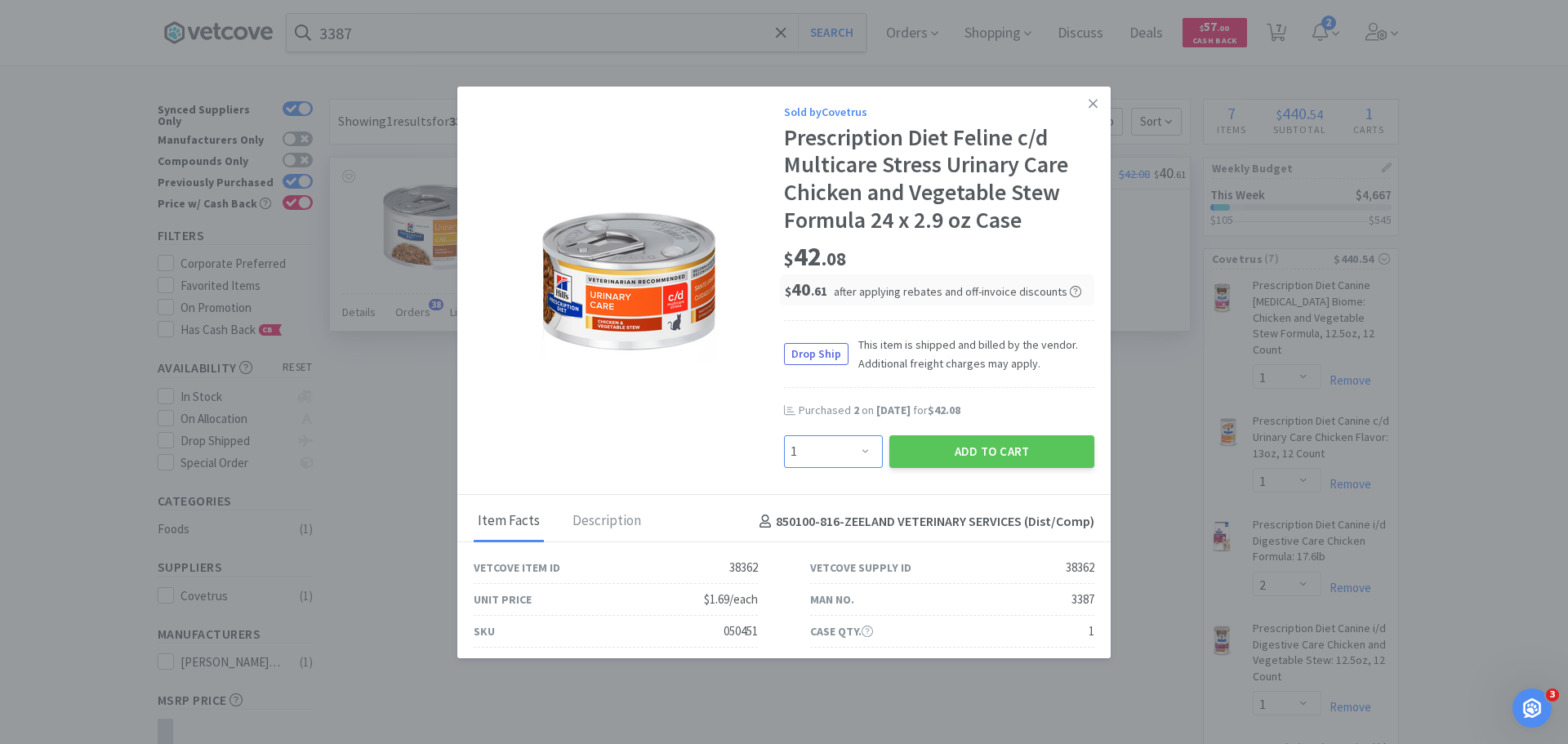
click at [809, 455] on select "Enter Quantity 1 2 3 4 5 6 7 8 9 10 11 12 13 14 15 16 17 18 19 20 Enter Quantity" at bounding box center [833, 451] width 99 height 33
select select "4"
click at [784, 435] on select "Enter Quantity 1 2 3 4 5 6 7 8 9 10 11 12 13 14 15 16 17 18 19 20 Enter Quantity" at bounding box center [833, 451] width 99 height 33
click at [935, 456] on button "Add to Cart" at bounding box center [992, 451] width 205 height 33
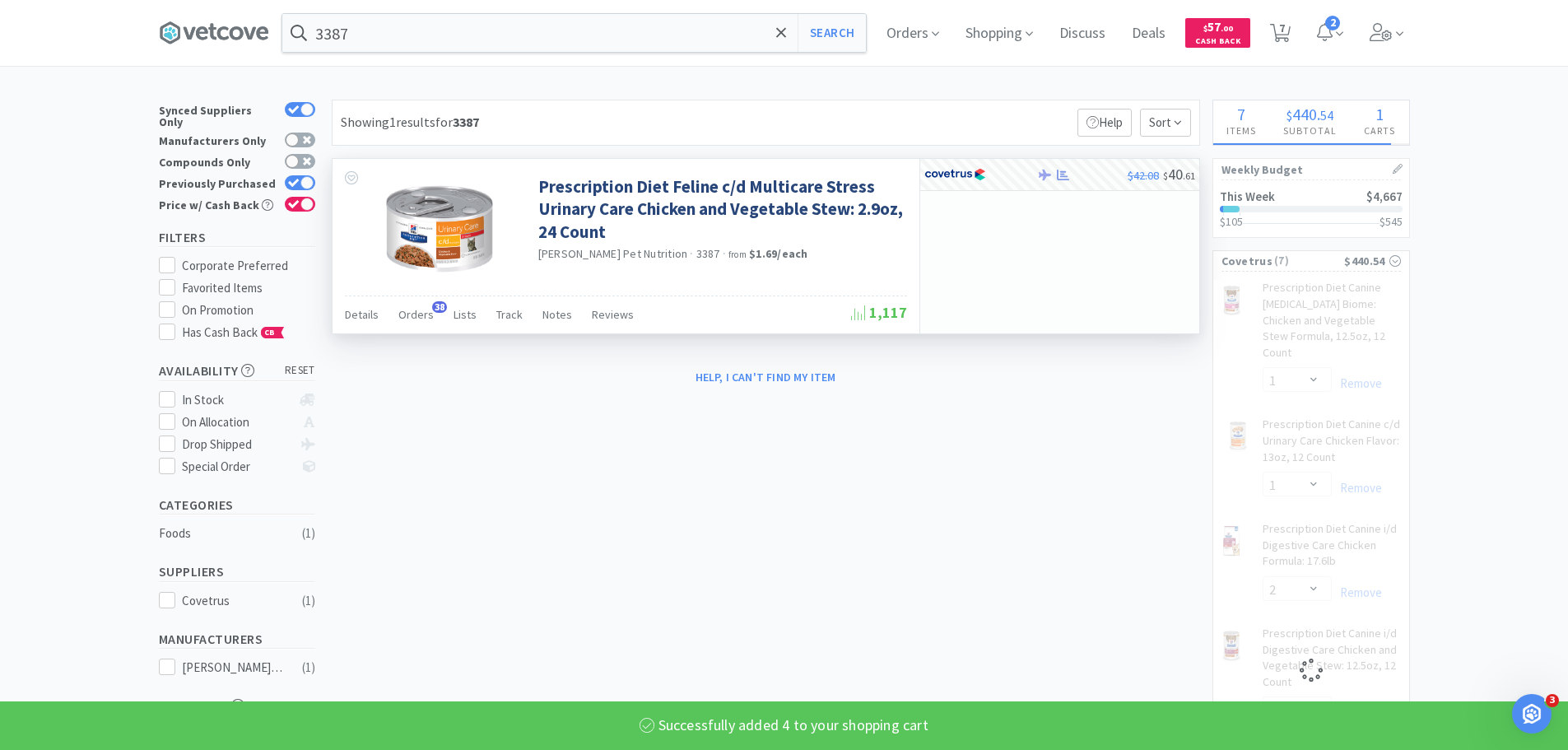
select select "4"
select select "1"
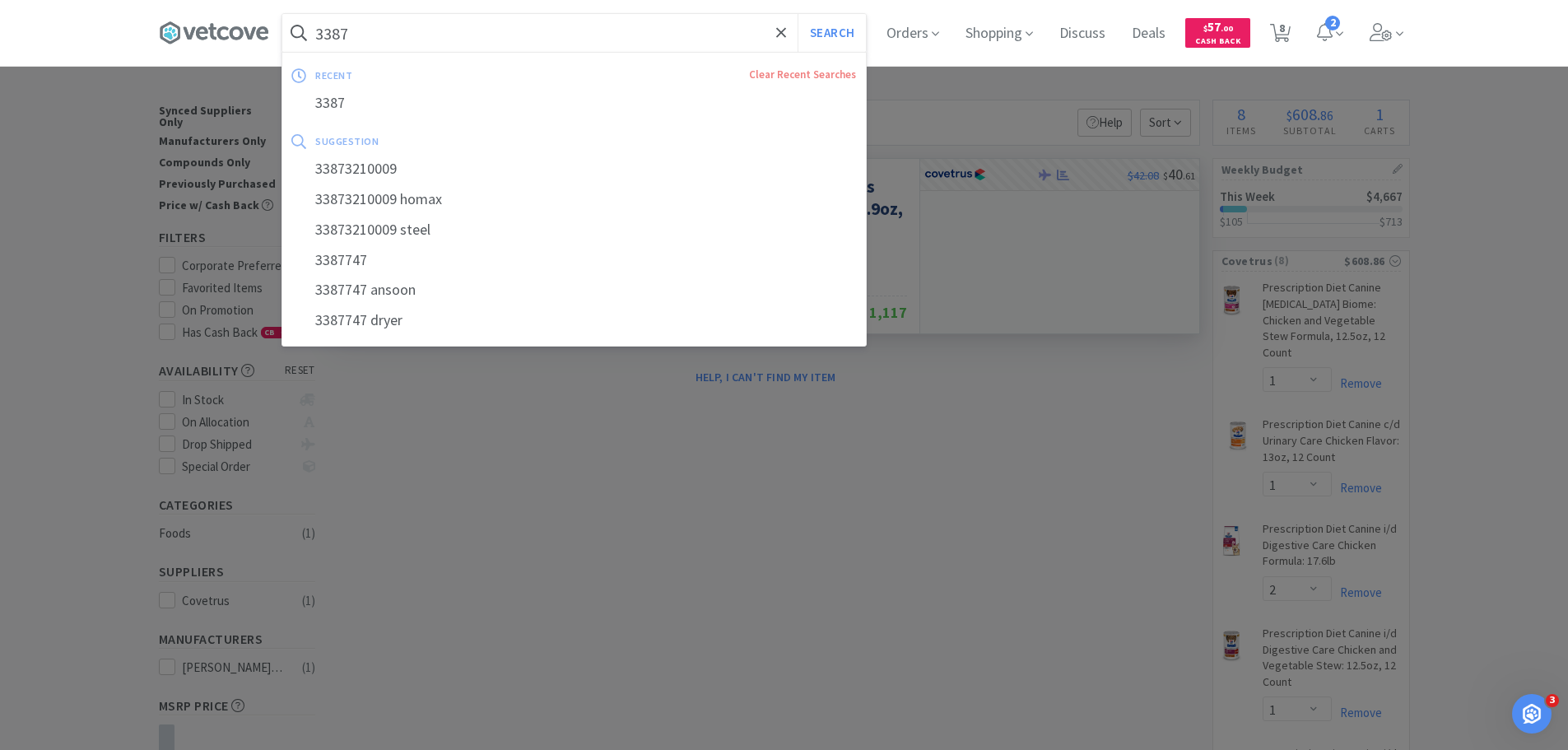
click at [529, 28] on input "3387" at bounding box center [573, 33] width 583 height 38
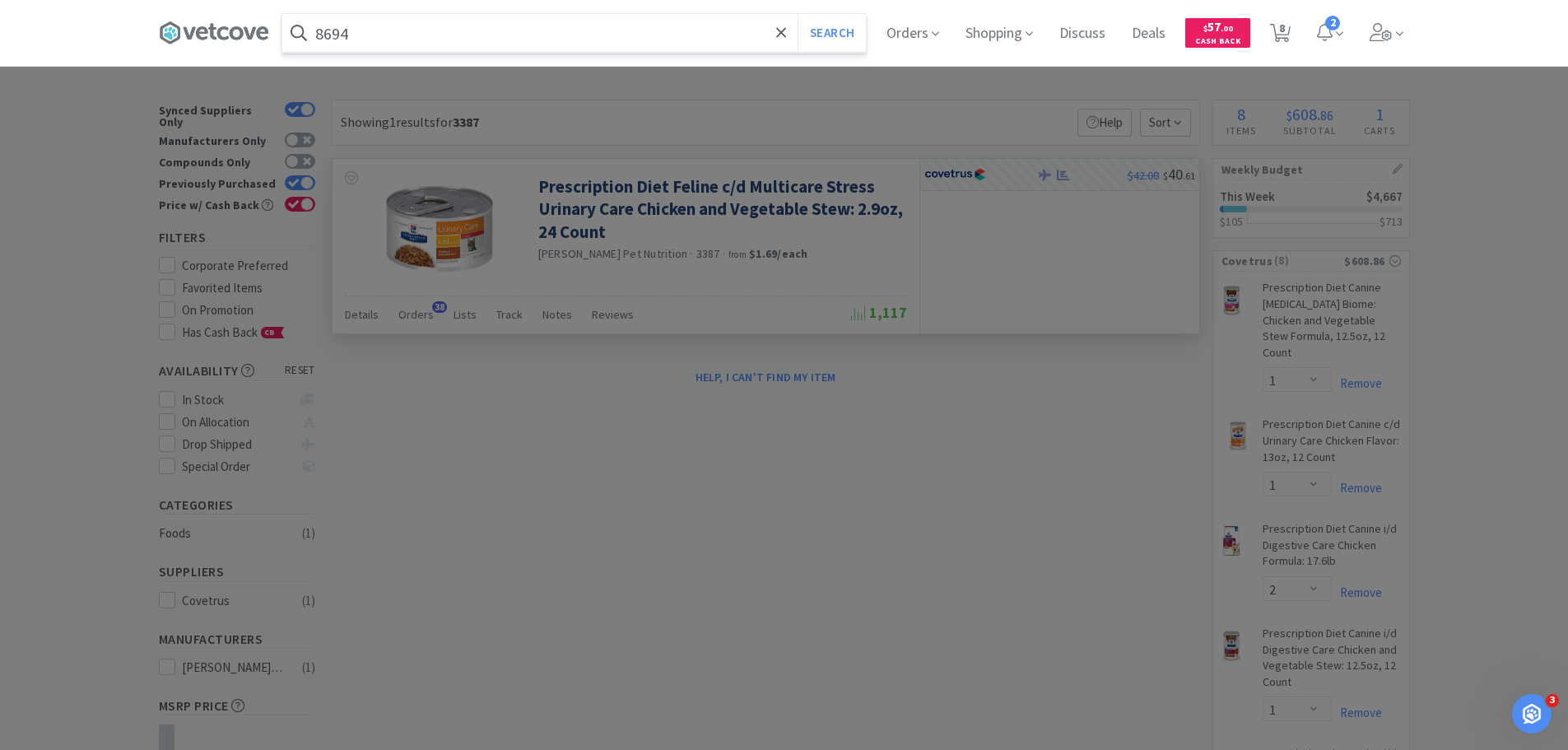
type input "8694"
click at [797, 14] on button "Search" at bounding box center [831, 33] width 68 height 38
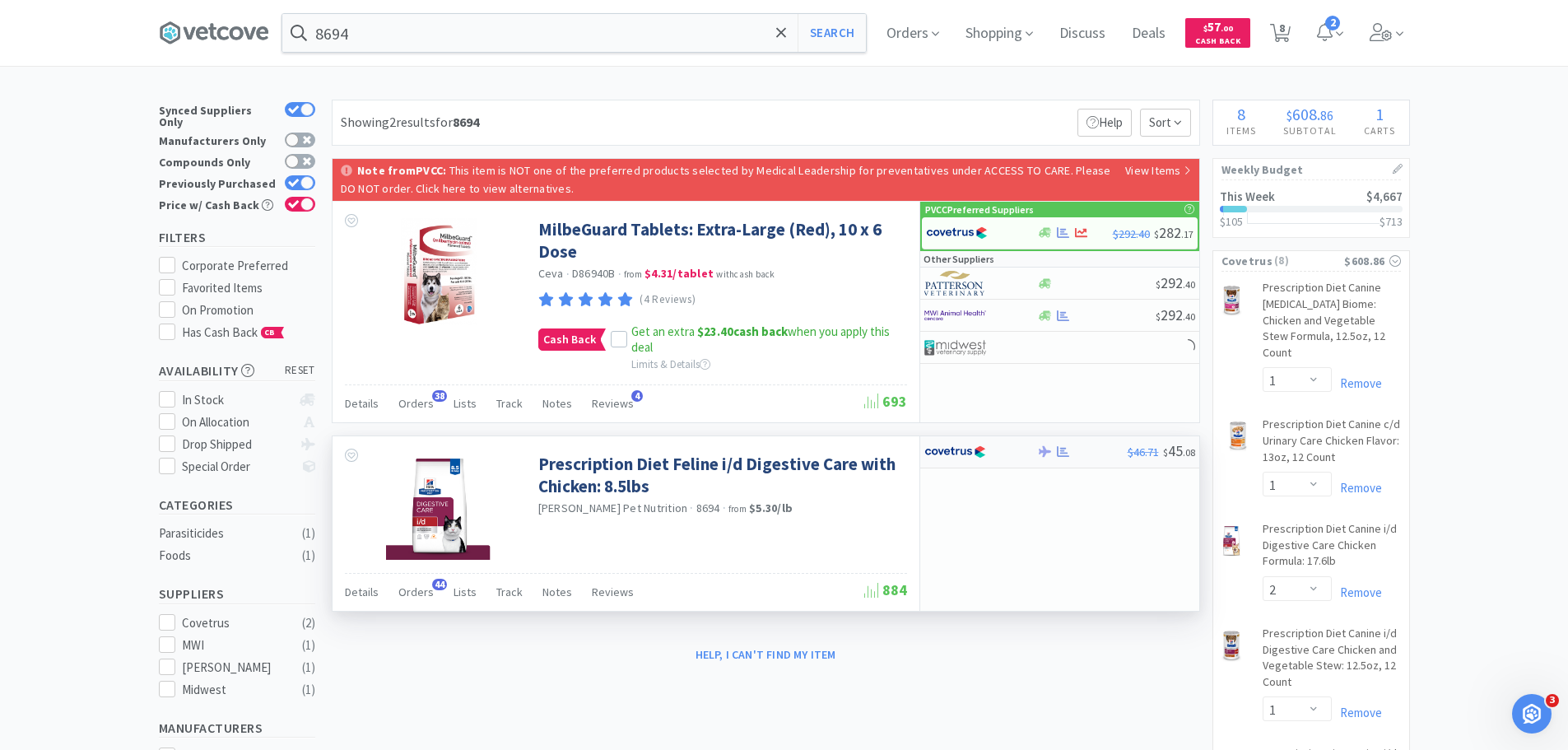
click at [996, 449] on div at bounding box center [970, 451] width 91 height 28
select select "1"
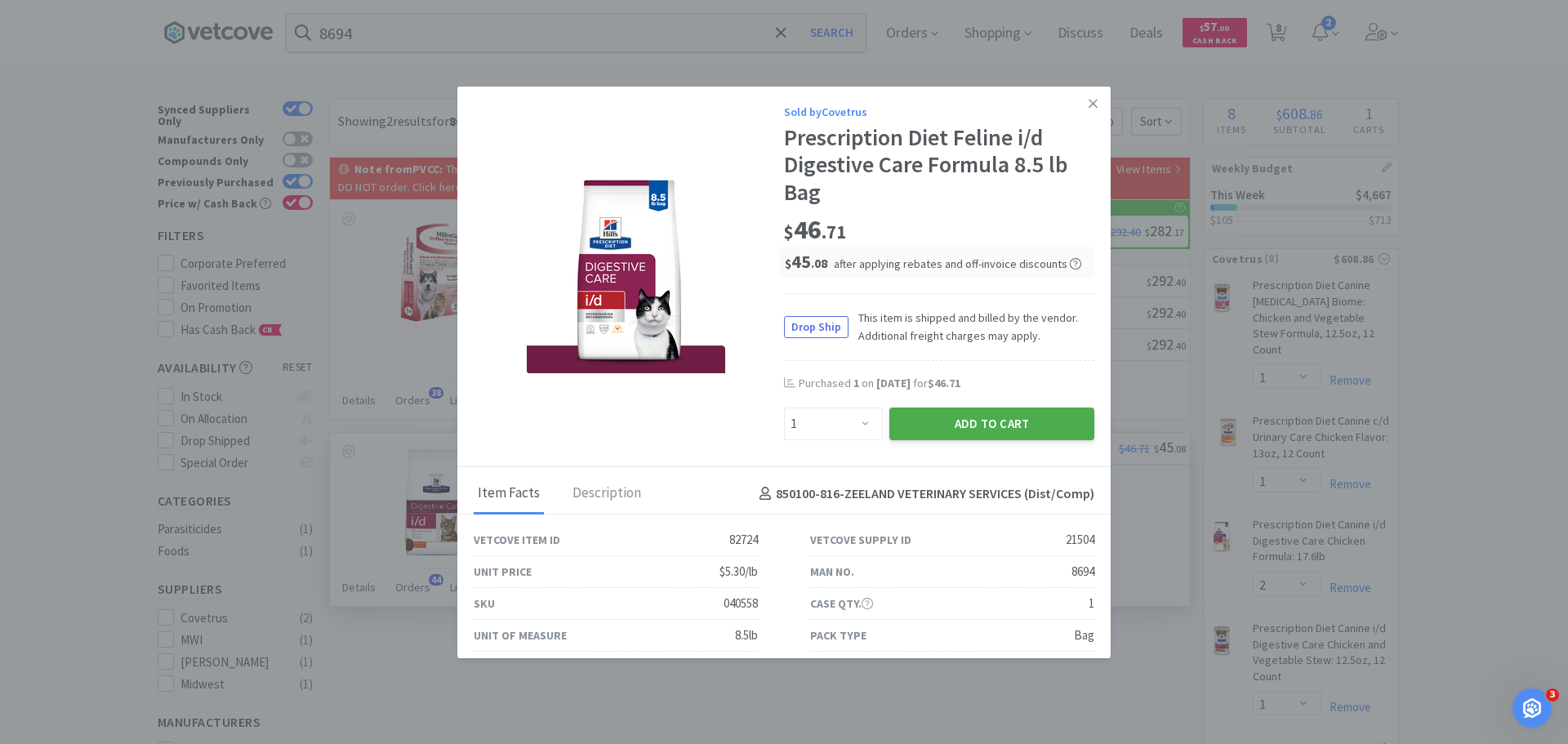
click at [994, 431] on button "Add to Cart" at bounding box center [992, 424] width 205 height 33
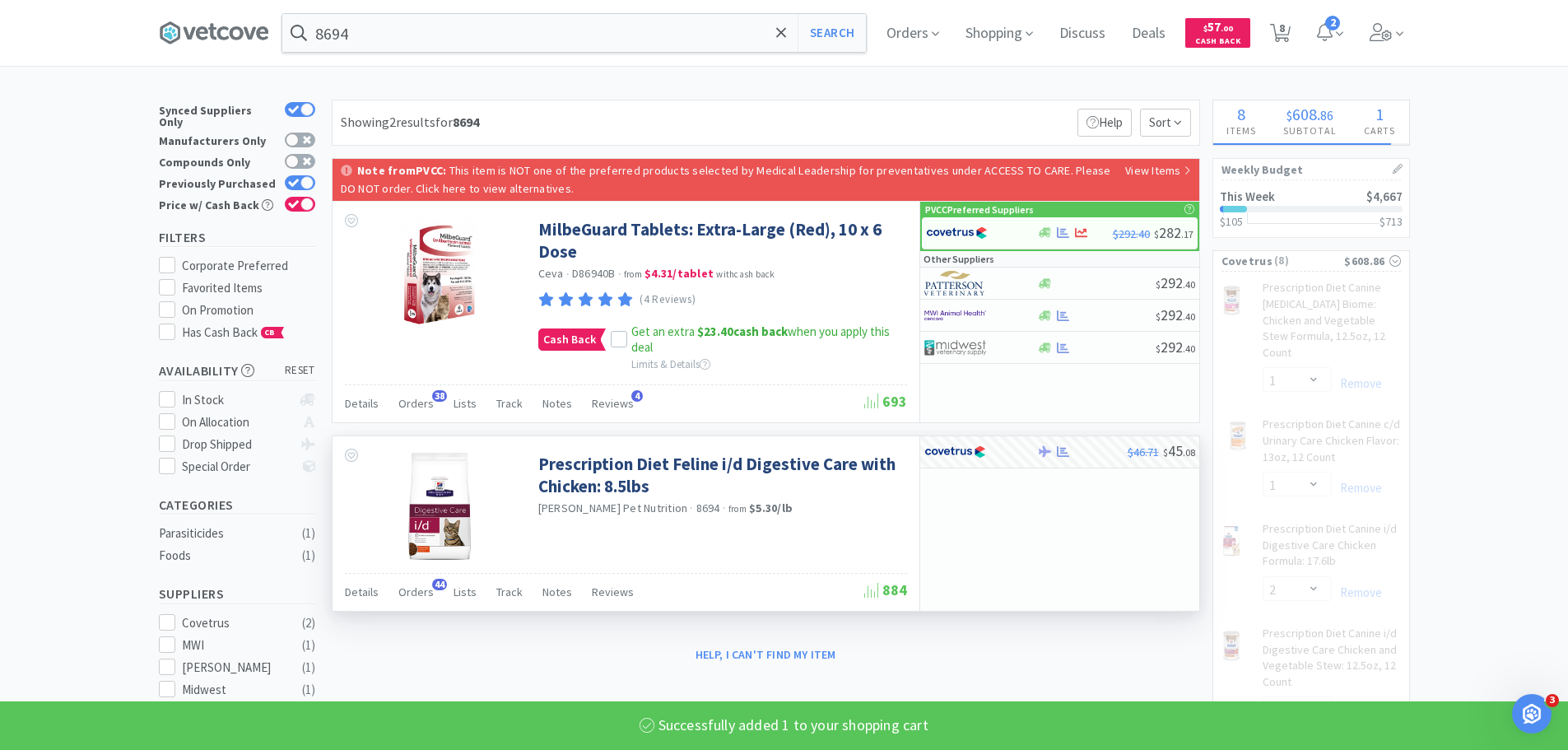
select select "1"
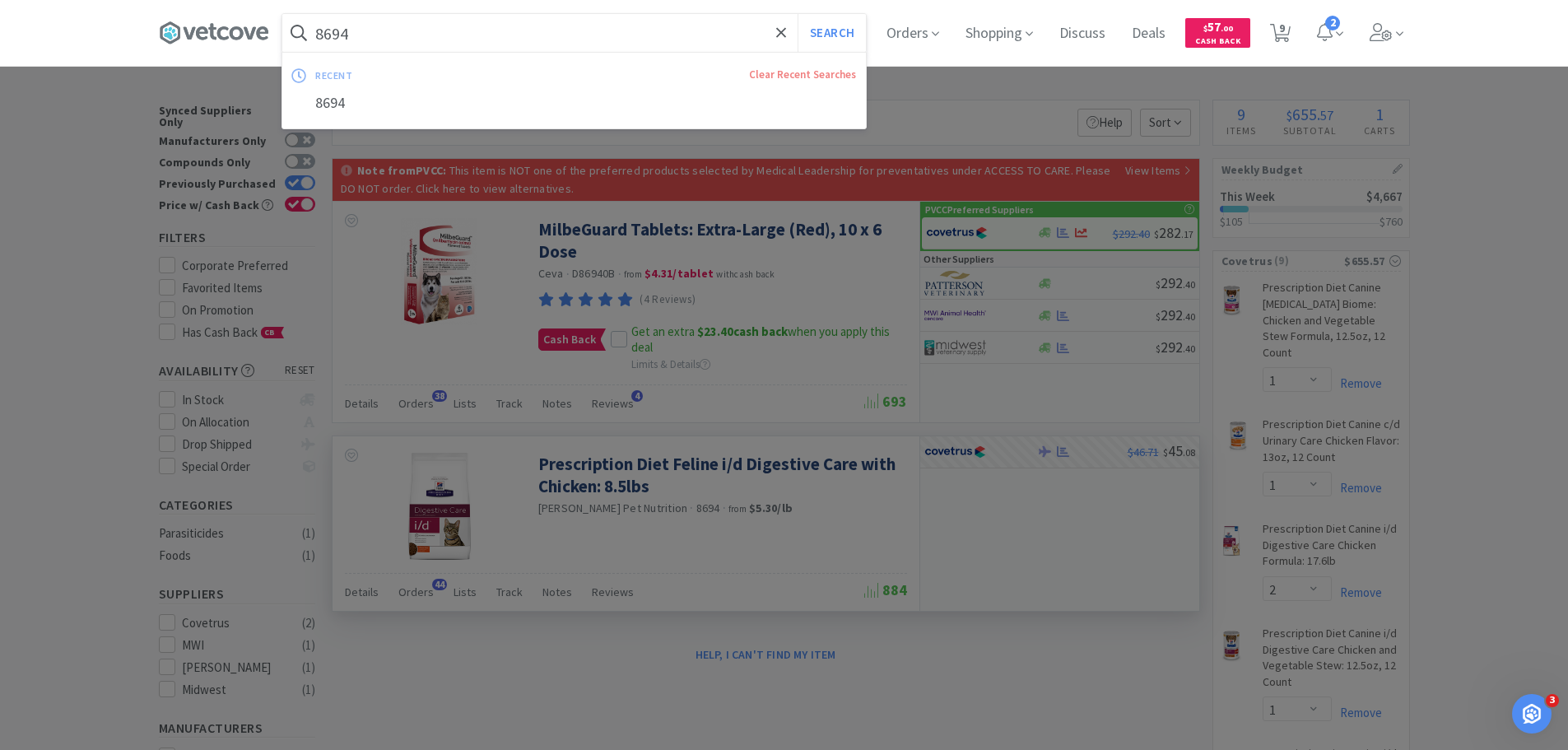
click at [675, 42] on input "8694" at bounding box center [573, 33] width 583 height 38
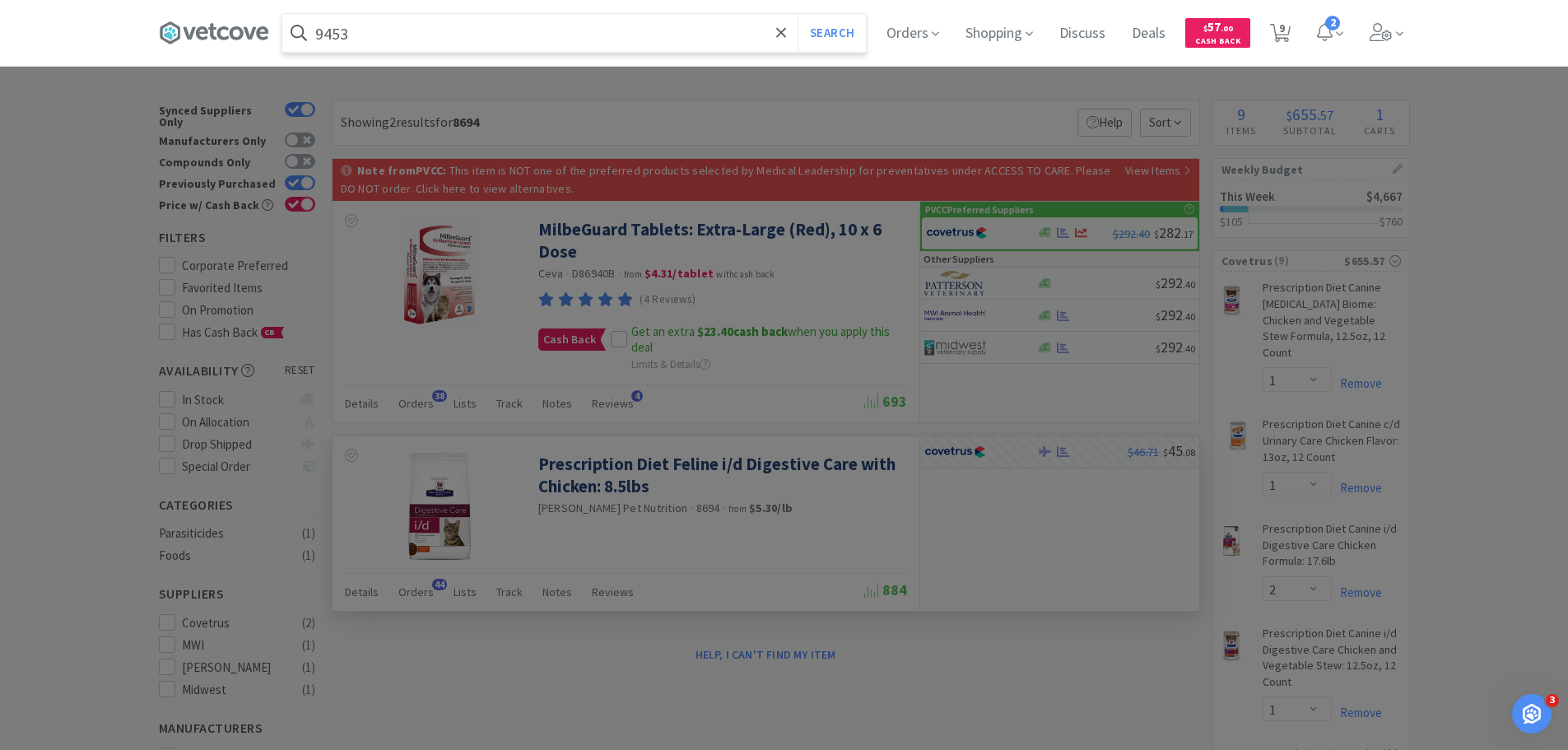
type input "9453"
click at [797, 14] on button "Search" at bounding box center [831, 33] width 68 height 38
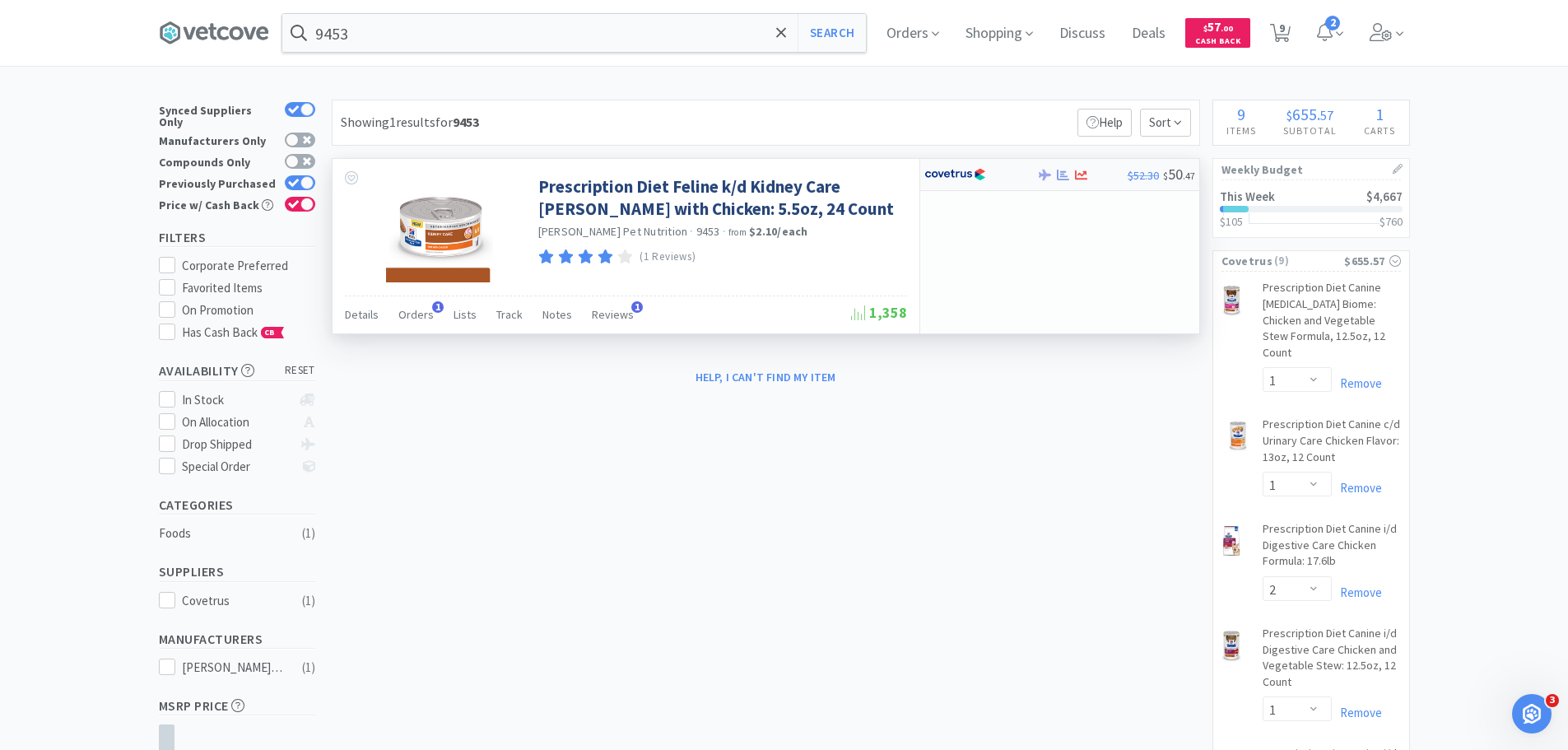
click at [995, 181] on div at bounding box center [970, 174] width 91 height 28
select select "1"
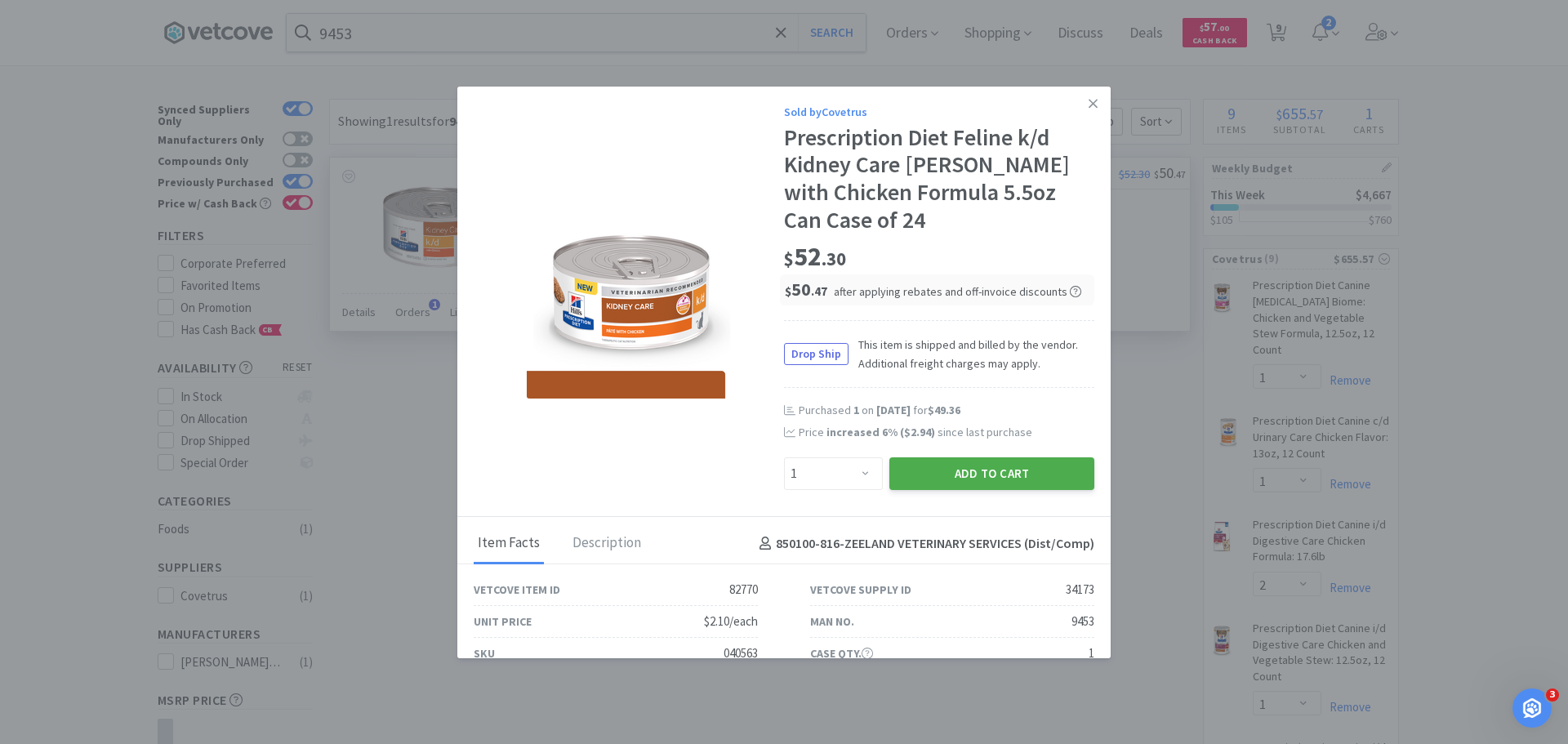
click at [994, 457] on button "Add to Cart" at bounding box center [992, 473] width 205 height 33
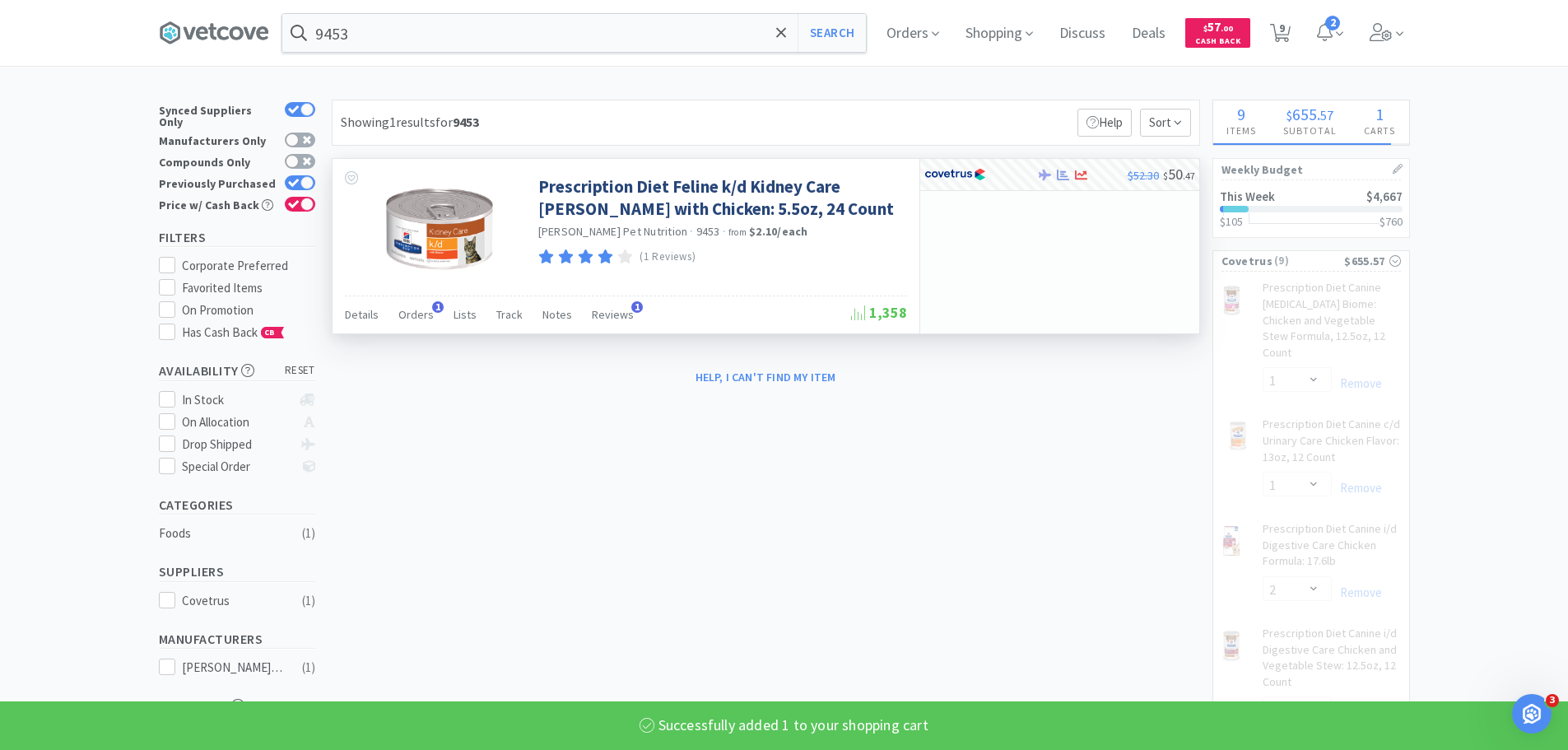
select select "1"
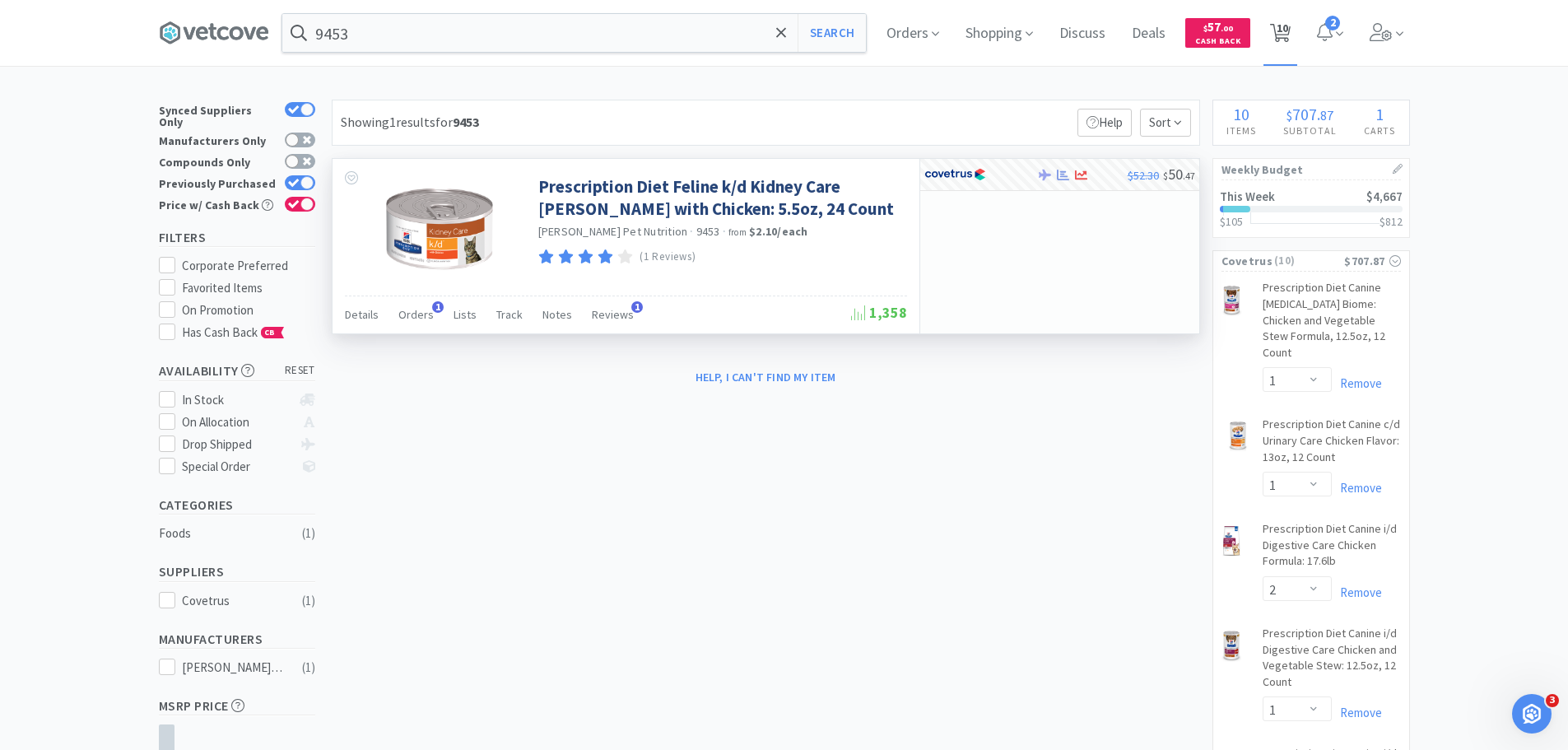
click at [1290, 40] on icon at bounding box center [1280, 33] width 20 height 18
select select "1"
select select "2"
select select "1"
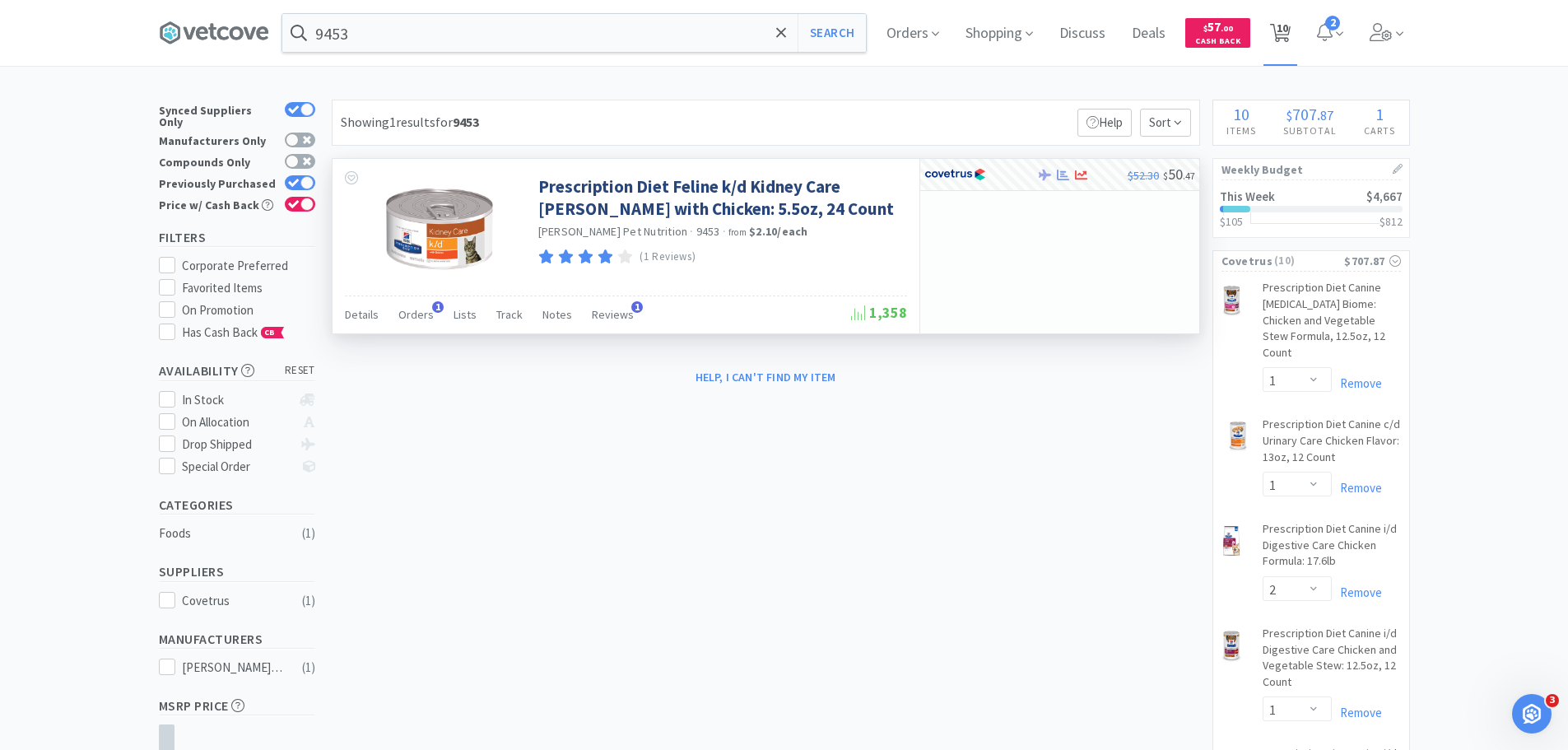
select select "1"
select select "4"
select select "1"
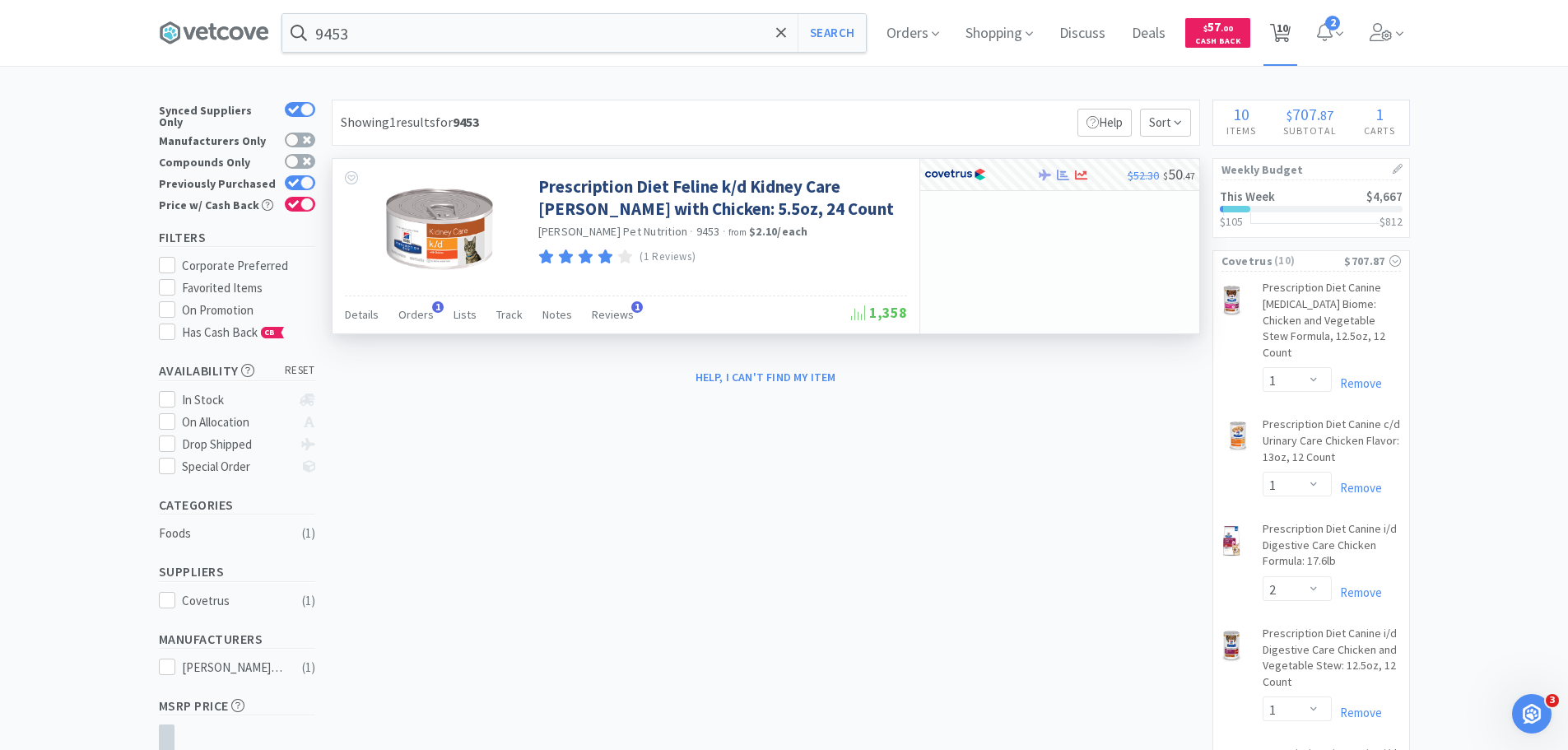
select select "1"
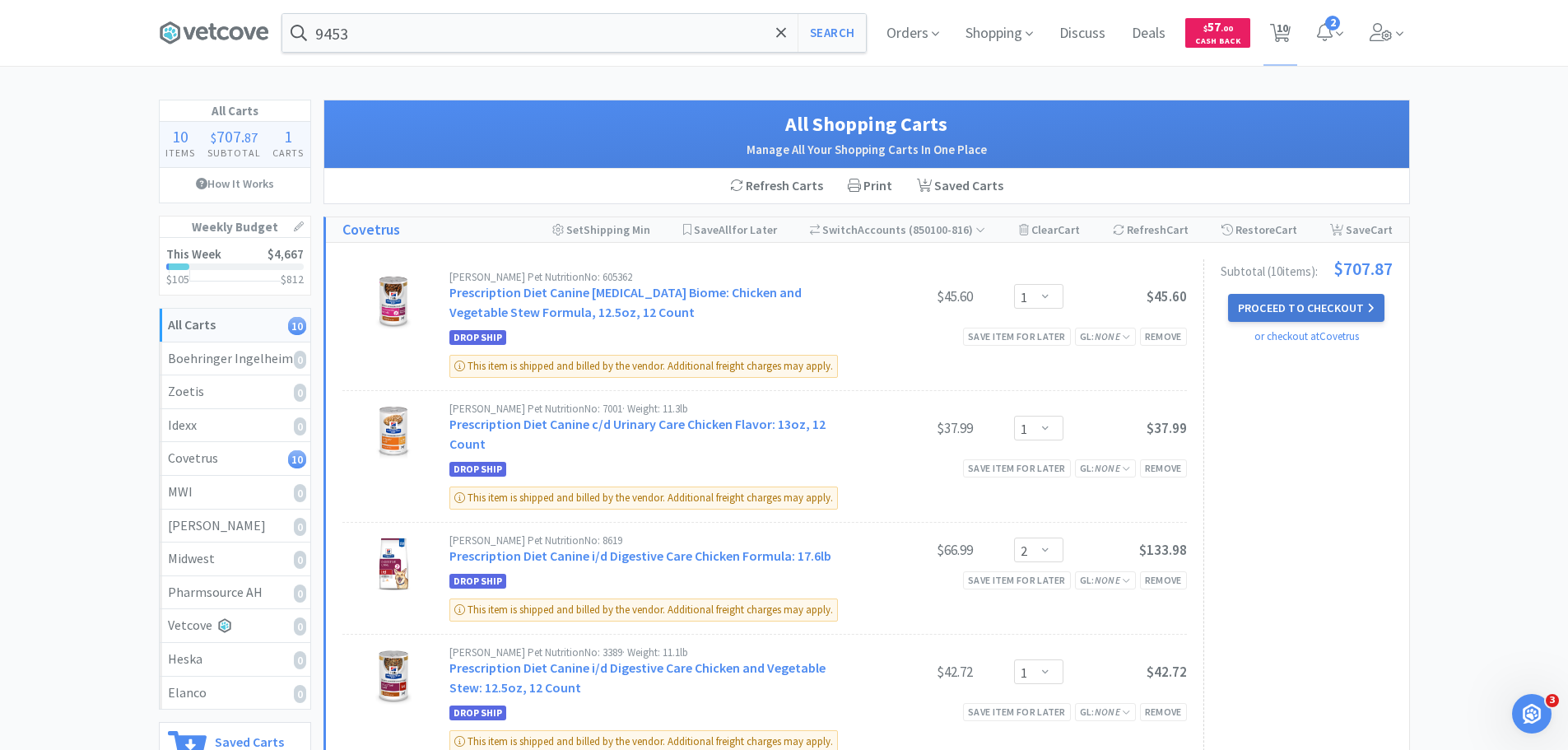
click at [1276, 308] on button "Proceed to Checkout" at bounding box center [1306, 308] width 156 height 28
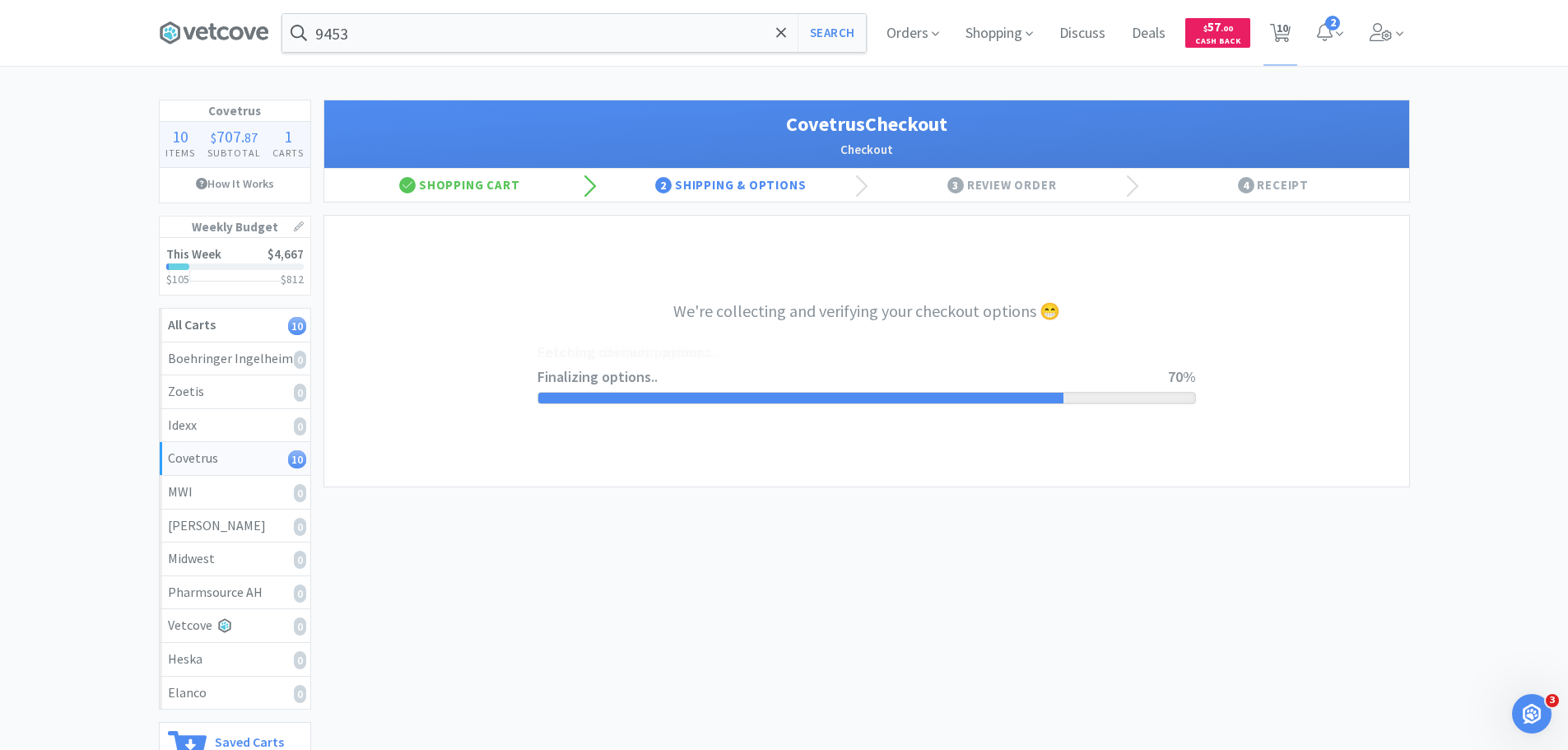
select select "ACCOUNT"
select select "cvt-standard-net"
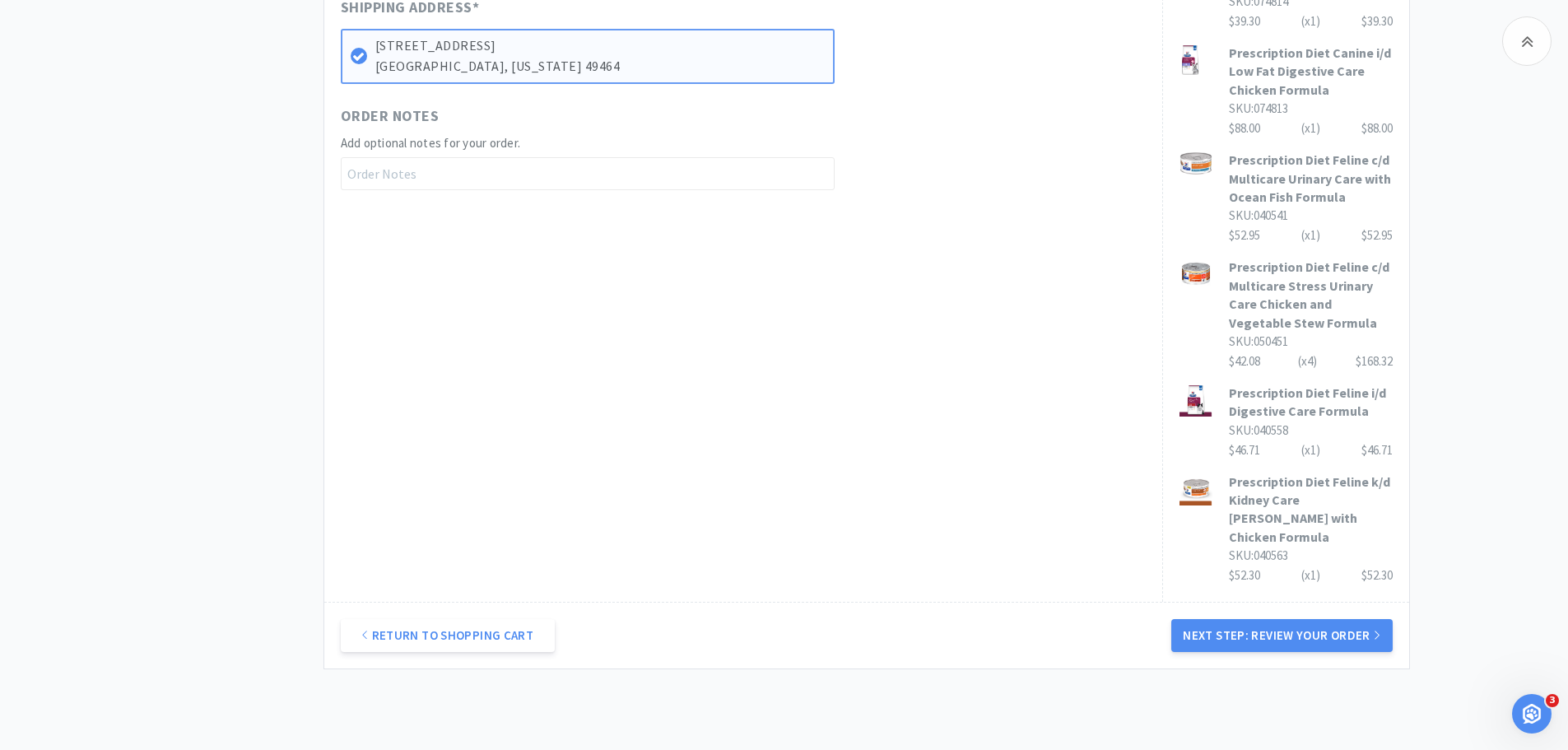
scroll to position [983, 0]
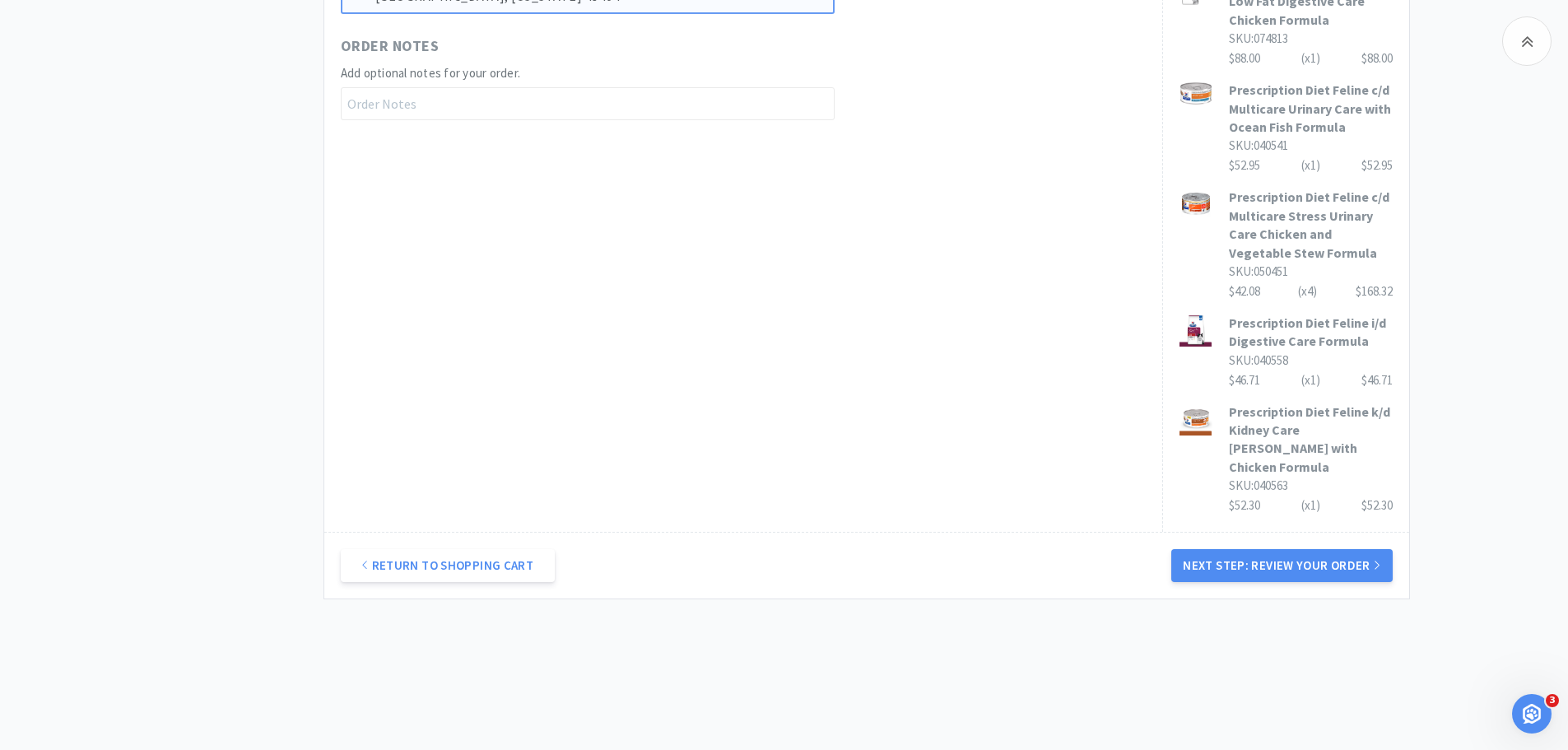
click at [1286, 550] on button "Next Step: Review Your Order" at bounding box center [1281, 566] width 221 height 33
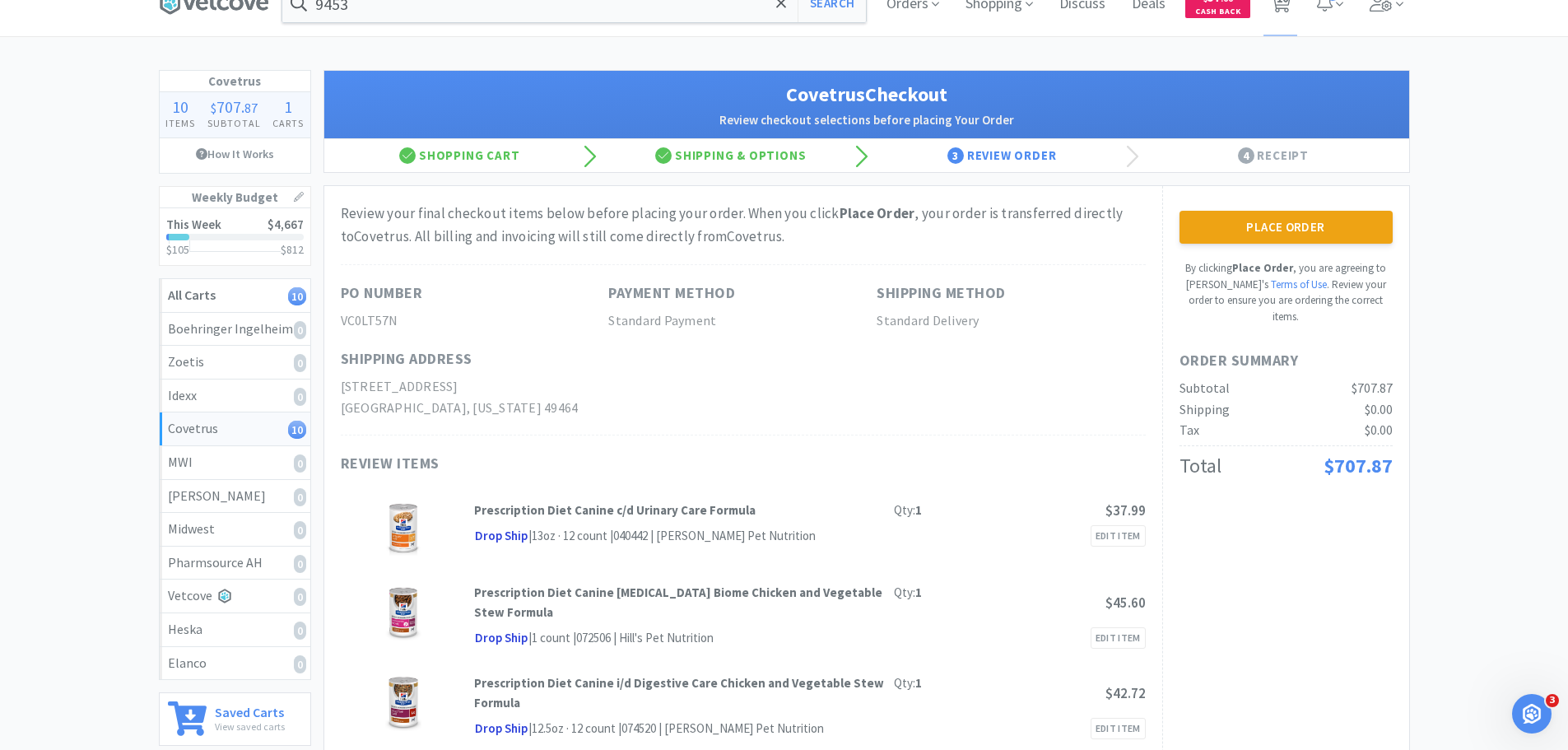
scroll to position [0, 0]
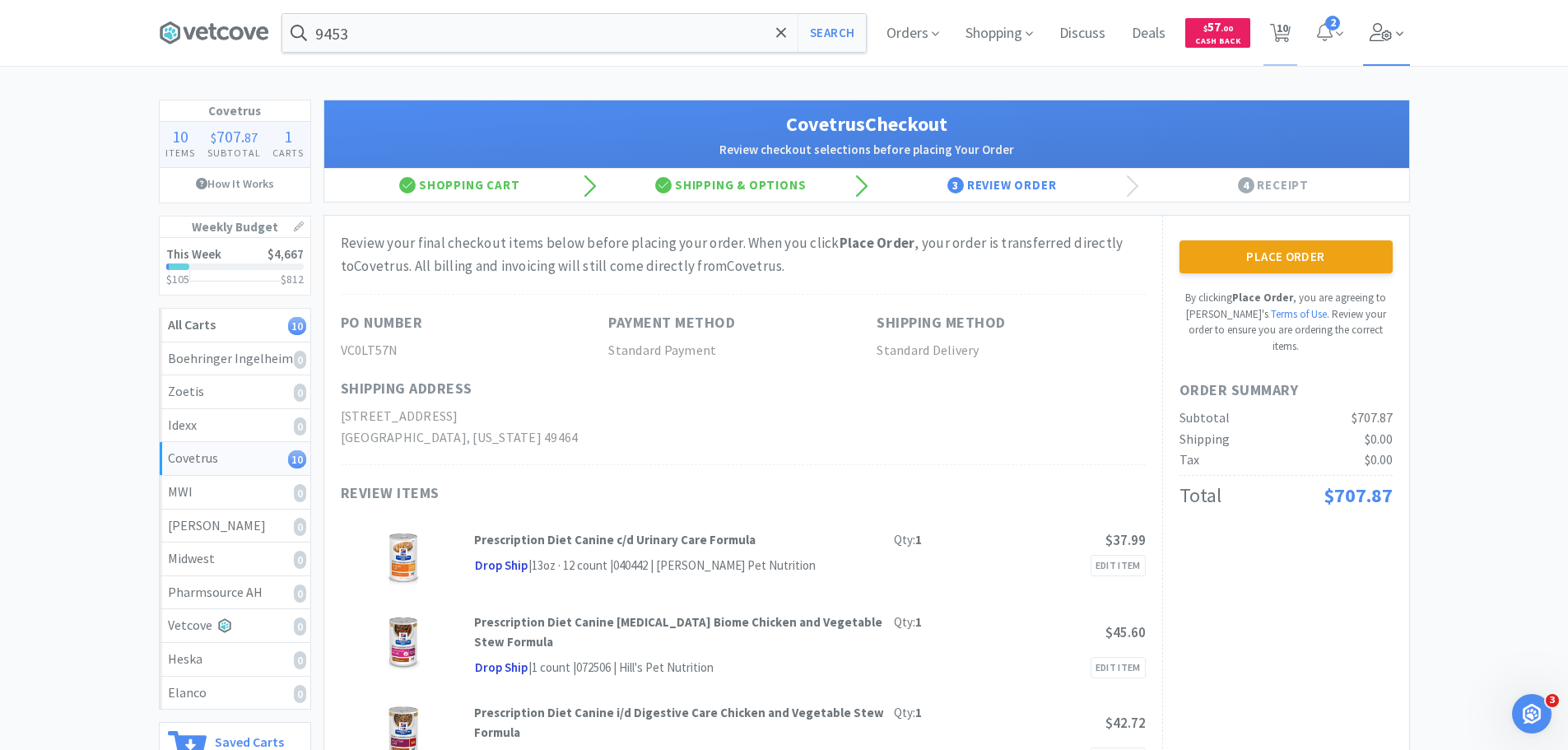
click at [1389, 22] on span at bounding box center [1386, 33] width 47 height 66
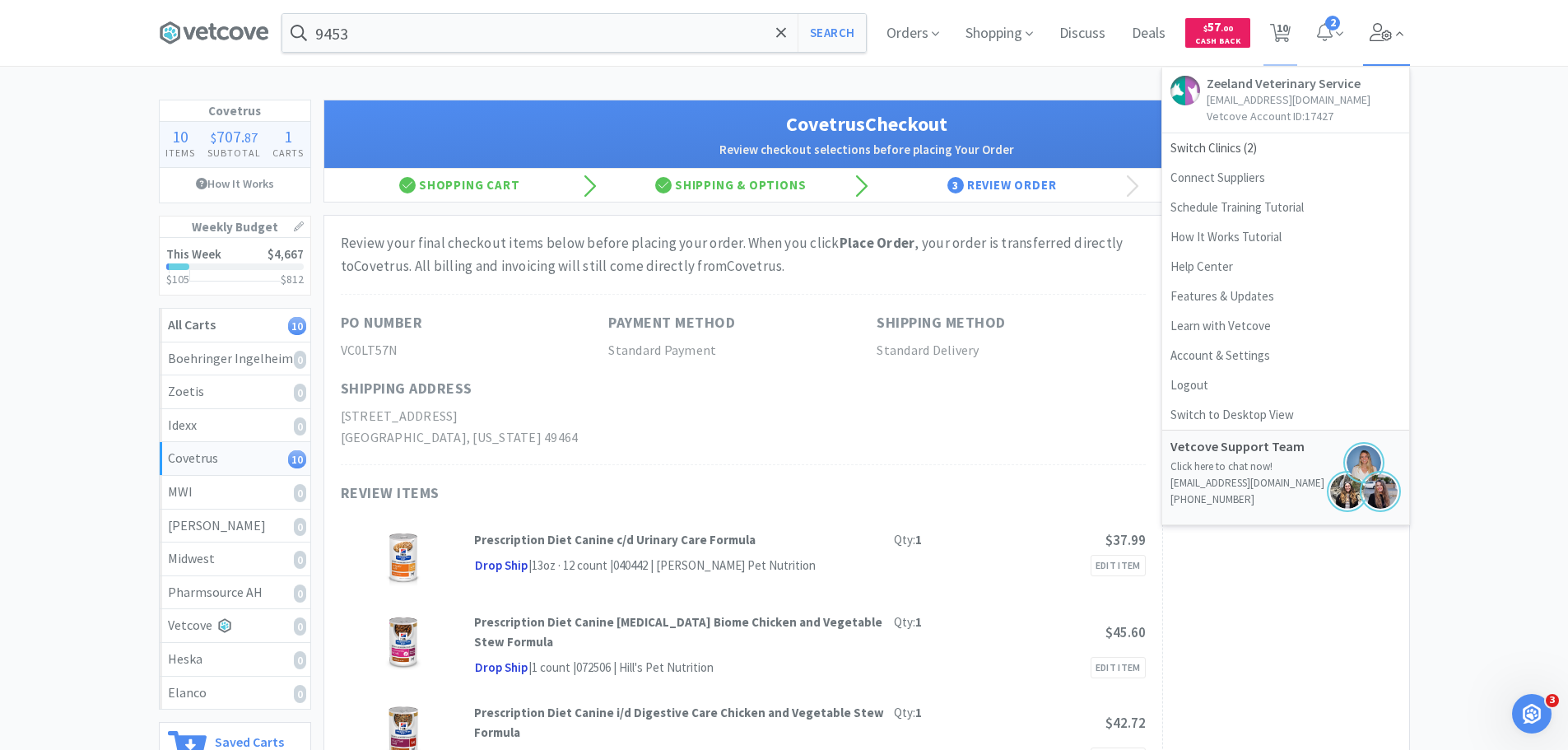
click at [1389, 22] on span at bounding box center [1386, 33] width 47 height 66
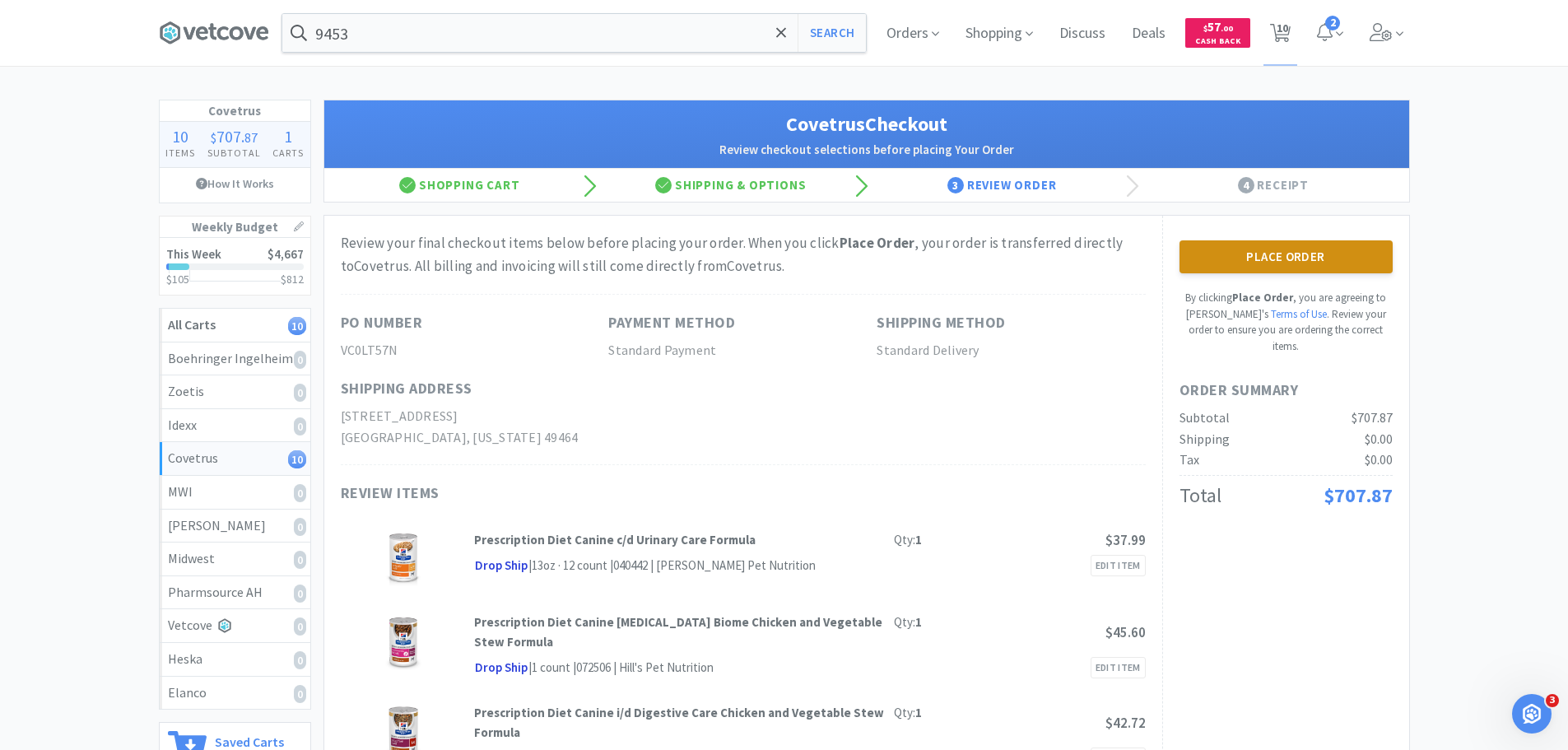
click at [1342, 256] on button "Place Order" at bounding box center [1286, 256] width 213 height 33
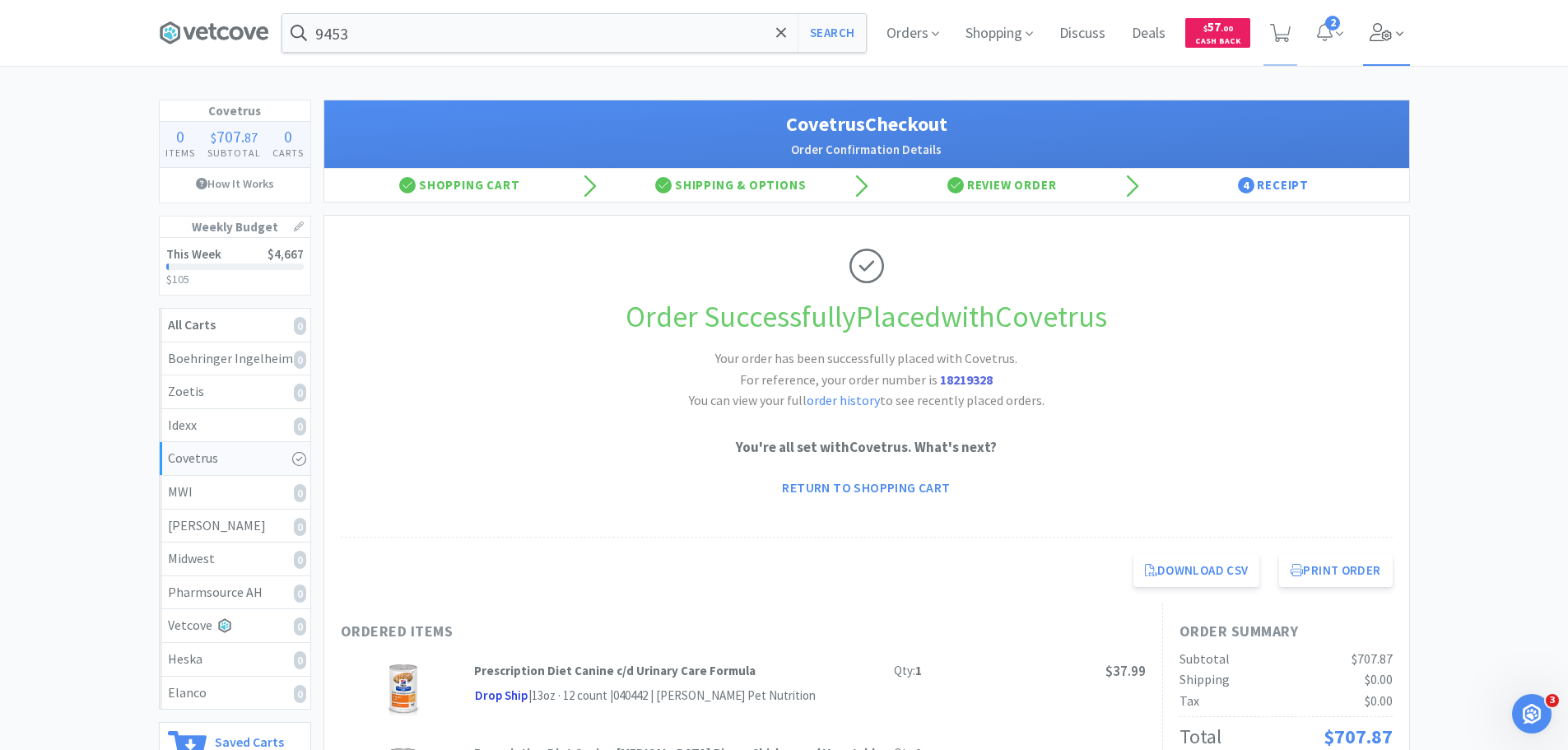
click at [1372, 32] on icon at bounding box center [1381, 32] width 23 height 18
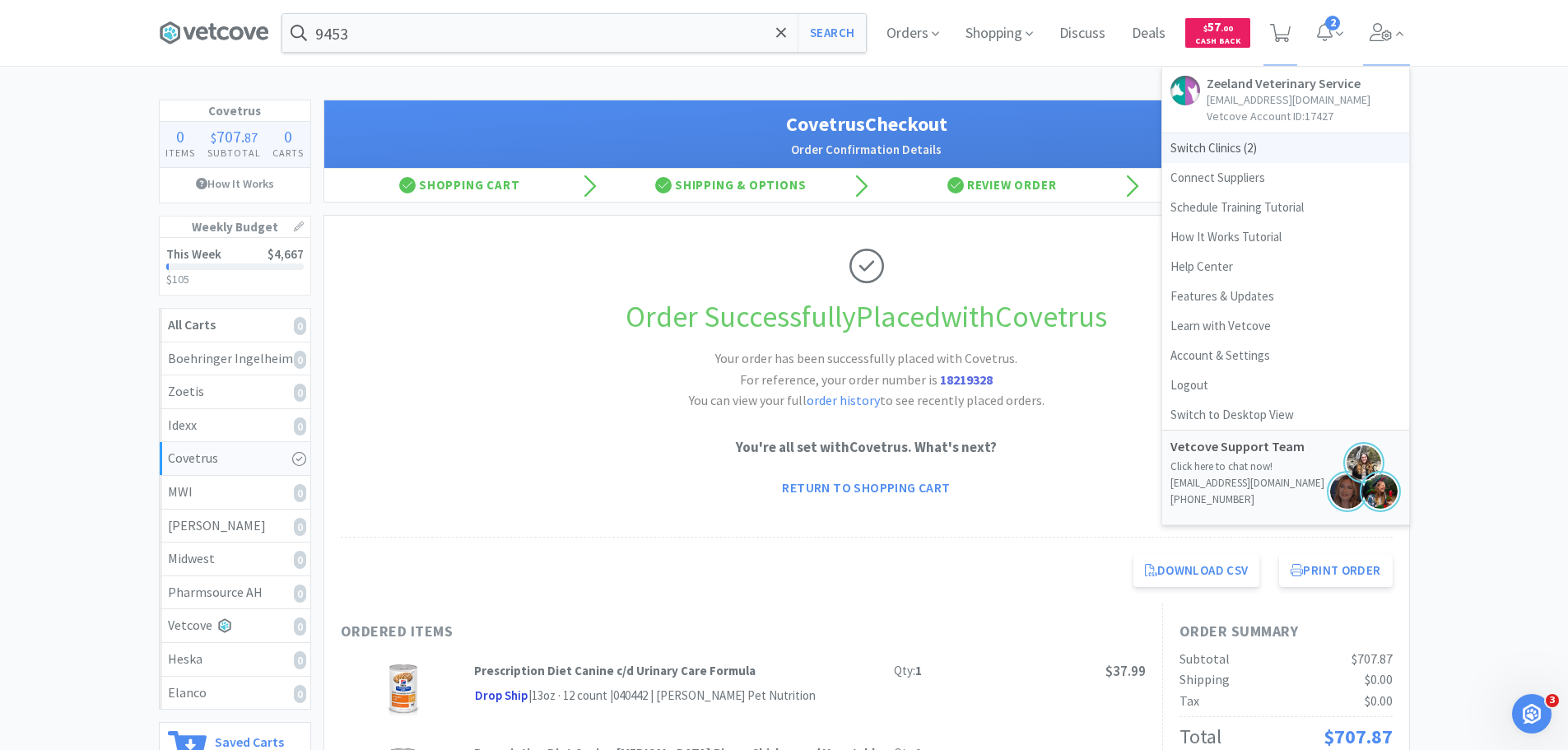
click at [1248, 138] on span "Switch Clinics ( 2 )" at bounding box center [1286, 147] width 247 height 30
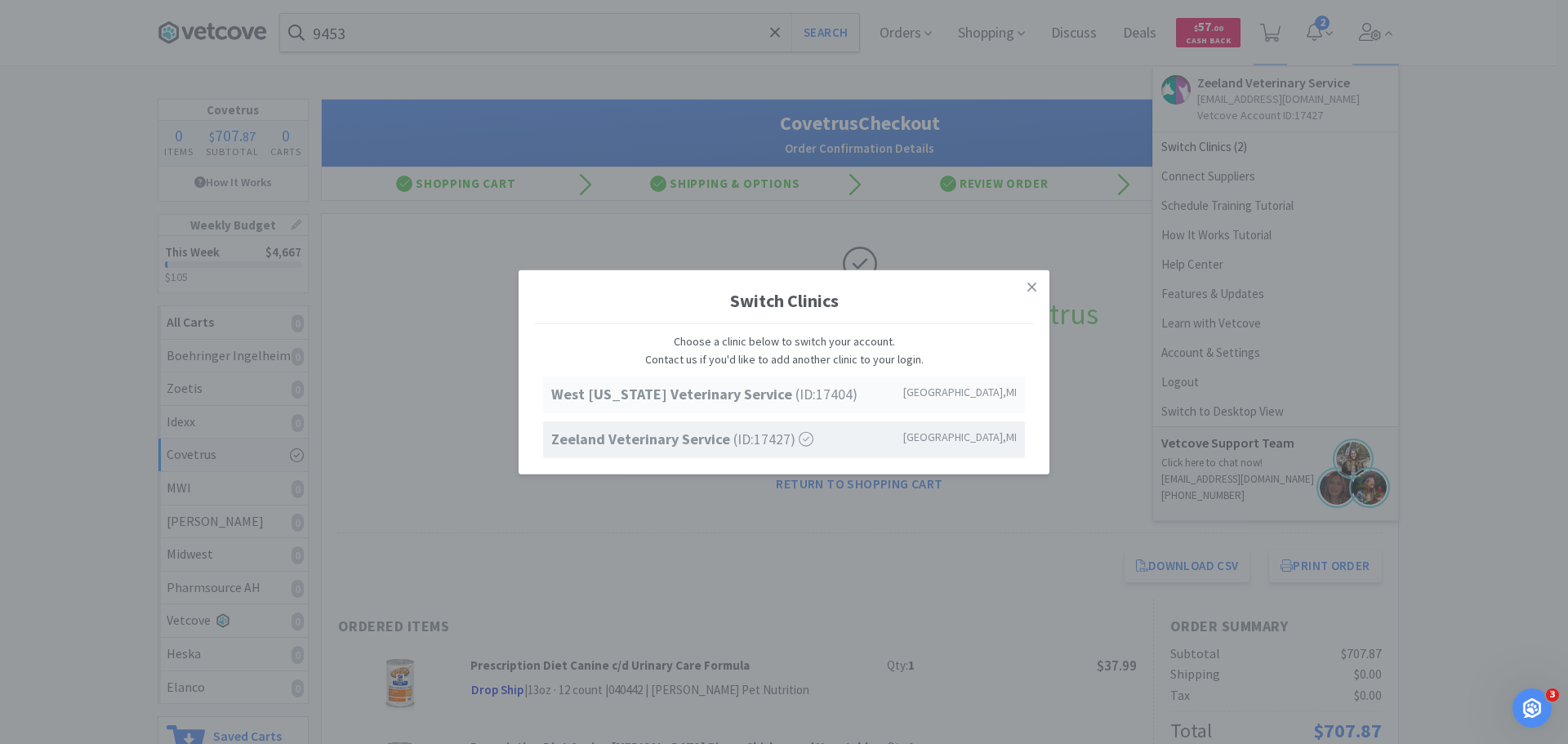
click at [647, 394] on strong "West Michigan Veterinary Service" at bounding box center [673, 394] width 244 height 19
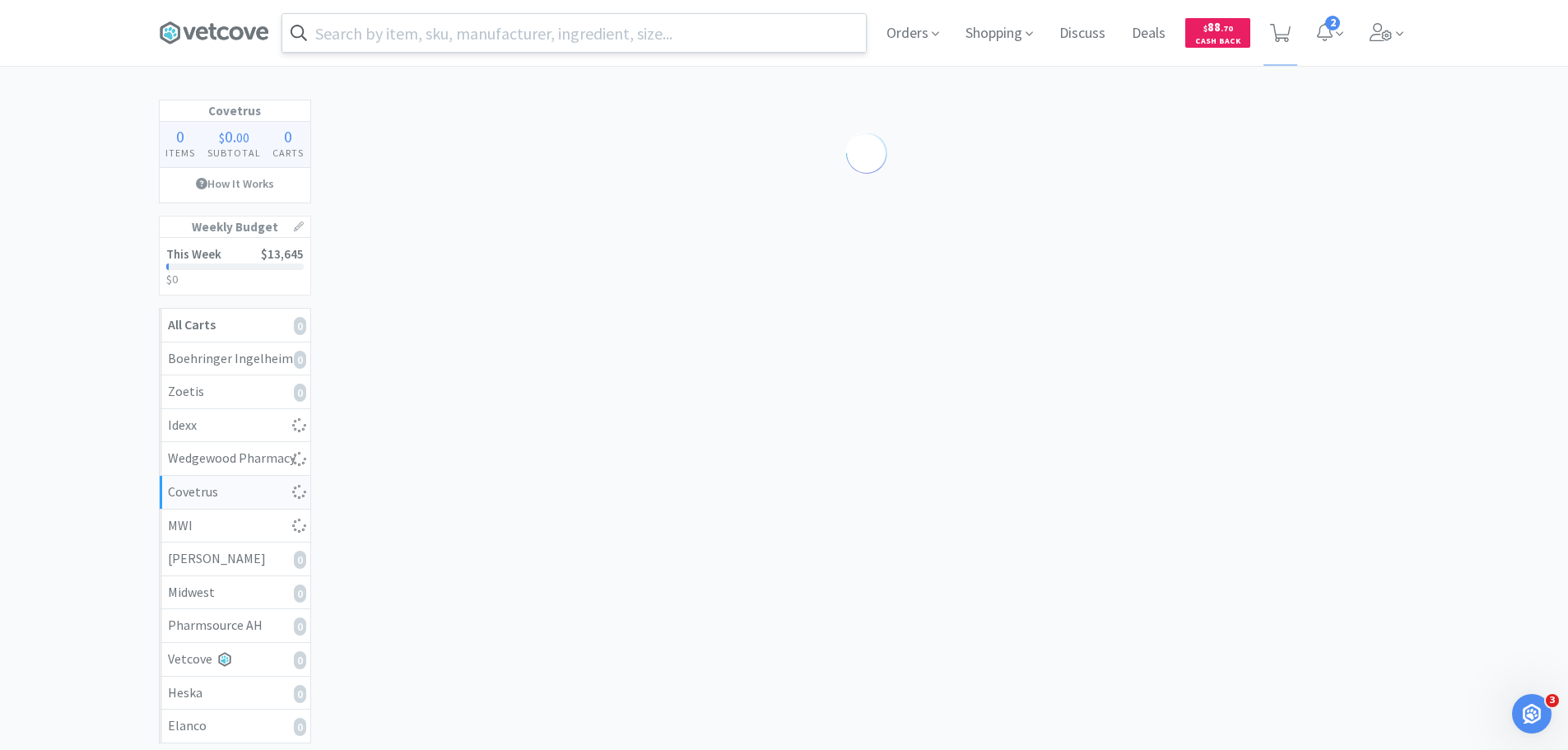
click at [439, 29] on input "text" at bounding box center [573, 33] width 583 height 38
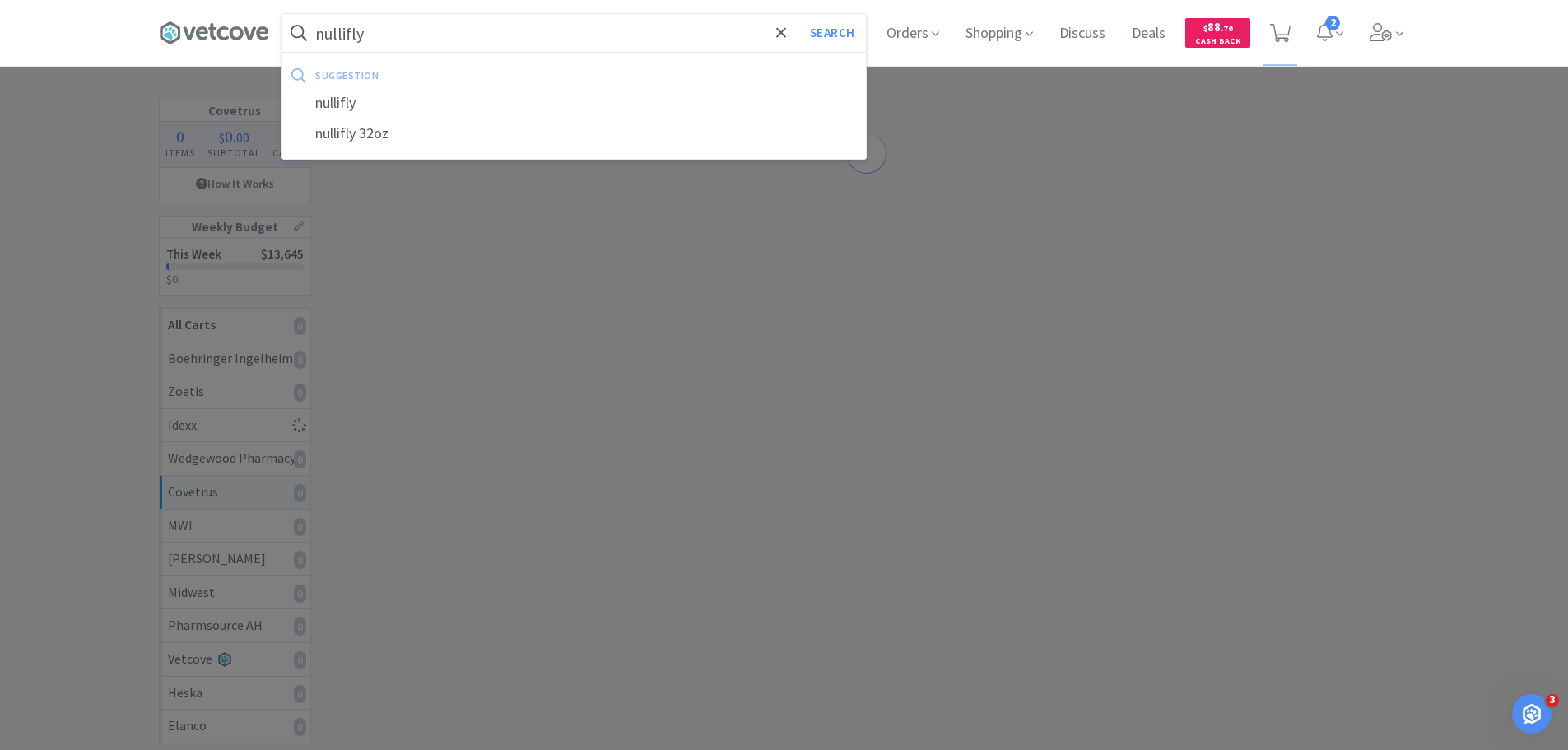
type input "nullifly"
click at [797, 14] on button "Search" at bounding box center [831, 33] width 68 height 38
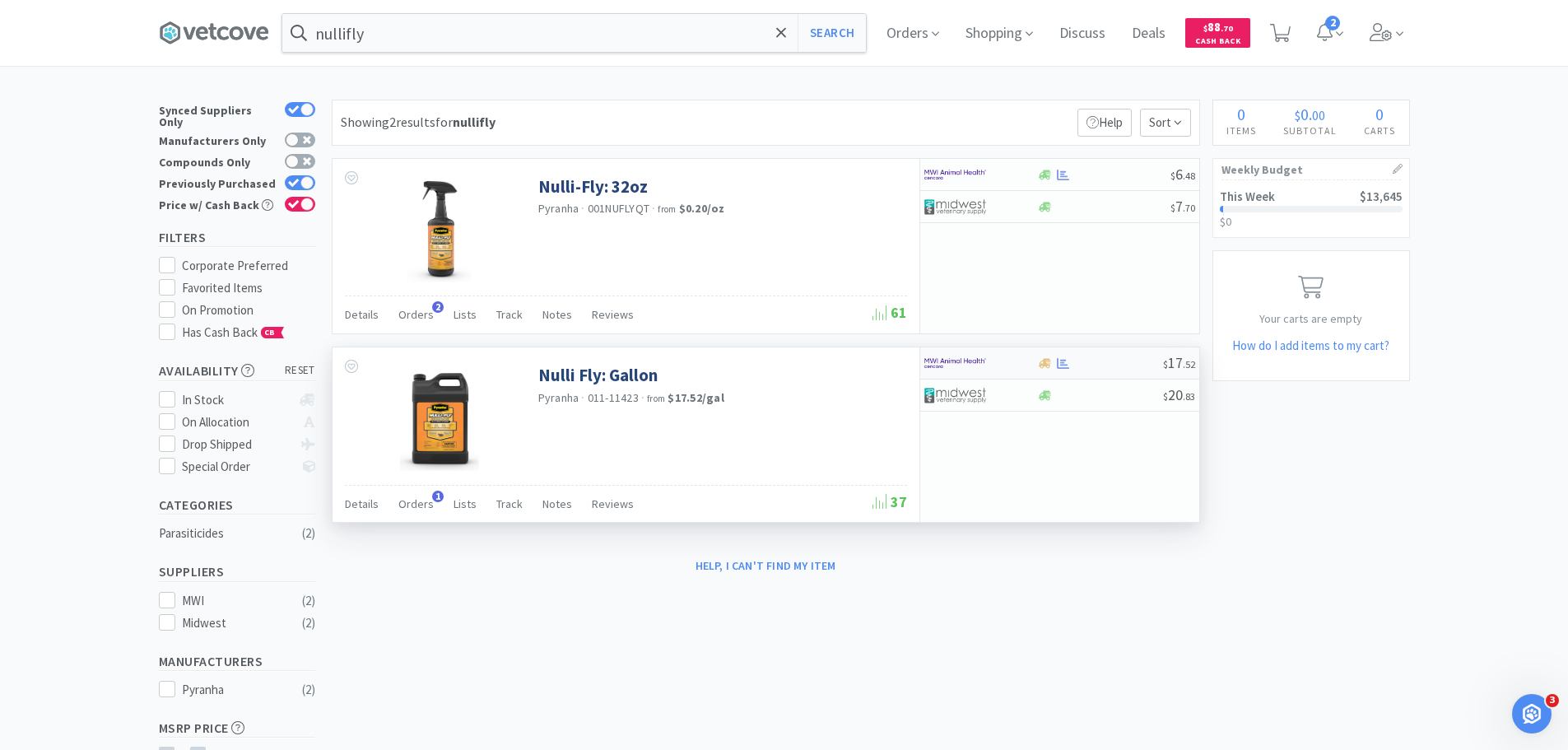
click at [945, 361] on img at bounding box center [955, 363] width 62 height 25
select select "1"
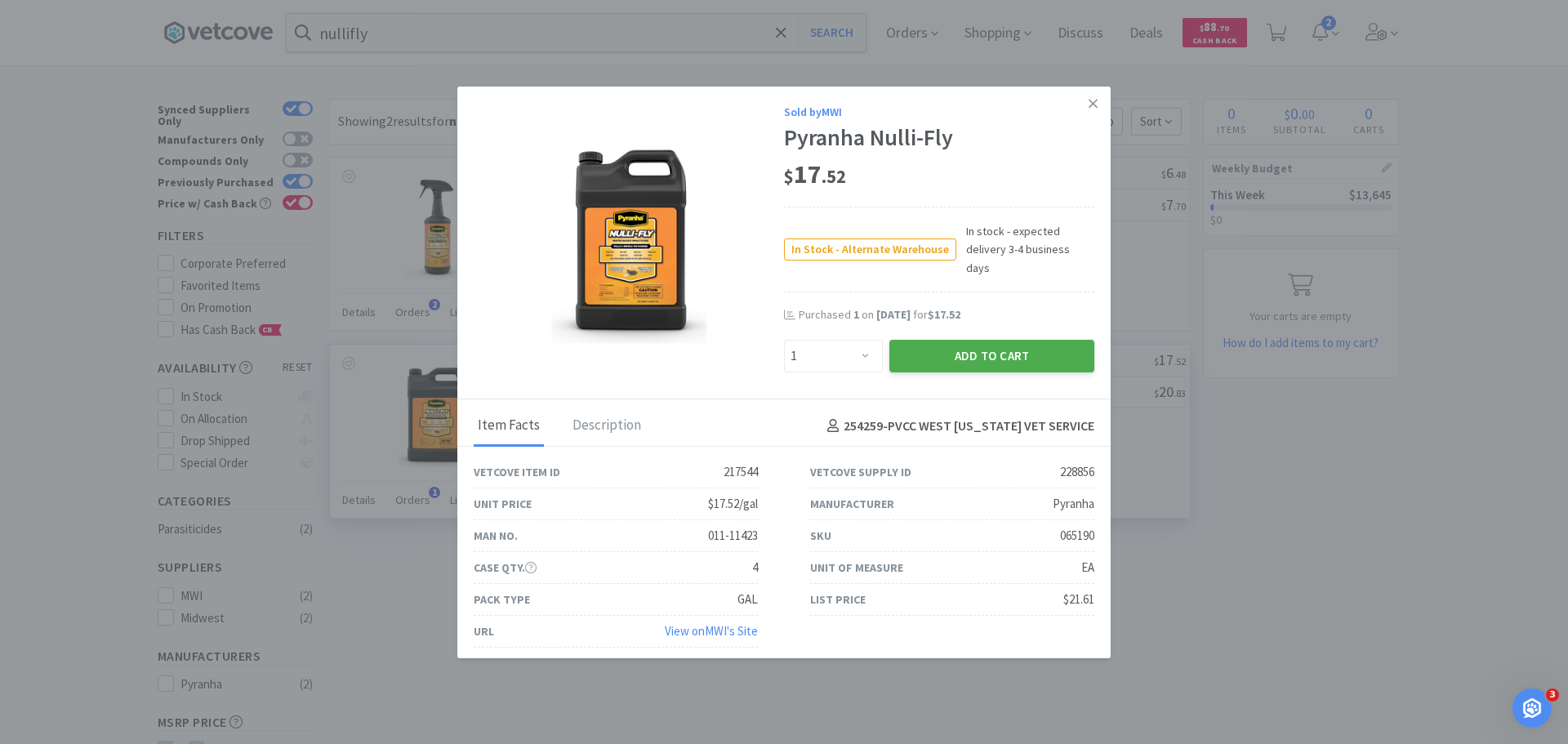
click at [956, 349] on button "Add to Cart" at bounding box center [992, 356] width 205 height 33
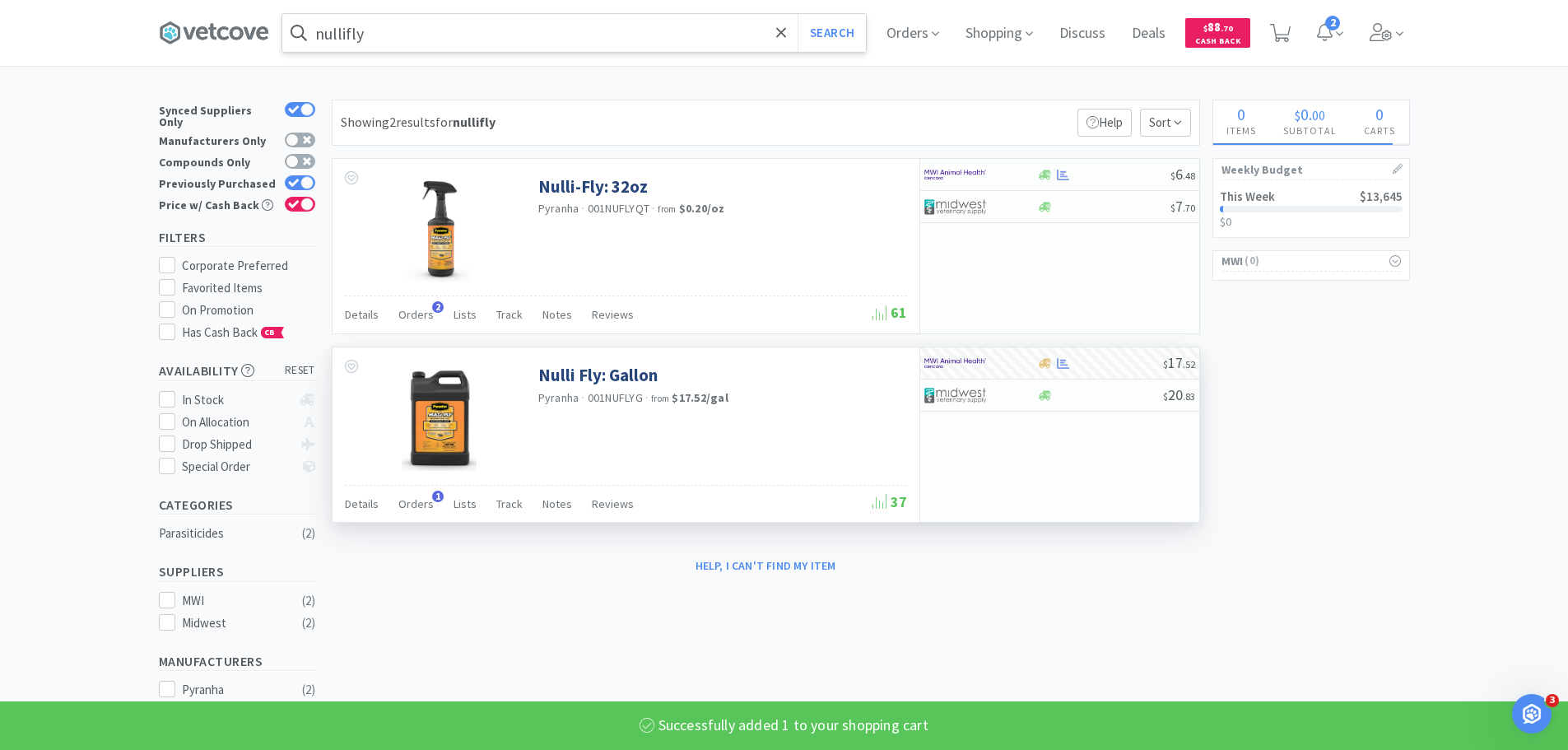
select select "1"
click at [540, 29] on input "nullifly" at bounding box center [573, 33] width 583 height 38
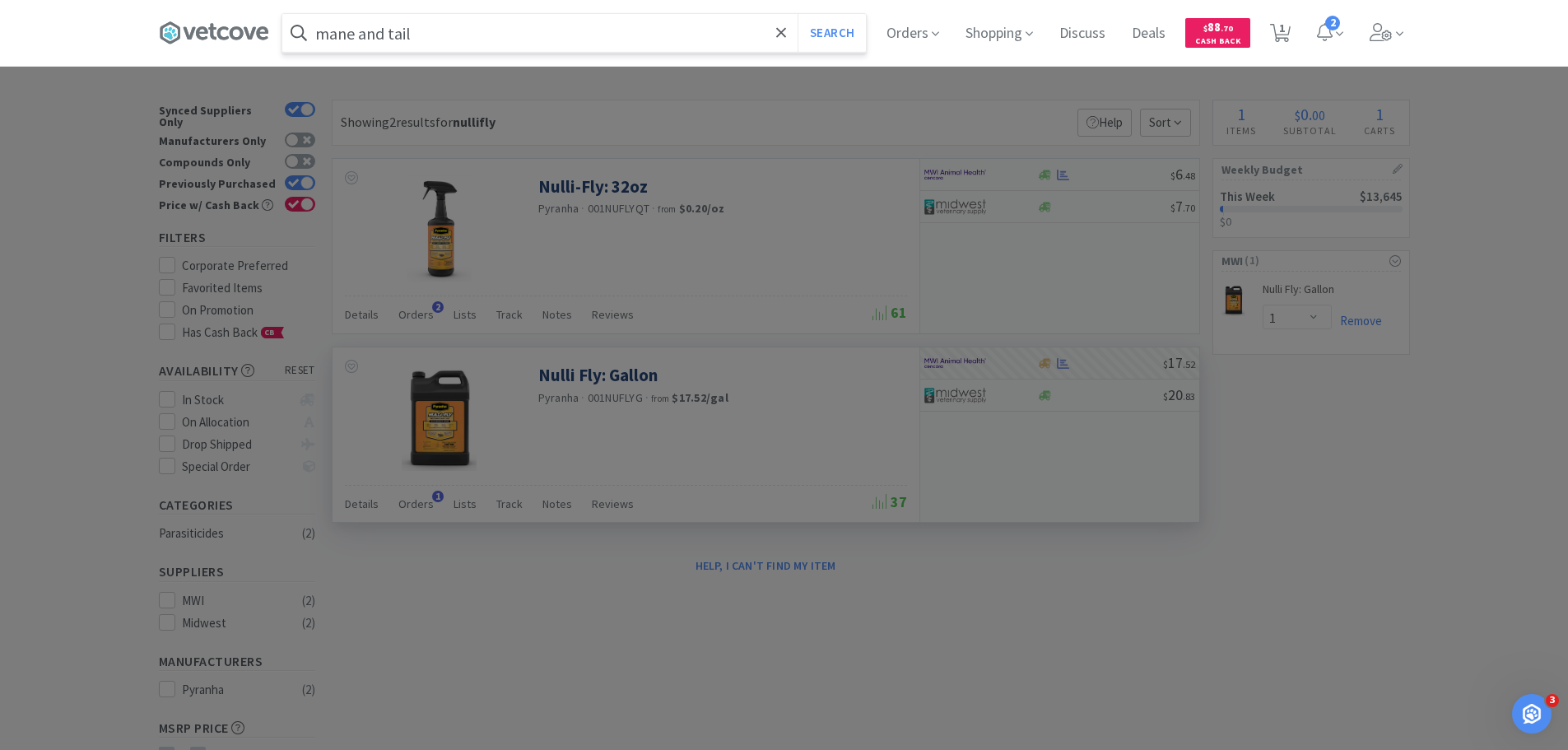
type input "mane and tail"
click at [797, 14] on button "Search" at bounding box center [831, 33] width 68 height 38
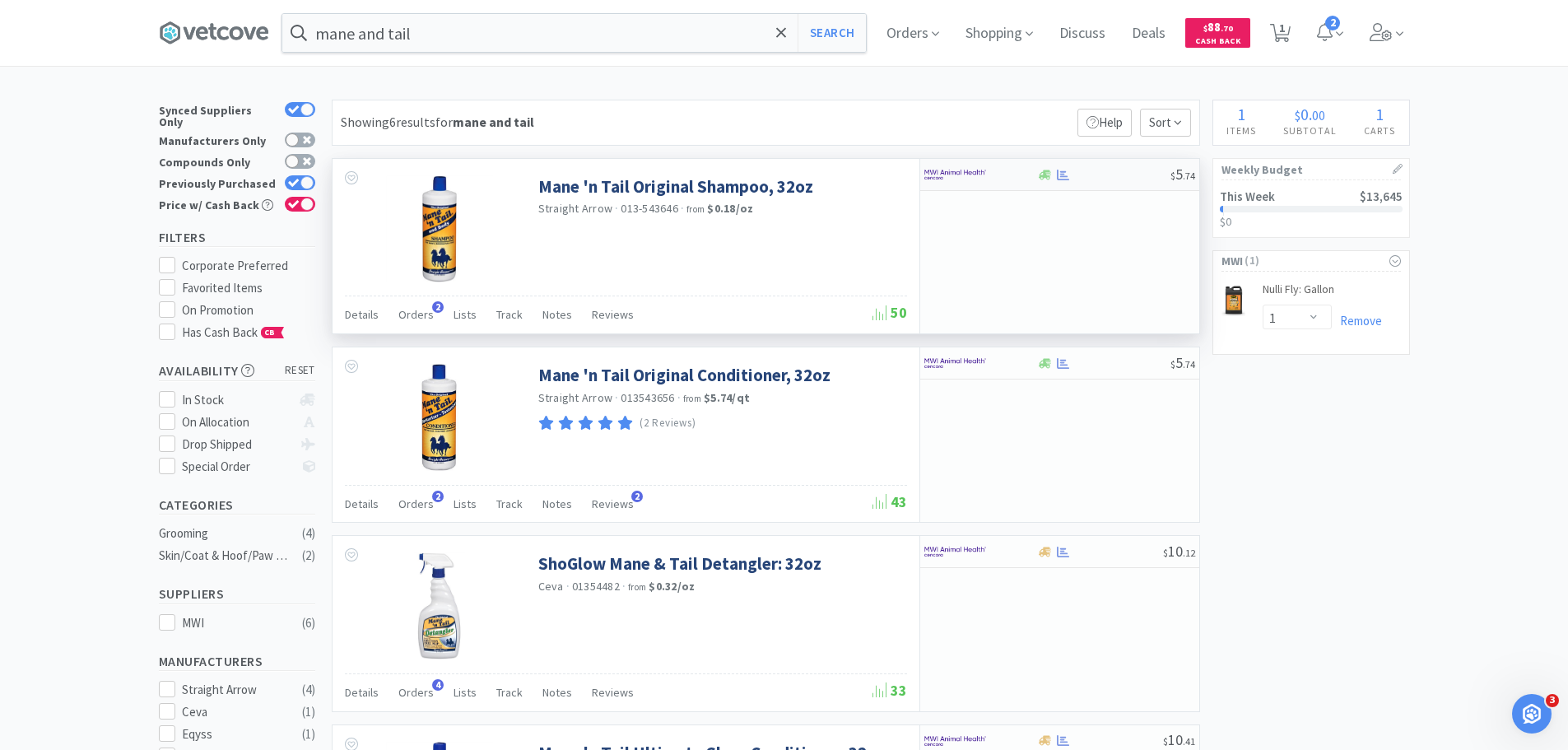
click at [996, 174] on div at bounding box center [970, 174] width 91 height 28
select select "1"
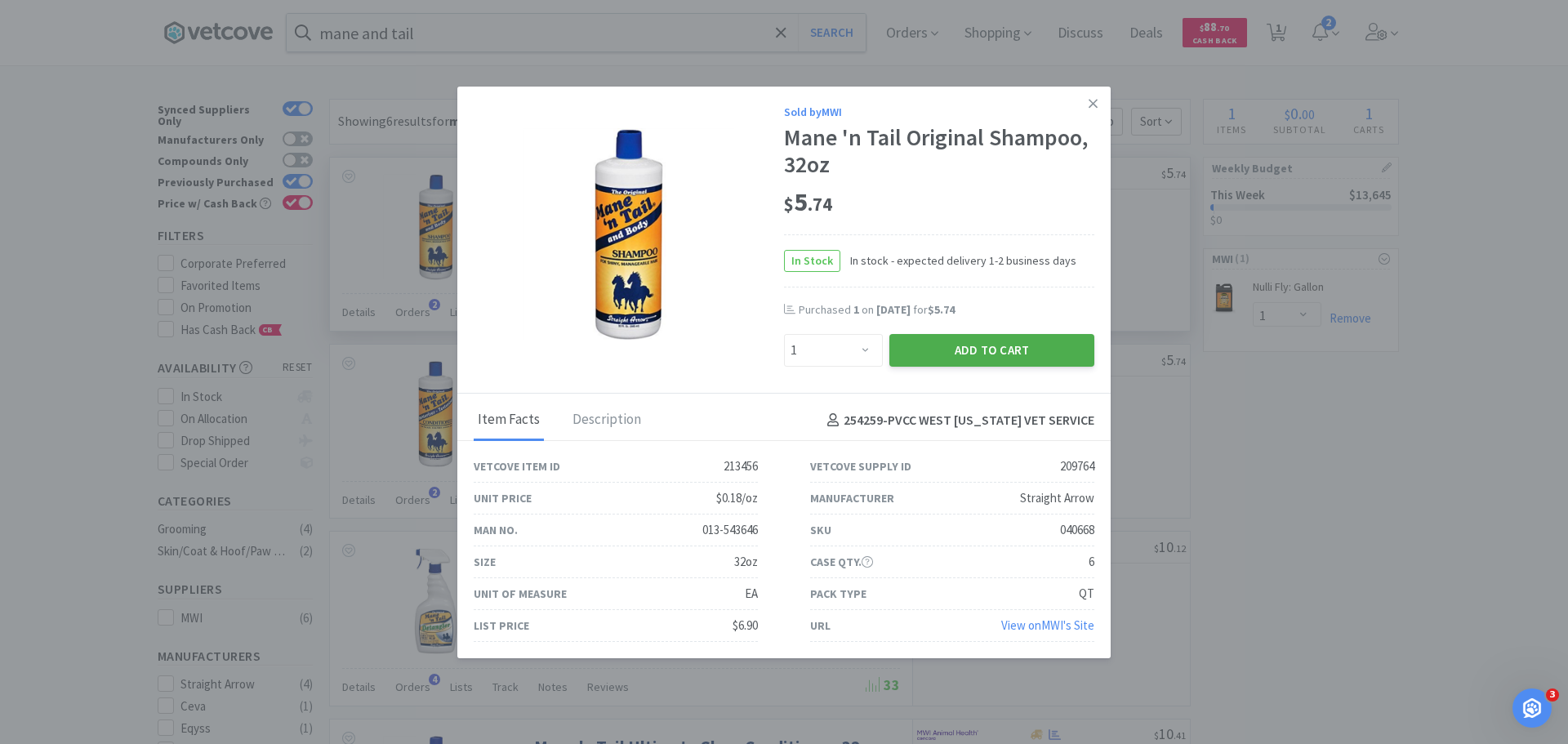
click at [1026, 360] on button "Add to Cart" at bounding box center [992, 350] width 205 height 33
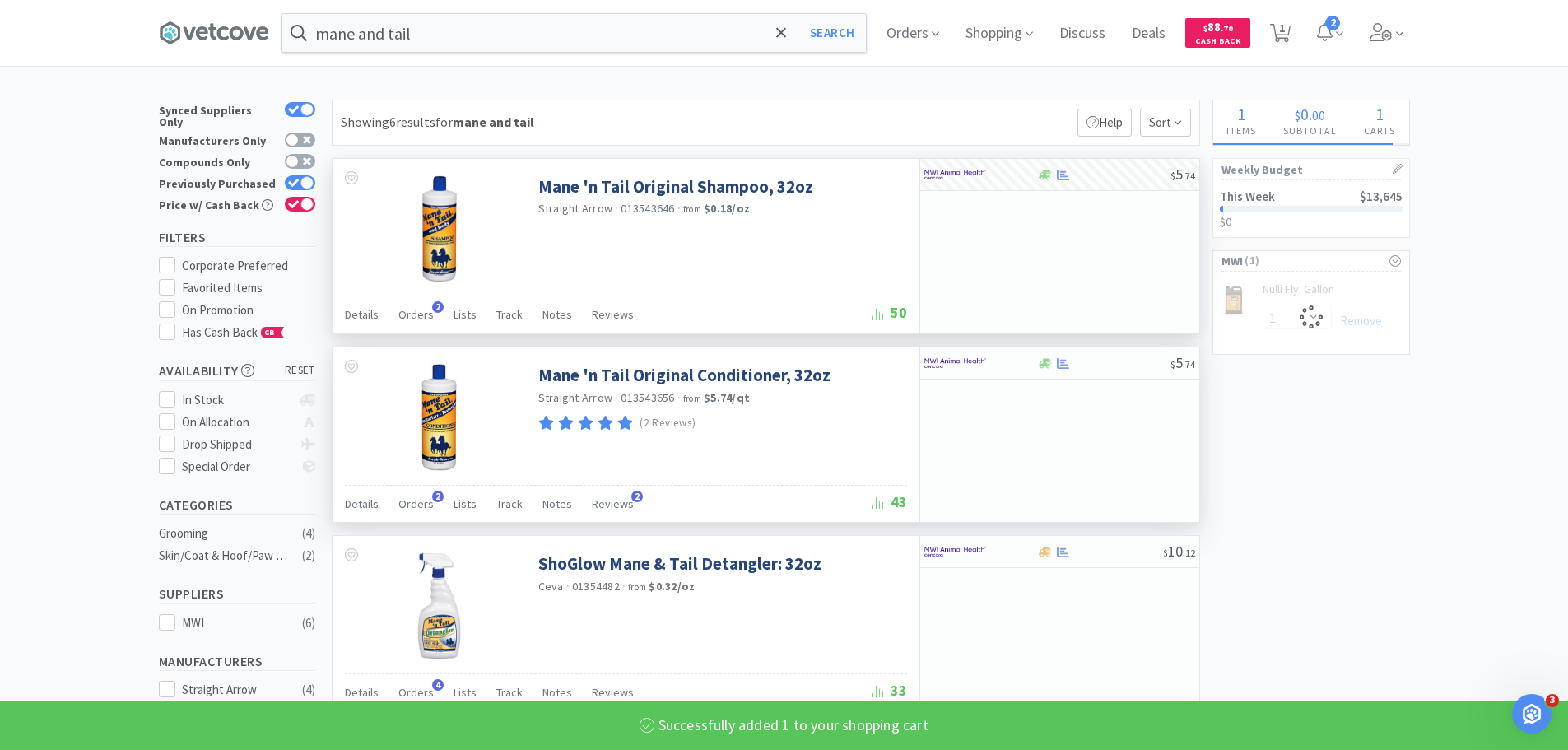
select select "1"
click at [980, 362] on img at bounding box center [955, 363] width 62 height 25
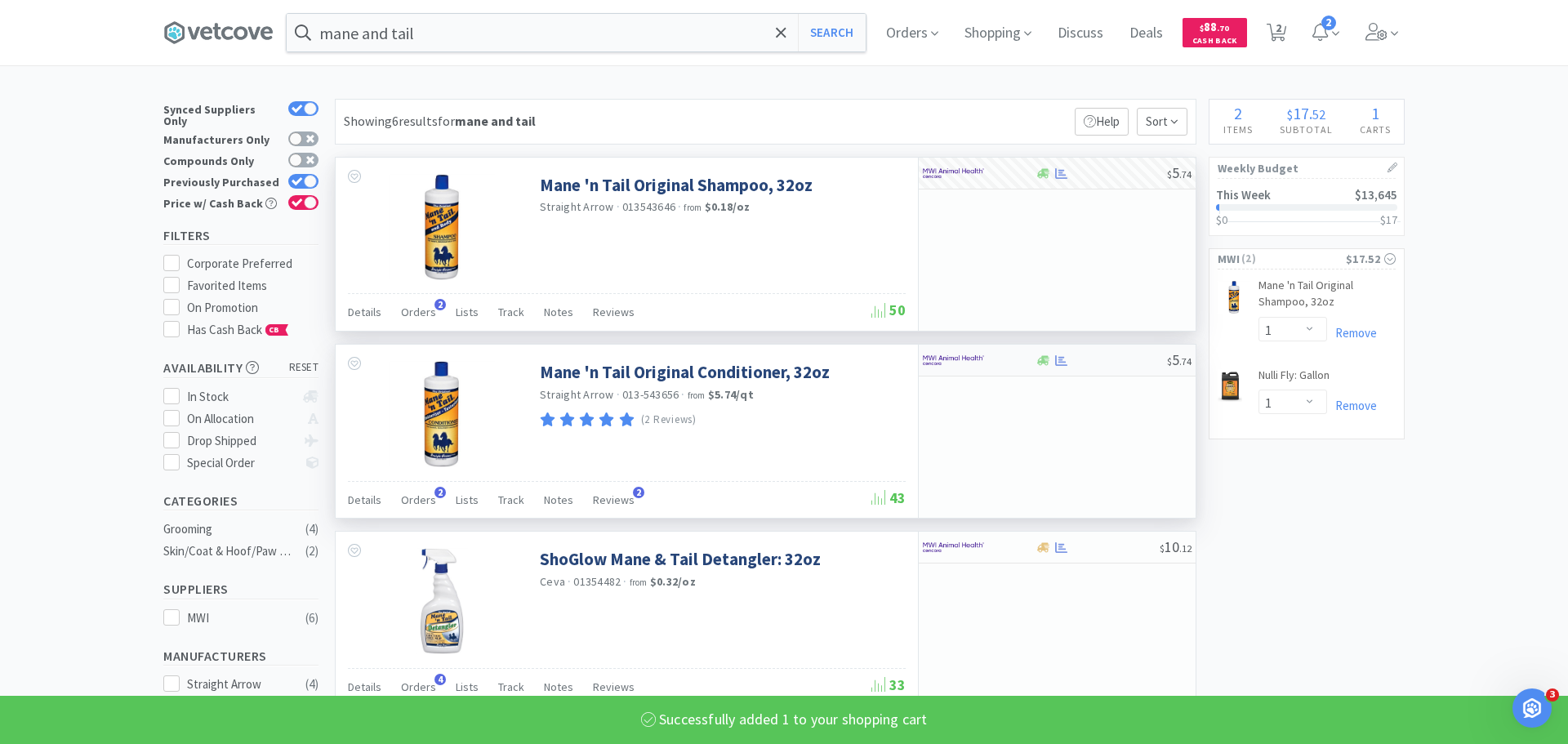
select select "1"
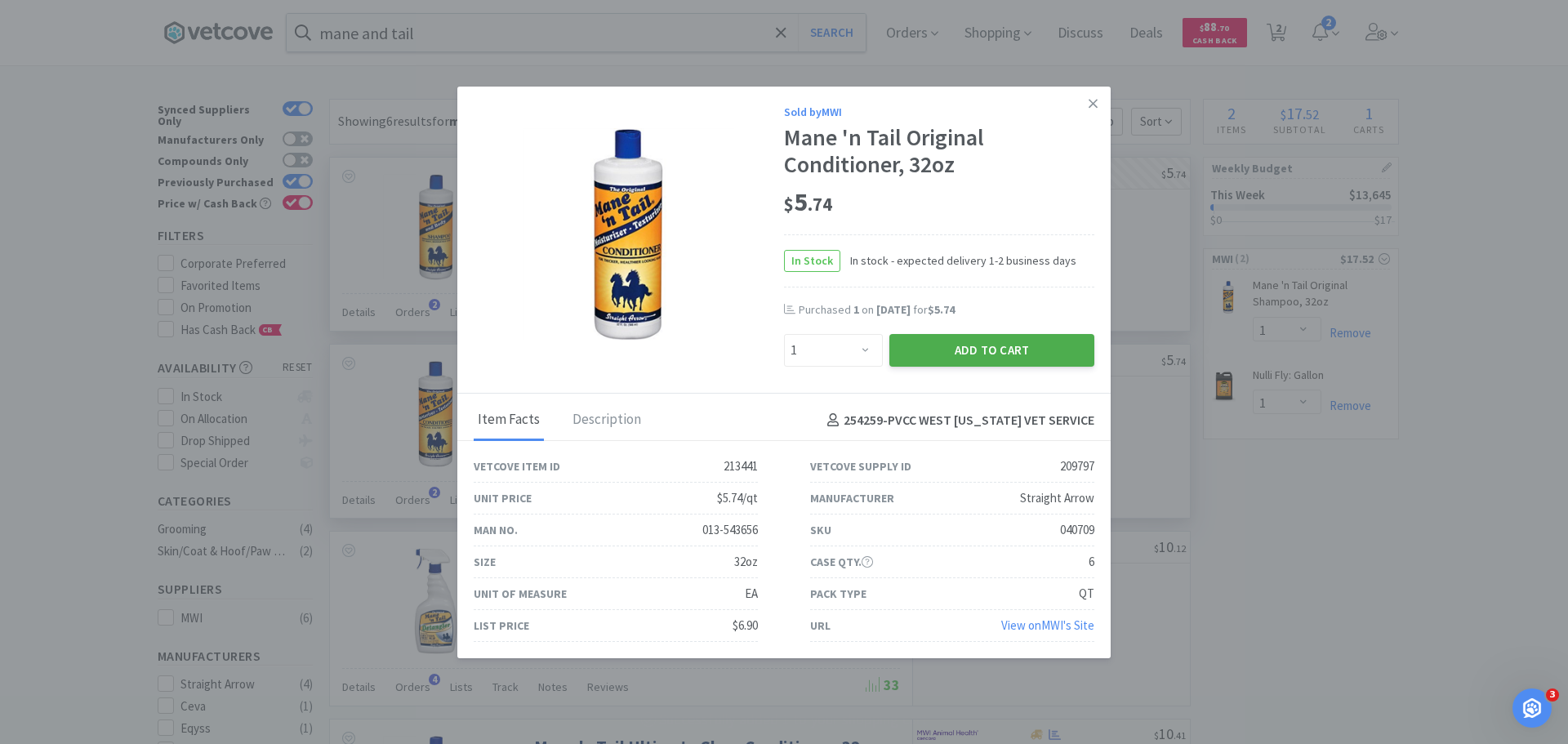
click at [979, 354] on button "Add to Cart" at bounding box center [992, 350] width 205 height 33
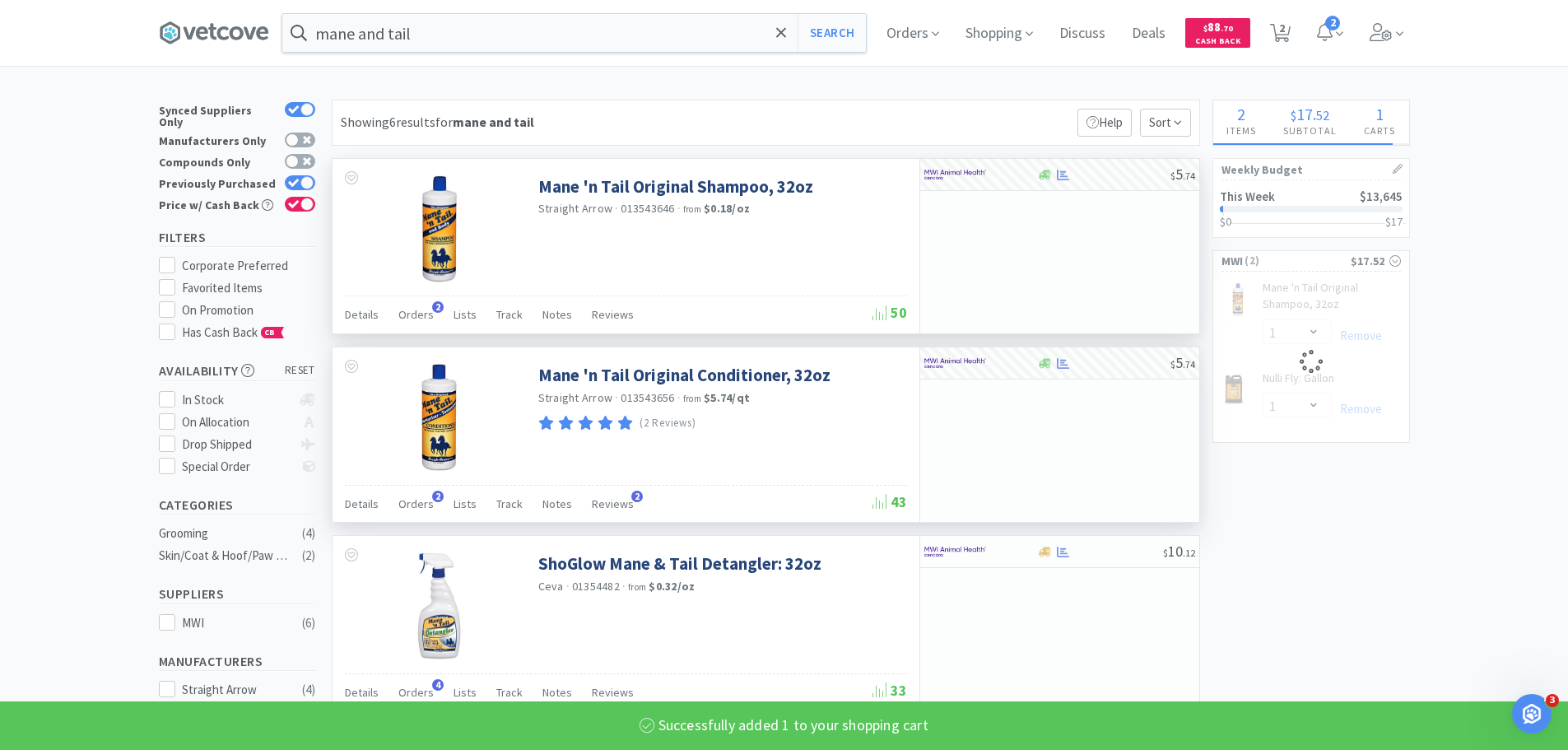
select select "1"
